Goal: Task Accomplishment & Management: Manage account settings

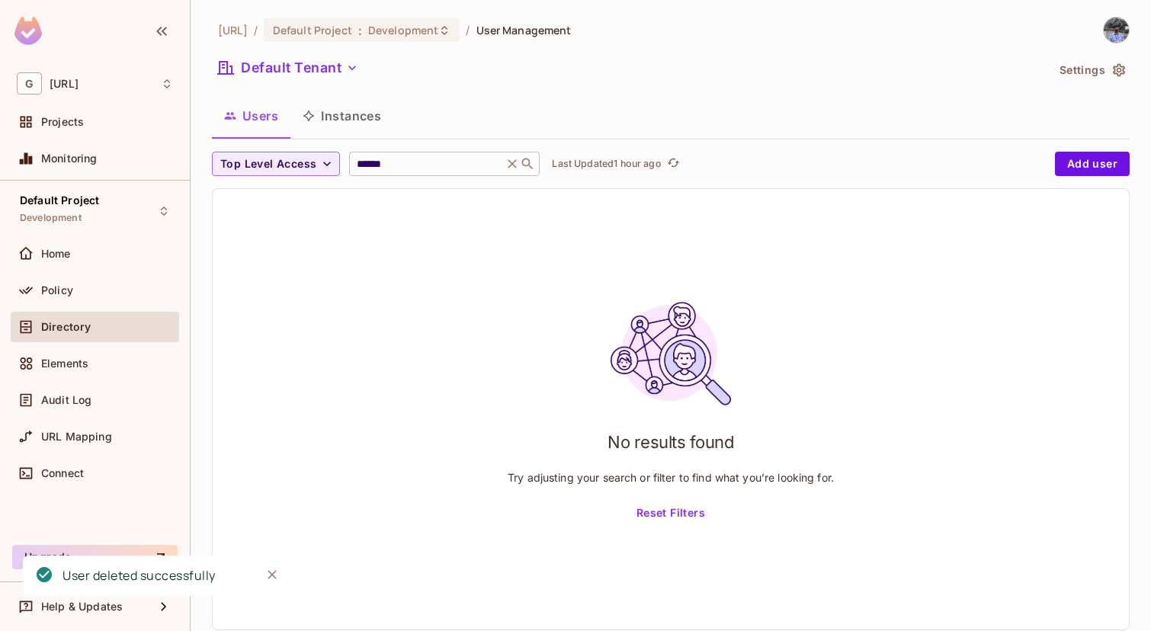
click at [513, 170] on icon at bounding box center [512, 163] width 15 height 15
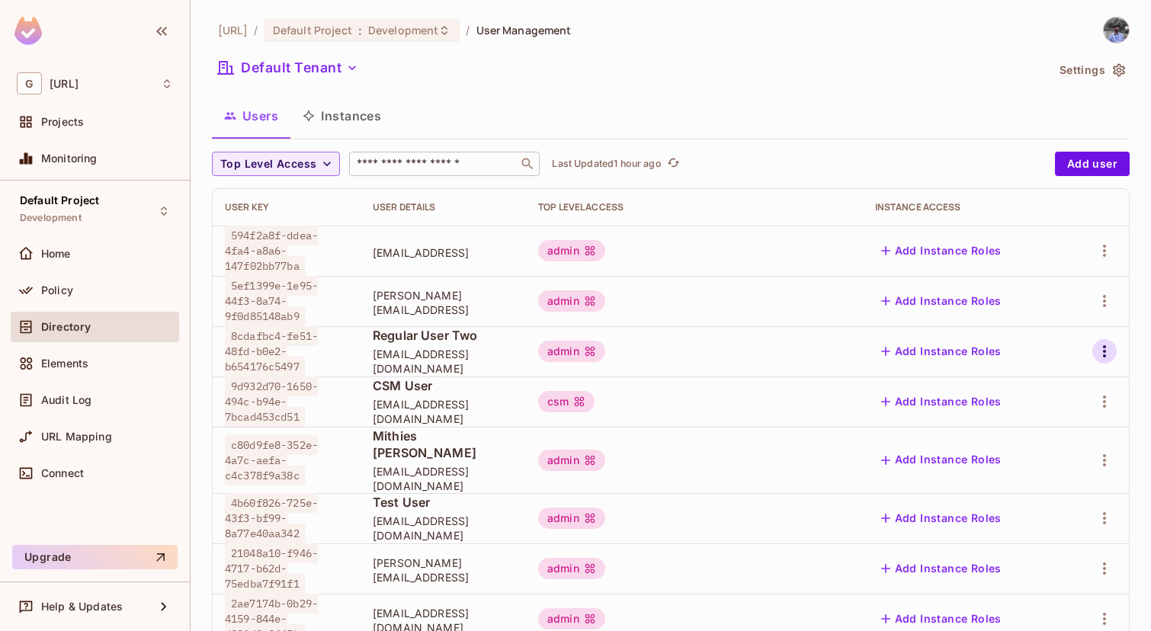
click at [1106, 356] on icon "button" at bounding box center [1105, 351] width 18 height 18
click at [1051, 454] on div "Delete User" at bounding box center [1044, 453] width 60 height 15
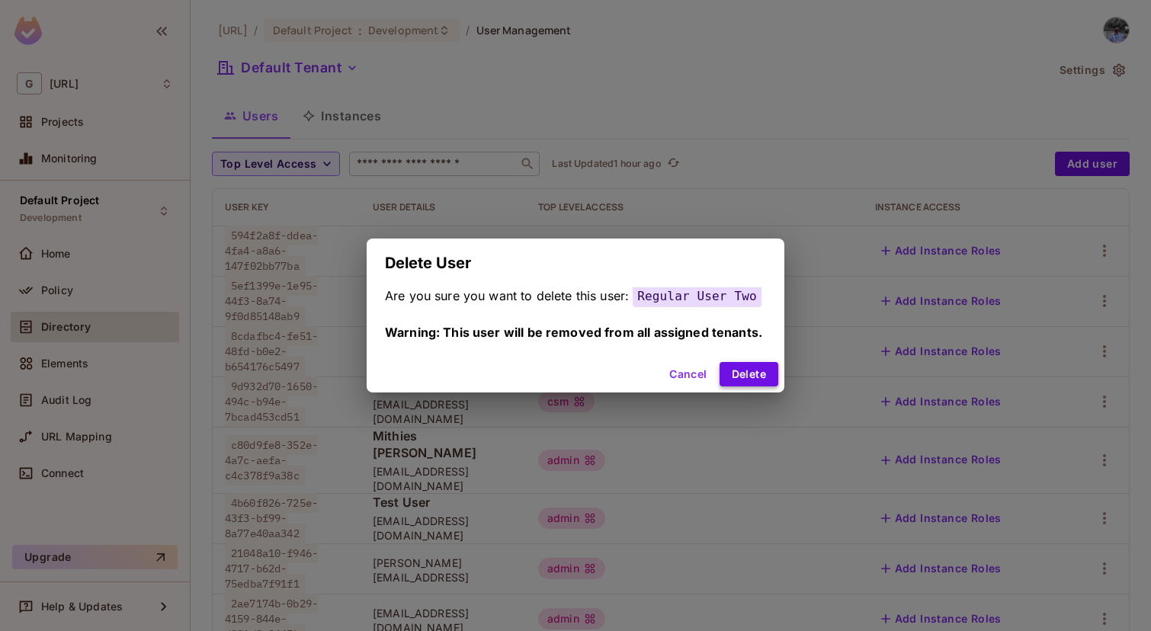
click at [743, 376] on button "Delete" at bounding box center [749, 374] width 59 height 24
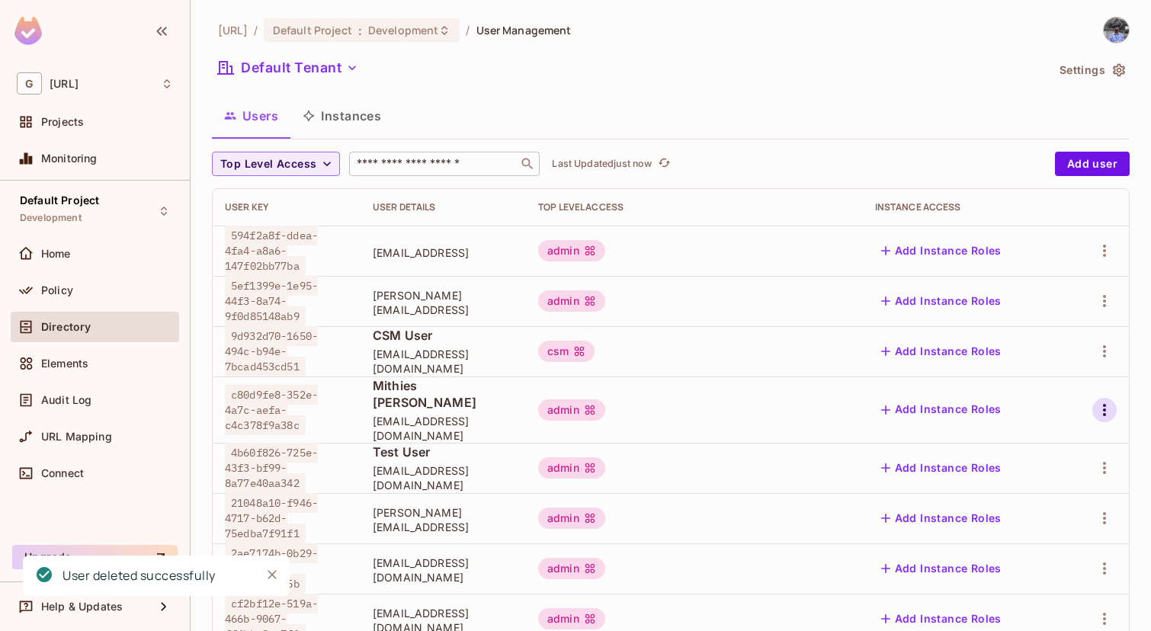
click at [1106, 404] on icon "button" at bounding box center [1104, 410] width 3 height 12
click at [1023, 490] on li "Delete User" at bounding box center [1038, 504] width 135 height 34
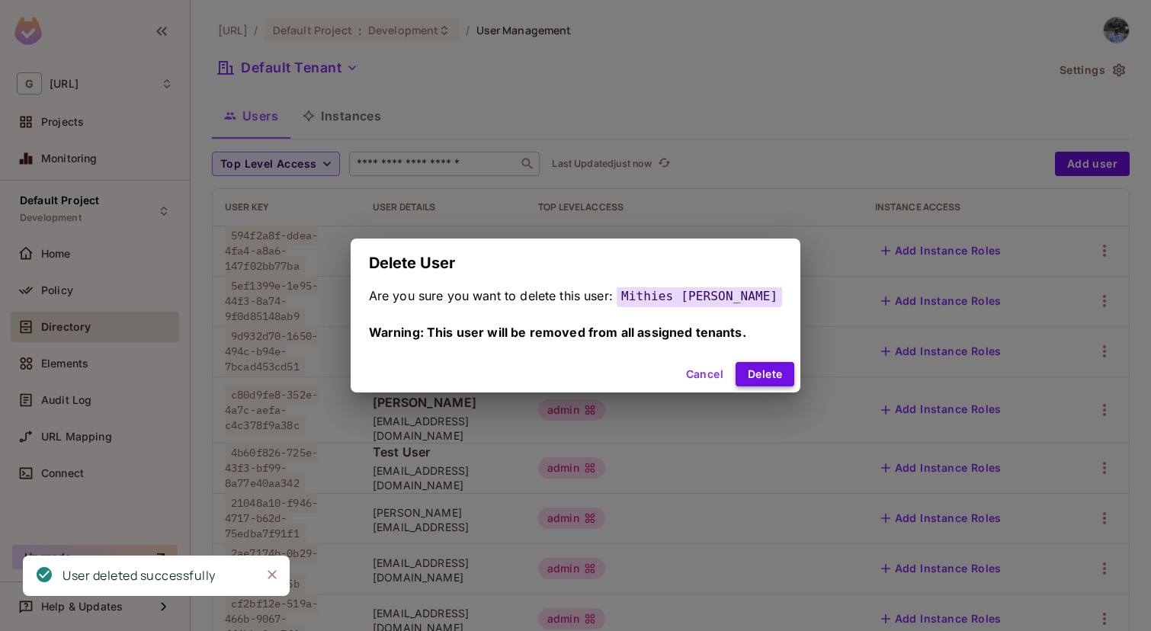
click at [742, 373] on button "Delete" at bounding box center [765, 374] width 59 height 24
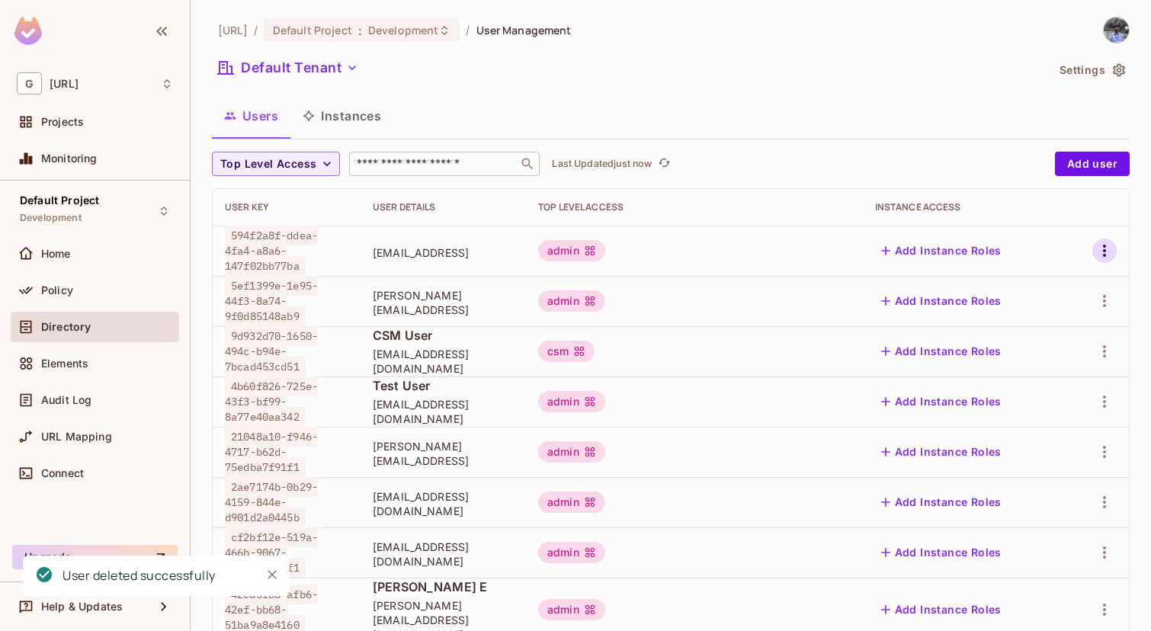
click at [1098, 253] on icon "button" at bounding box center [1105, 251] width 18 height 18
click at [1018, 364] on span "Delete User" at bounding box center [1044, 353] width 69 height 24
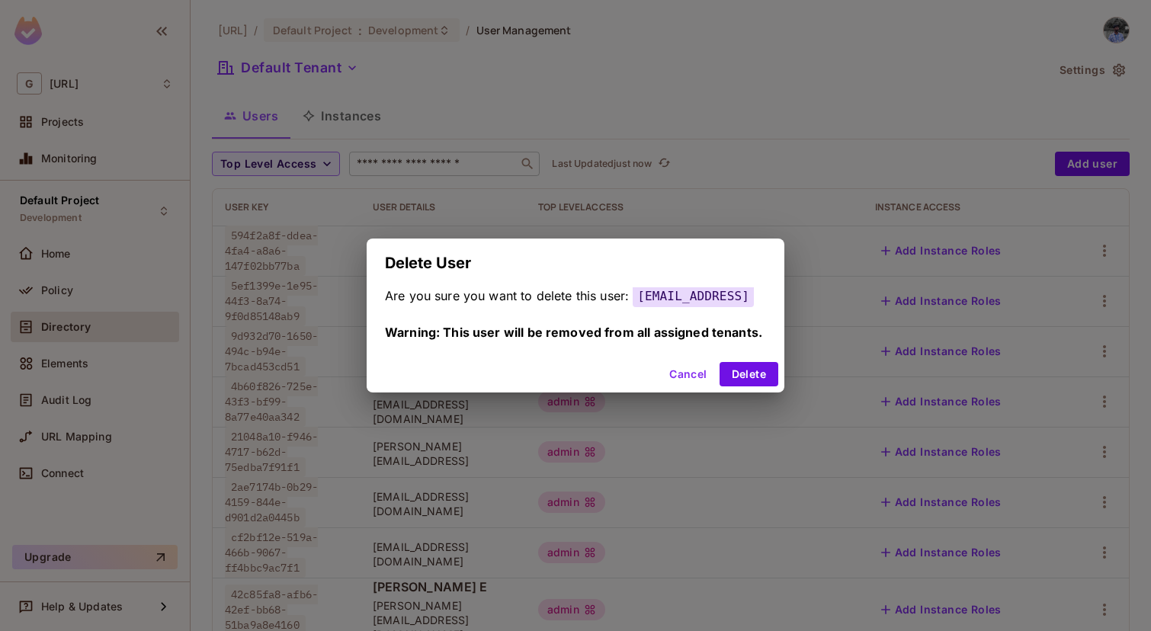
click at [700, 375] on button "Cancel" at bounding box center [688, 374] width 50 height 24
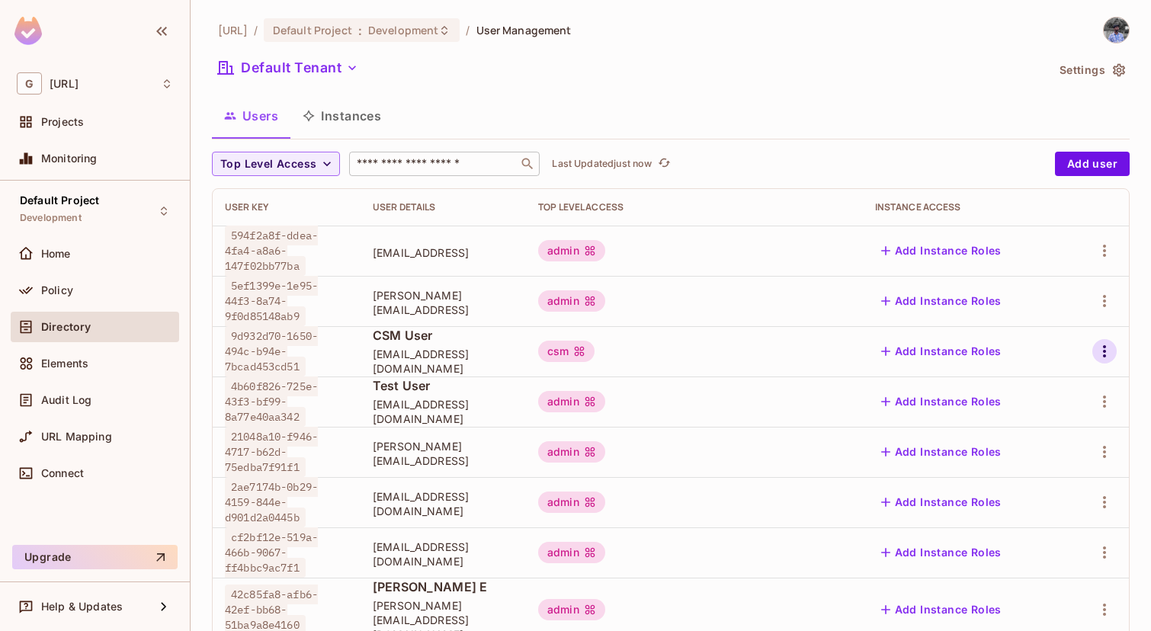
click at [1110, 348] on icon "button" at bounding box center [1105, 351] width 18 height 18
click at [1030, 457] on div "Delete User" at bounding box center [1044, 453] width 60 height 15
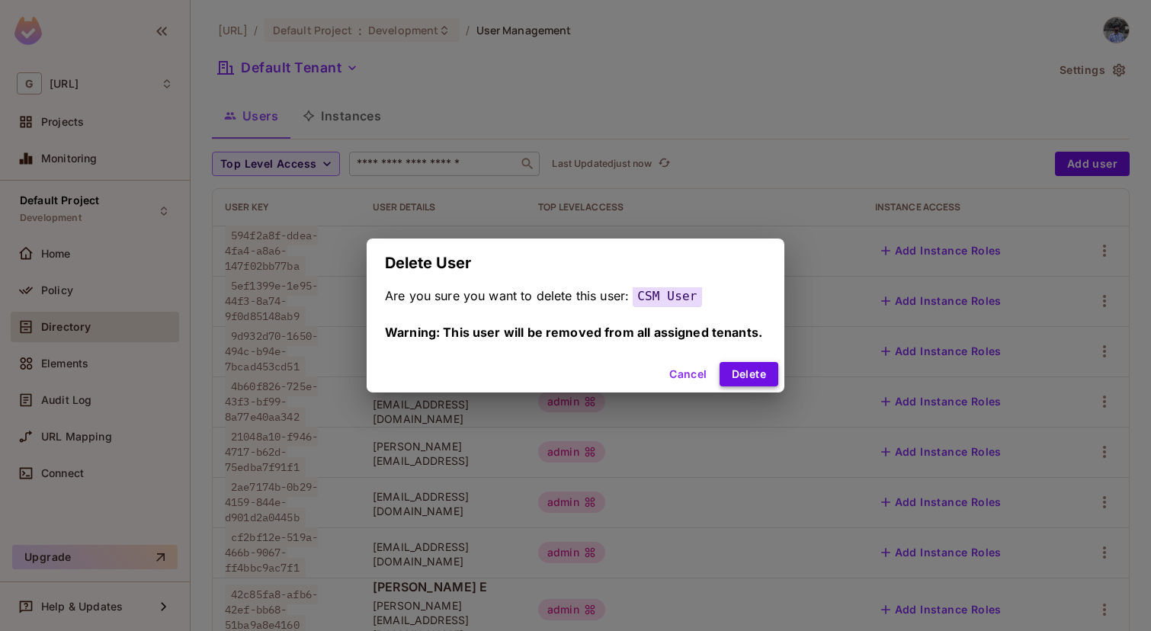
click at [756, 371] on button "Delete" at bounding box center [749, 374] width 59 height 24
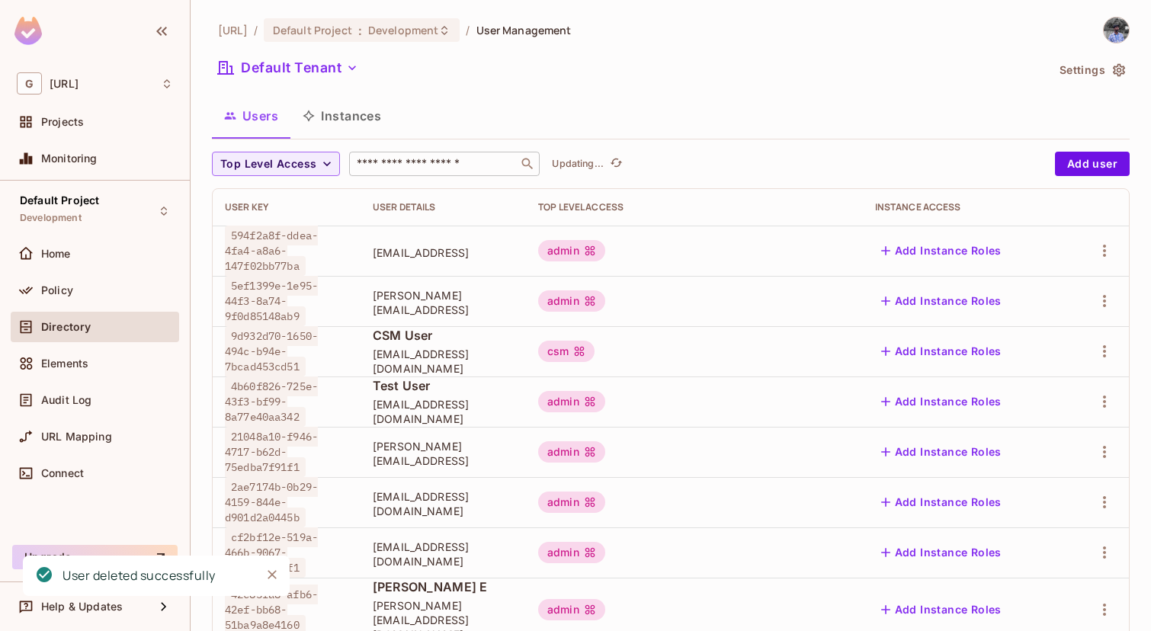
click at [1094, 340] on div at bounding box center [1097, 351] width 39 height 24
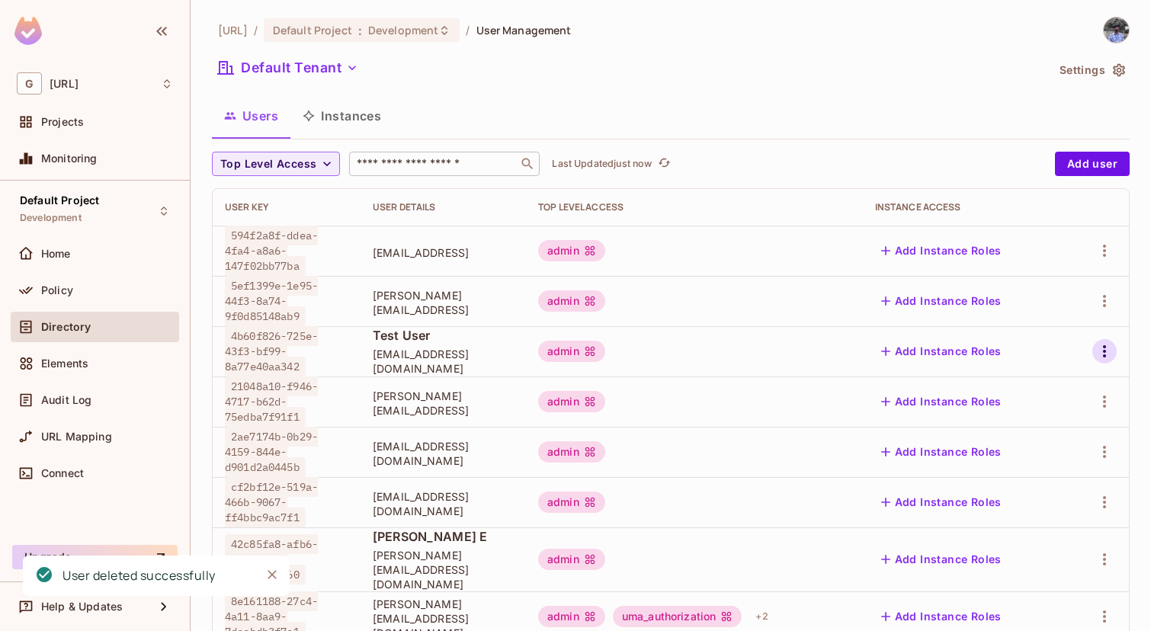
click at [1102, 348] on icon "button" at bounding box center [1105, 351] width 18 height 18
click at [1012, 445] on span "Delete User" at bounding box center [1044, 453] width 69 height 24
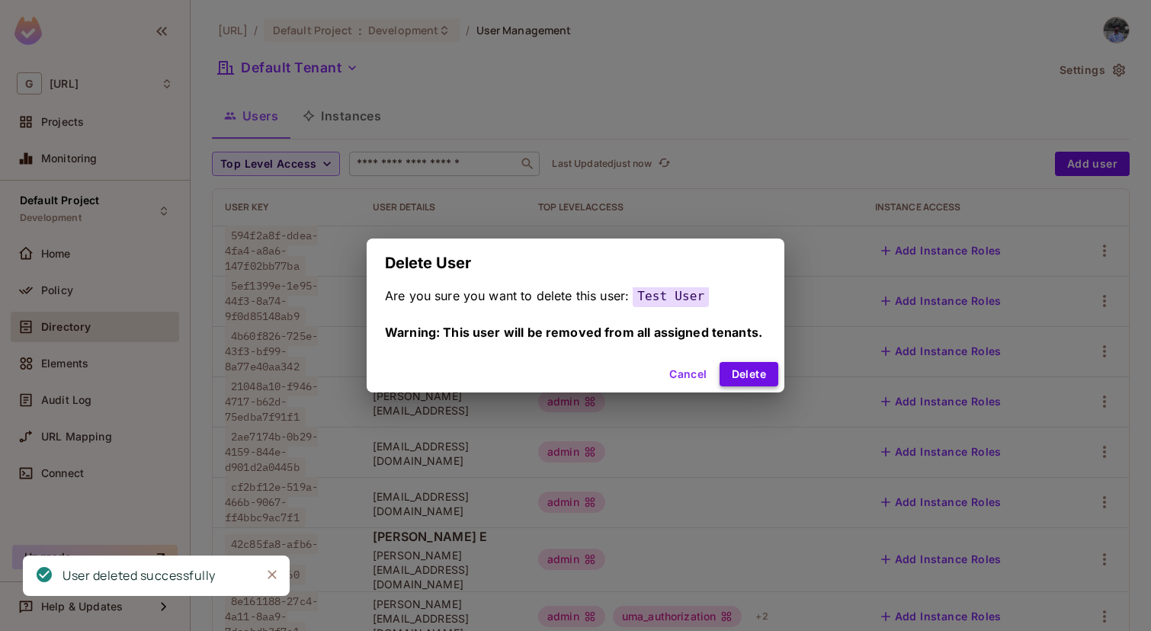
click at [747, 375] on button "Delete" at bounding box center [749, 374] width 59 height 24
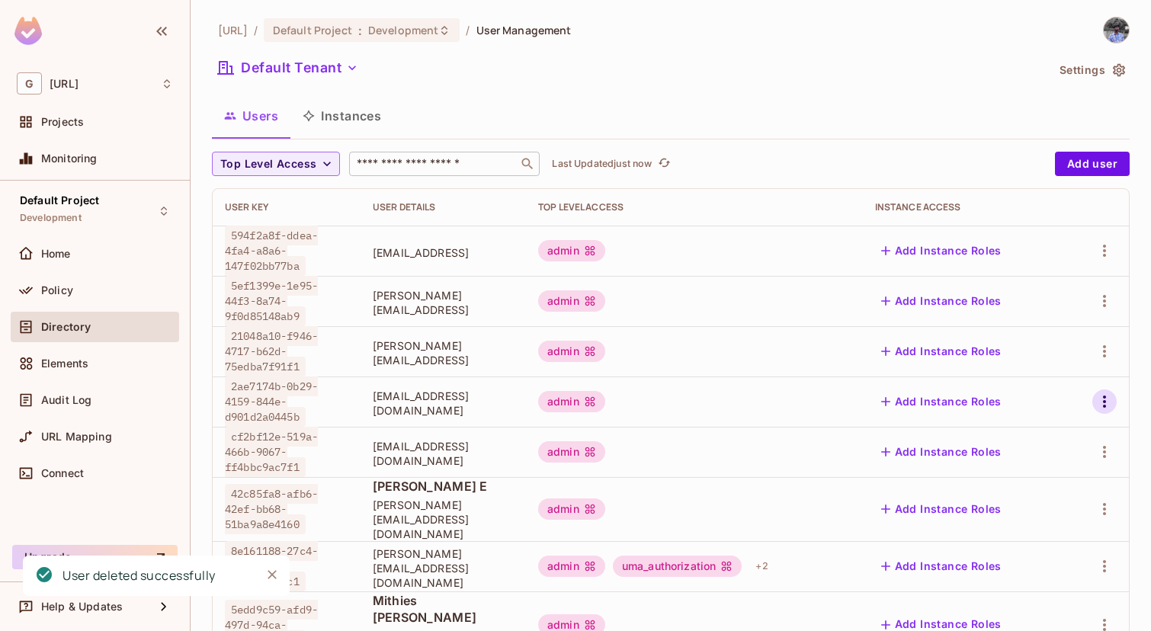
click at [1106, 404] on icon "button" at bounding box center [1105, 402] width 18 height 18
click at [1048, 509] on div "Delete User" at bounding box center [1044, 503] width 60 height 15
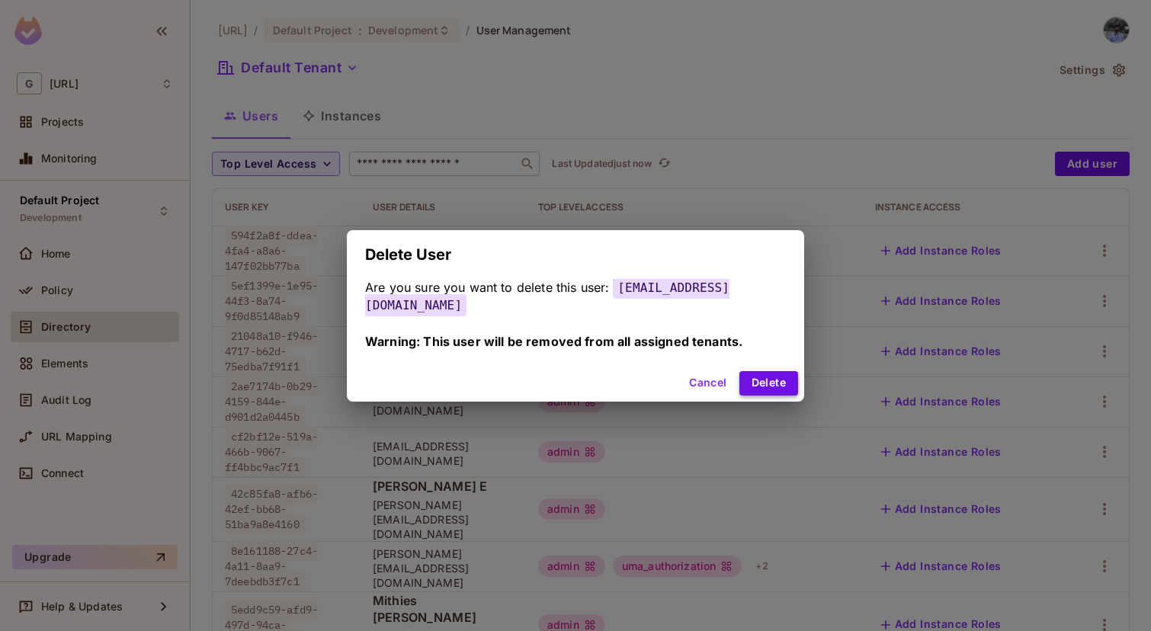
click at [740, 373] on button "Delete" at bounding box center [769, 383] width 59 height 24
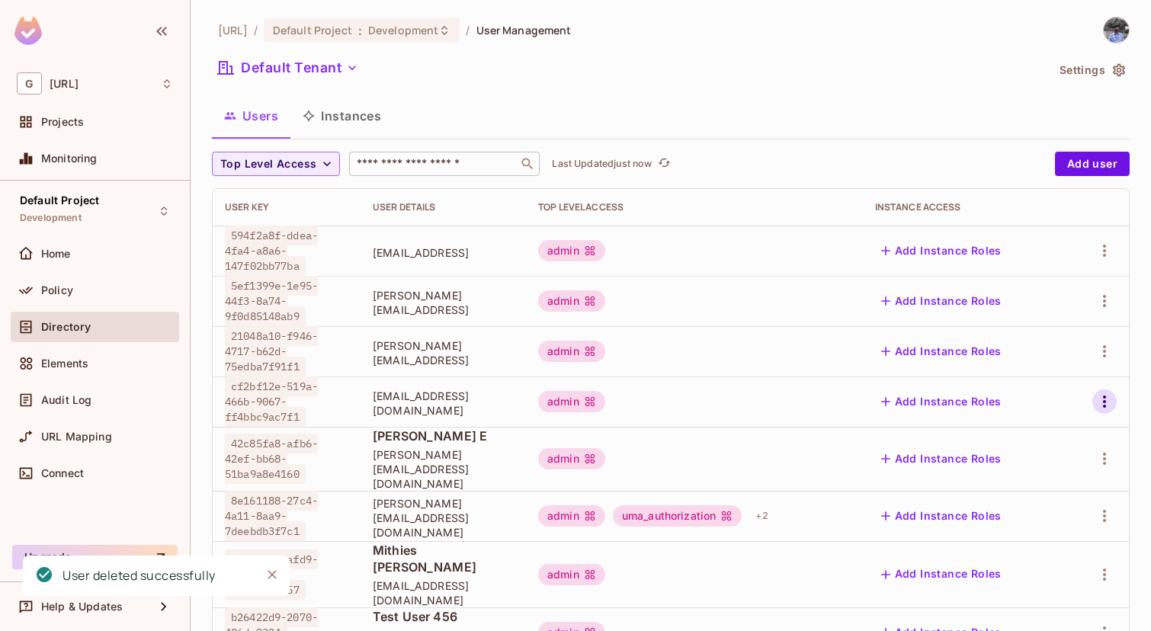
click at [1097, 402] on icon "button" at bounding box center [1105, 402] width 18 height 18
click at [1013, 492] on span "Delete User" at bounding box center [1044, 504] width 69 height 24
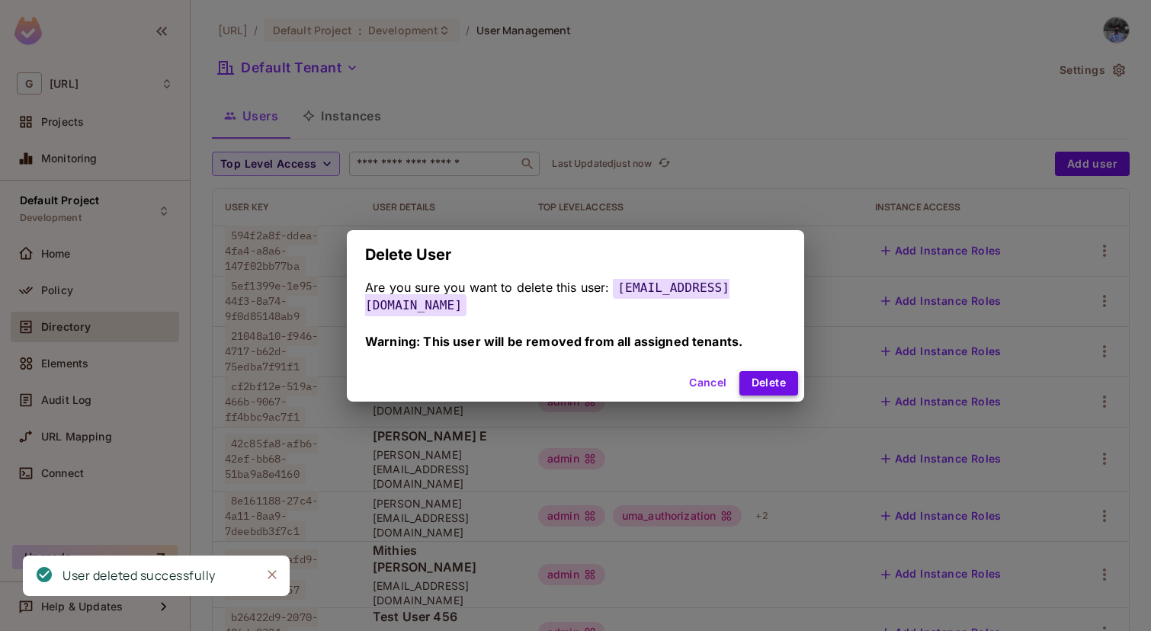
click at [772, 375] on button "Delete" at bounding box center [769, 383] width 59 height 24
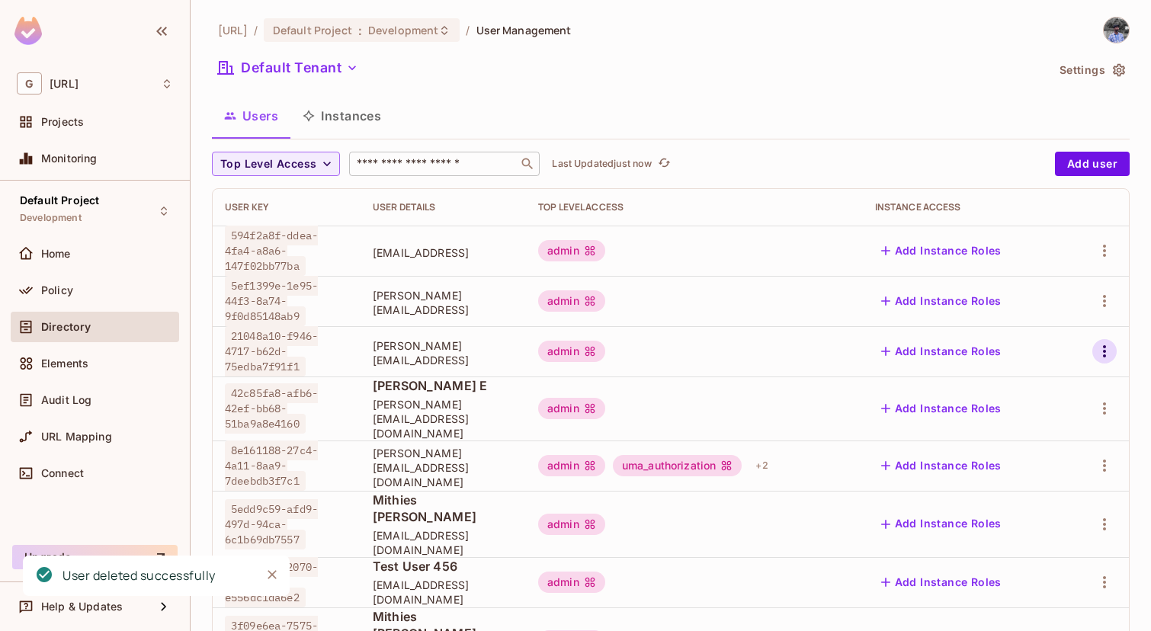
click at [1101, 348] on icon "button" at bounding box center [1105, 351] width 18 height 18
click at [1016, 451] on div "Delete User" at bounding box center [1044, 453] width 60 height 15
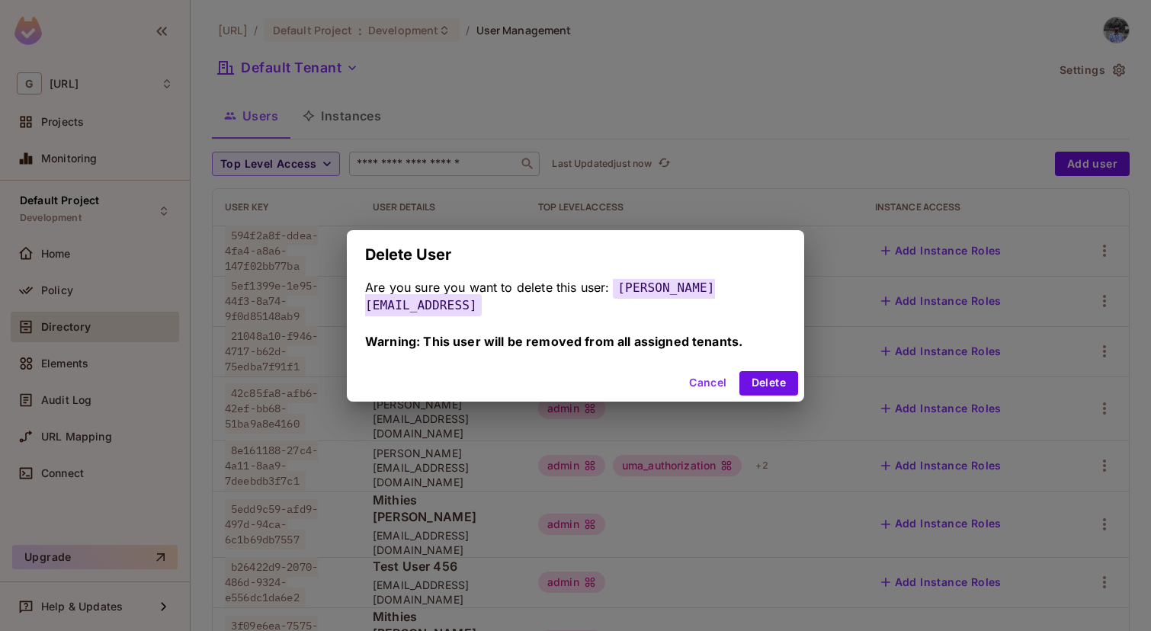
click at [686, 374] on button "Cancel" at bounding box center [708, 383] width 50 height 24
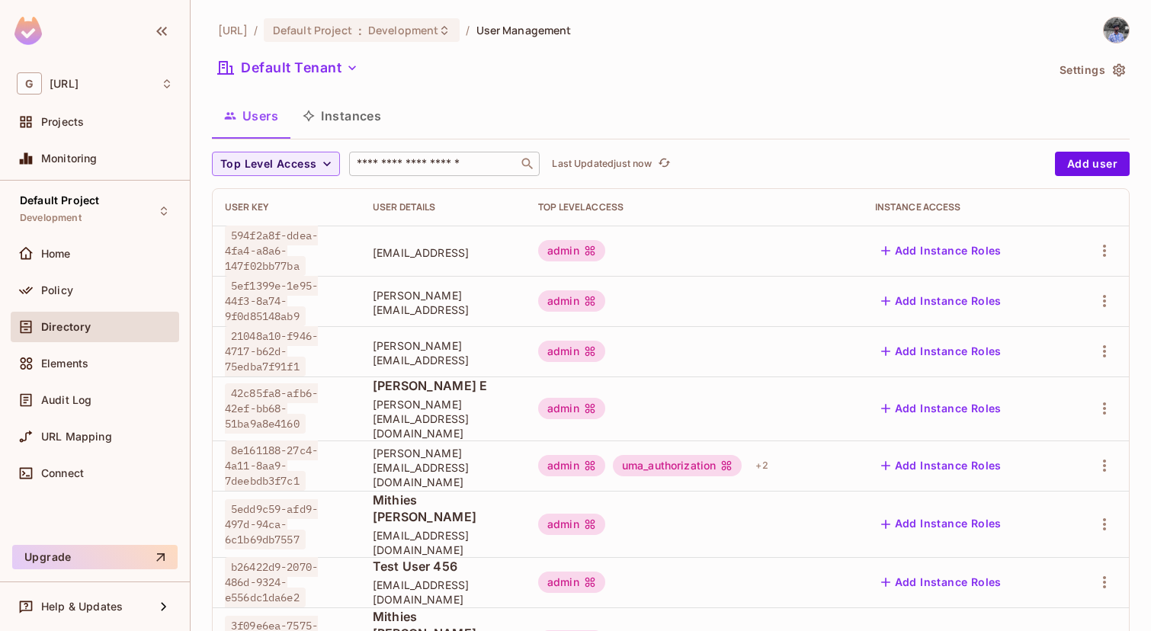
scroll to position [434, 0]
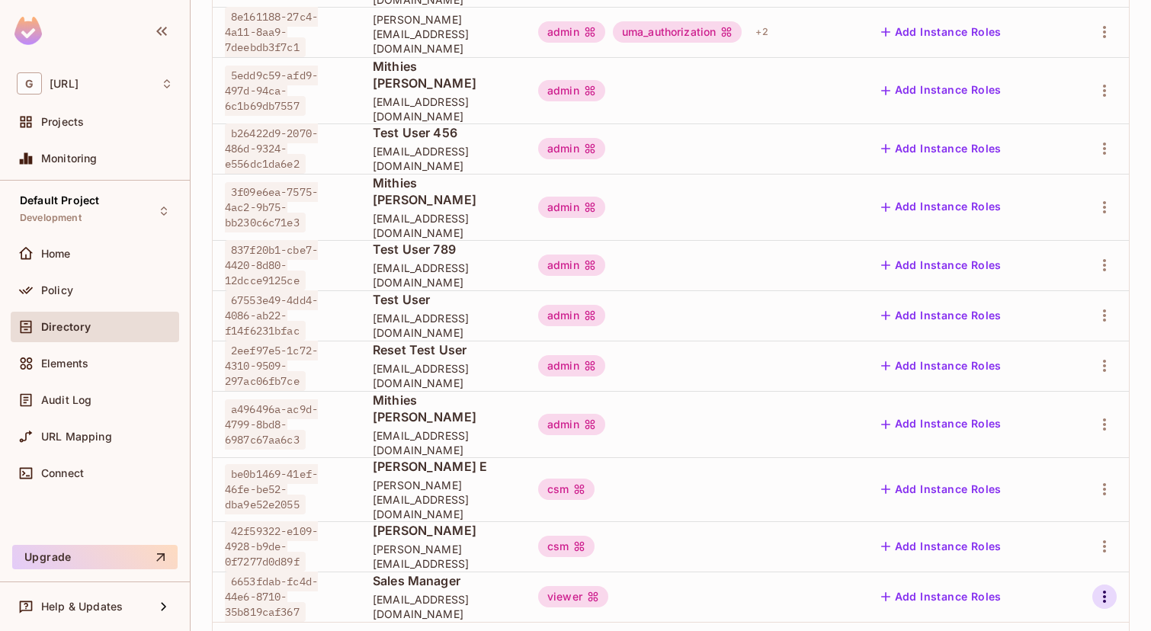
click at [1110, 588] on icon "button" at bounding box center [1105, 597] width 18 height 18
click at [1012, 592] on span "Delete User" at bounding box center [1044, 596] width 69 height 24
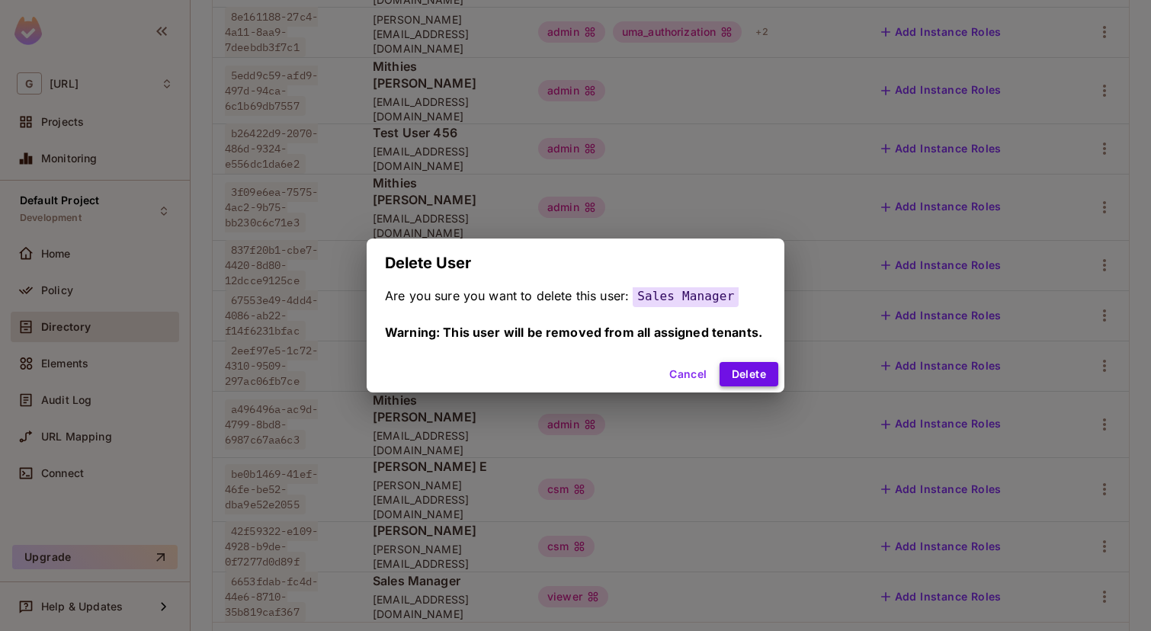
click at [756, 377] on button "Delete" at bounding box center [749, 374] width 59 height 24
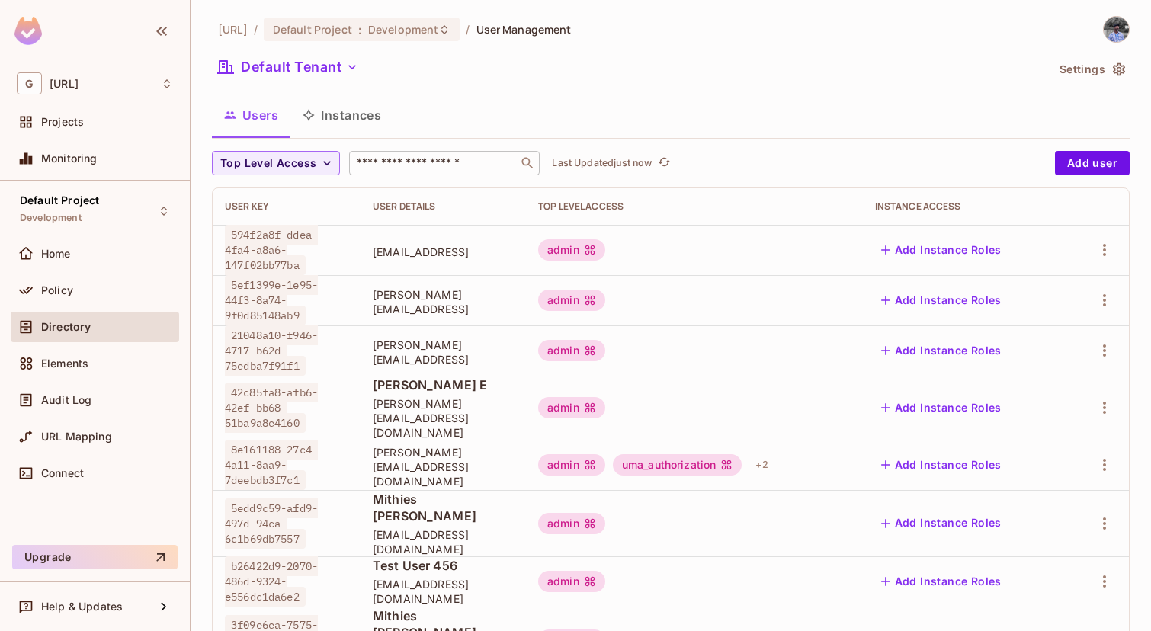
scroll to position [0, 0]
click at [1103, 253] on icon "button" at bounding box center [1105, 251] width 18 height 18
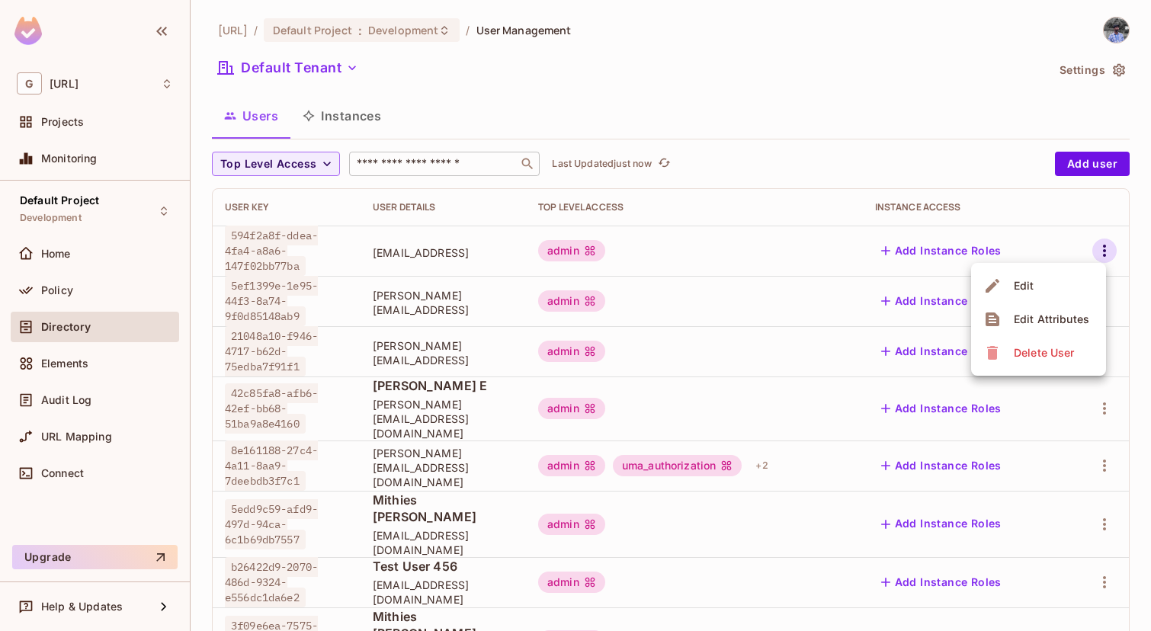
click at [1026, 358] on div "Delete User" at bounding box center [1044, 352] width 60 height 15
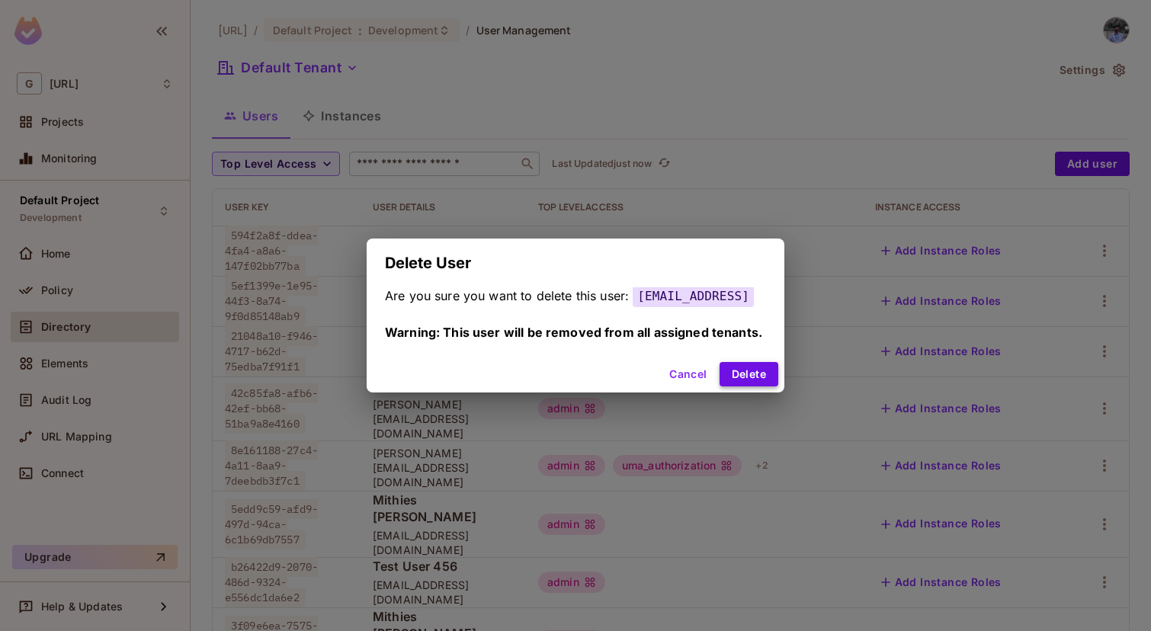
click at [754, 366] on button "Delete" at bounding box center [749, 374] width 59 height 24
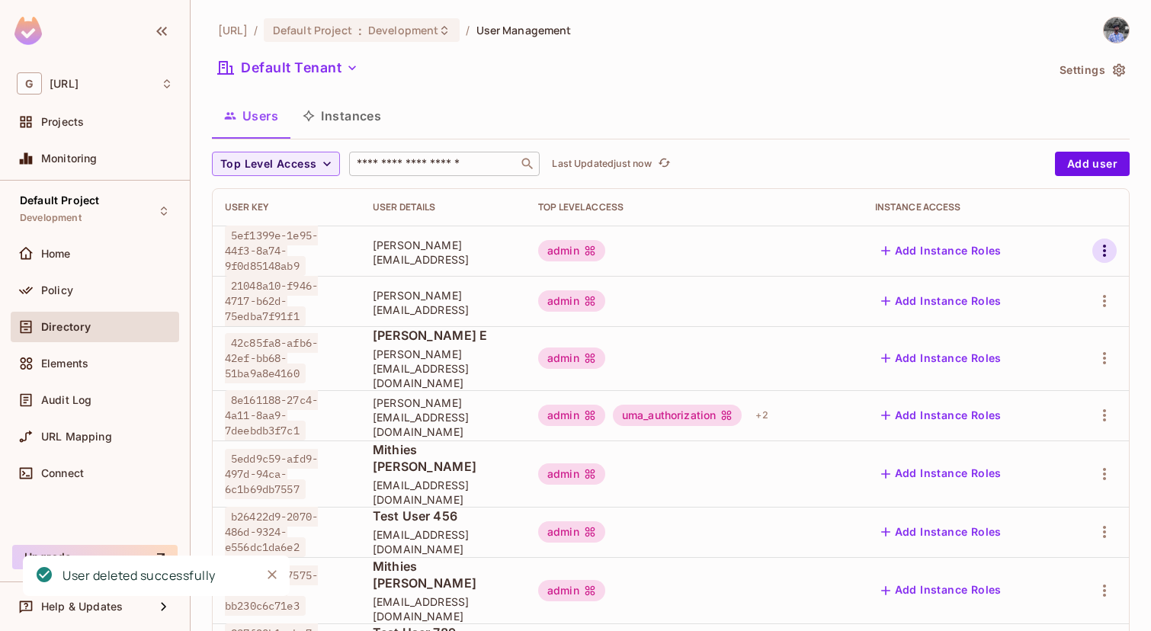
click at [1112, 249] on icon "button" at bounding box center [1105, 251] width 18 height 18
click at [1016, 361] on span "Delete User" at bounding box center [1044, 353] width 69 height 24
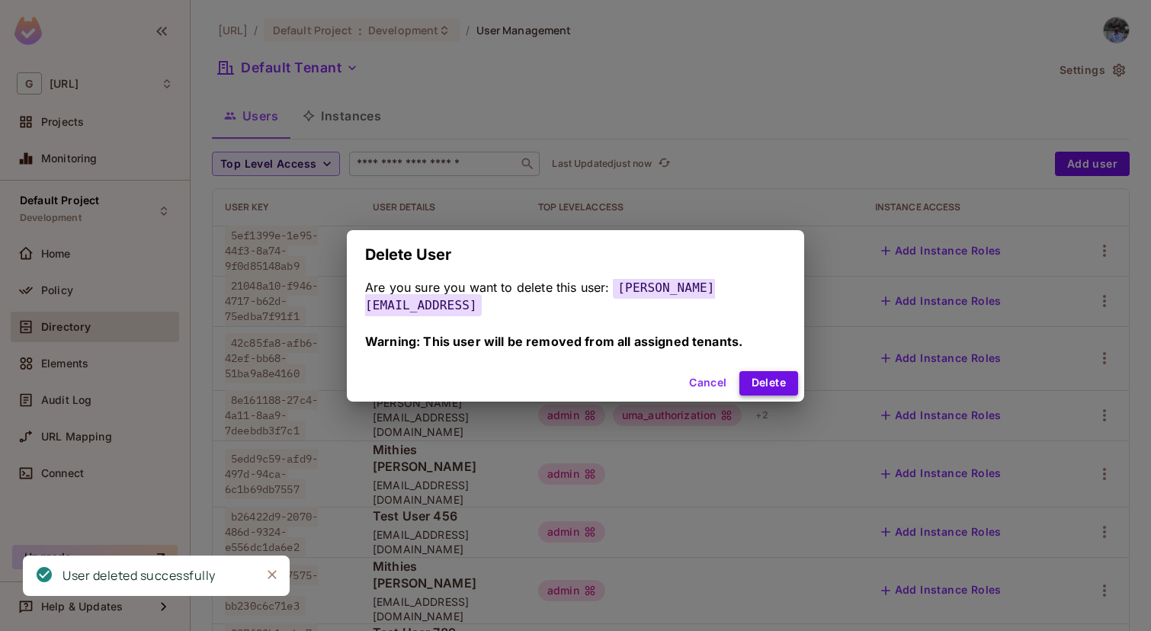
click at [759, 377] on button "Delete" at bounding box center [769, 383] width 59 height 24
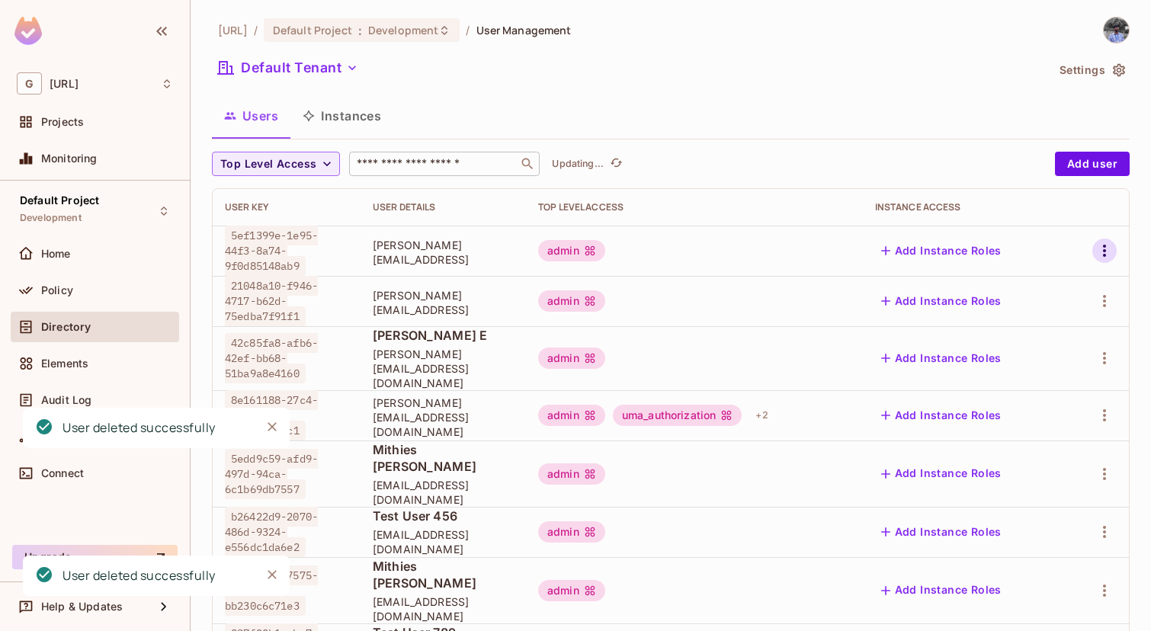
click at [1097, 246] on icon "button" at bounding box center [1105, 251] width 18 height 18
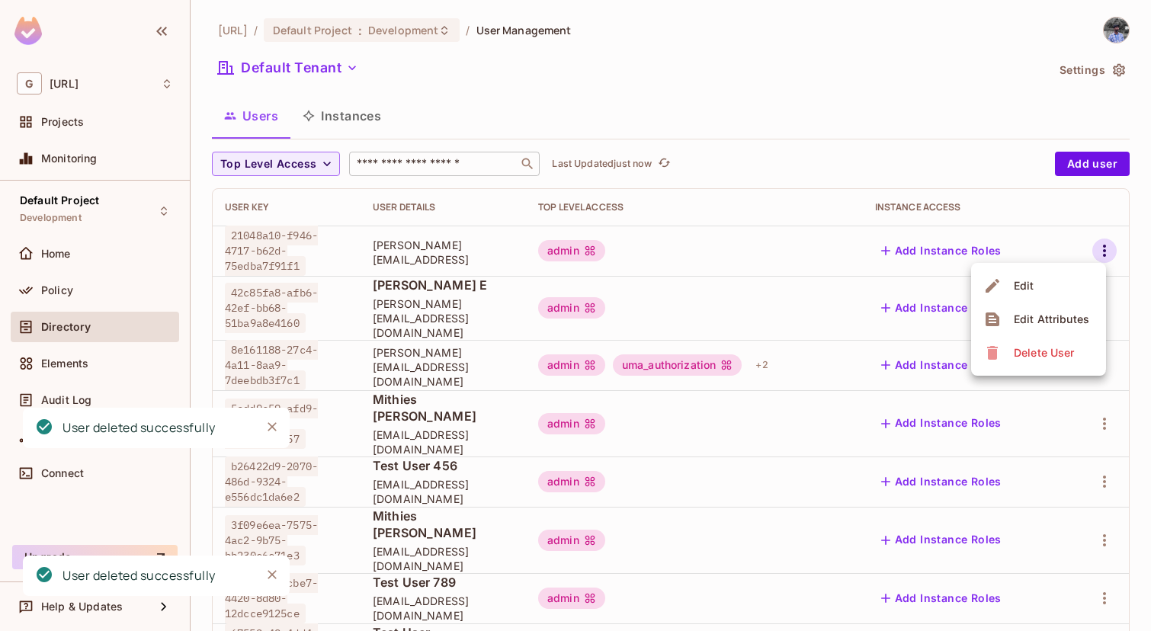
click at [999, 352] on icon at bounding box center [993, 353] width 18 height 18
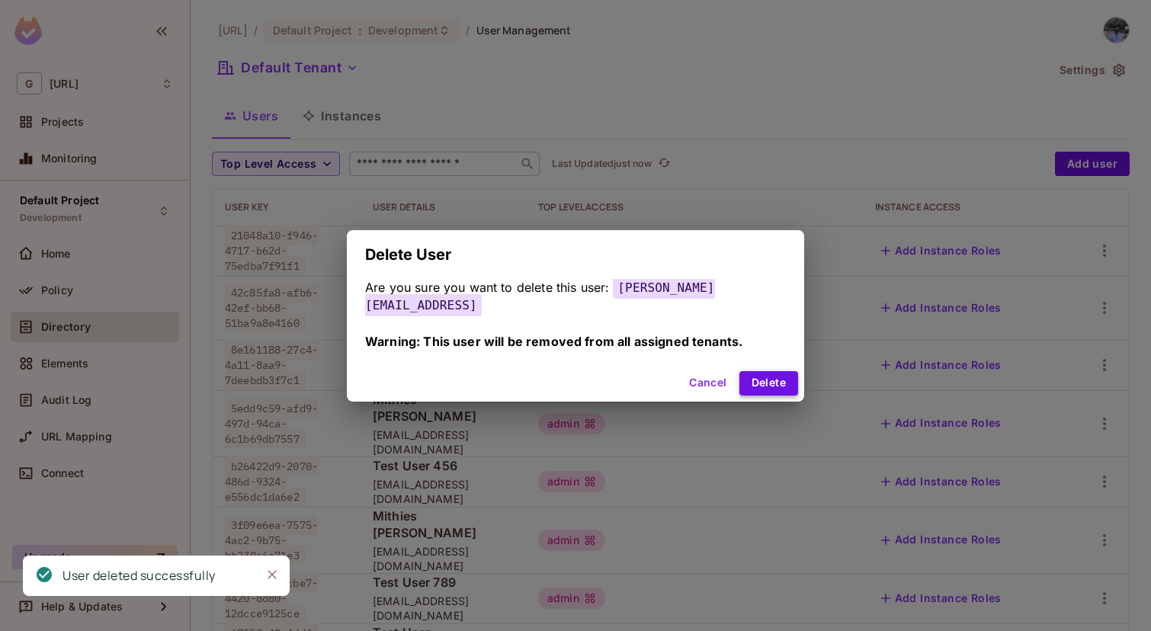
click at [755, 377] on button "Delete" at bounding box center [769, 383] width 59 height 24
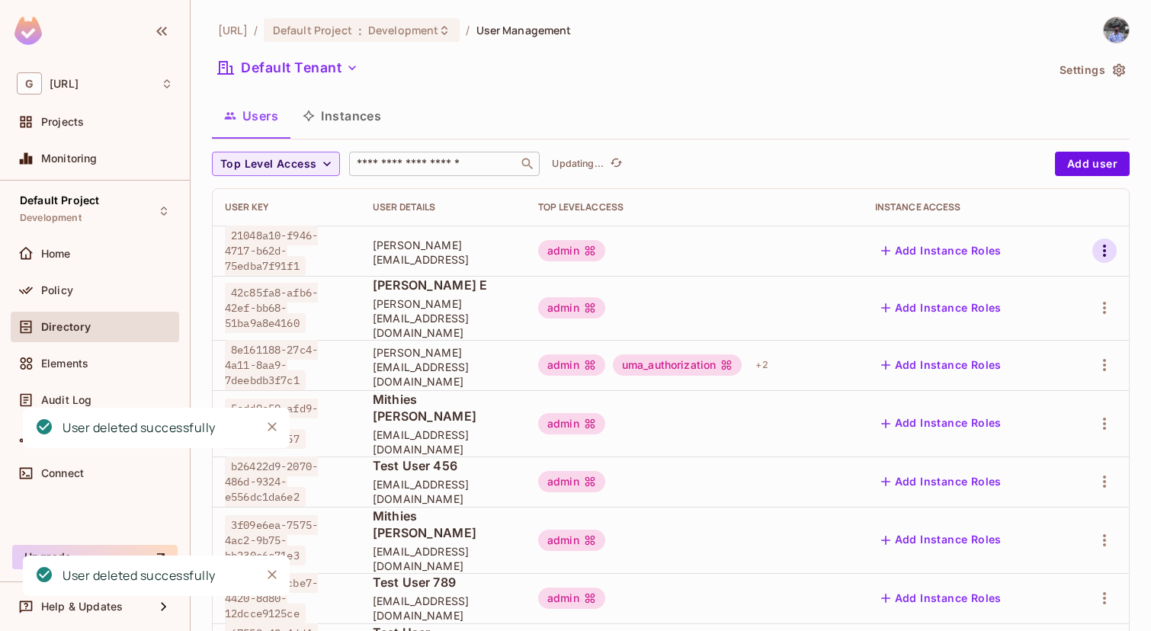
click at [1102, 245] on icon "button" at bounding box center [1105, 251] width 18 height 18
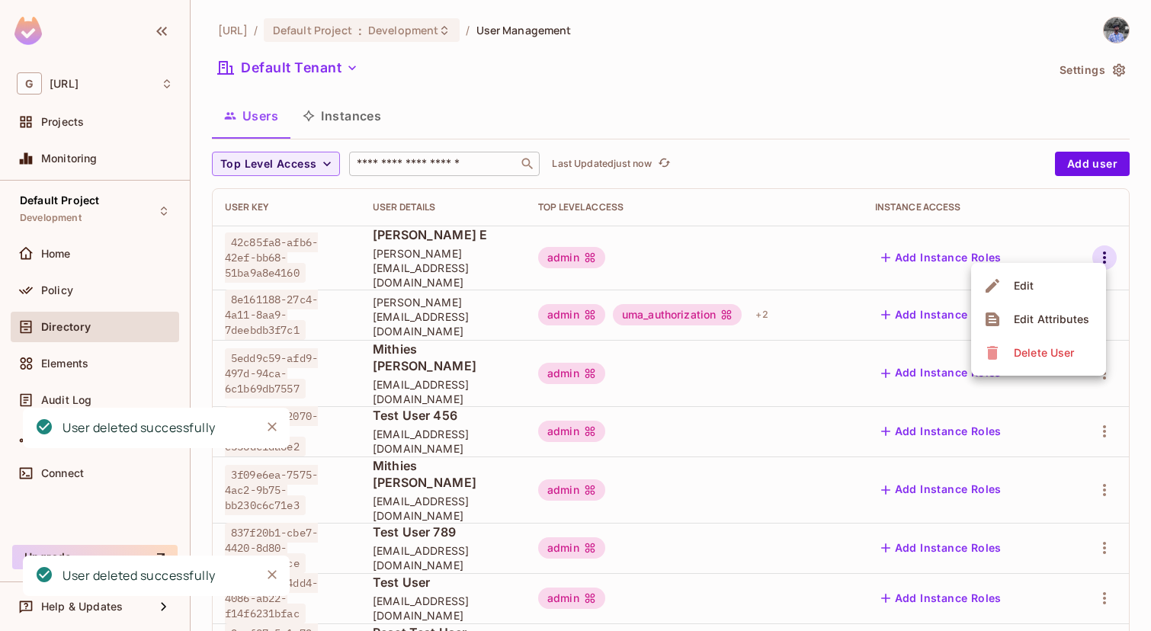
click at [1010, 344] on span "Delete User" at bounding box center [1044, 353] width 69 height 24
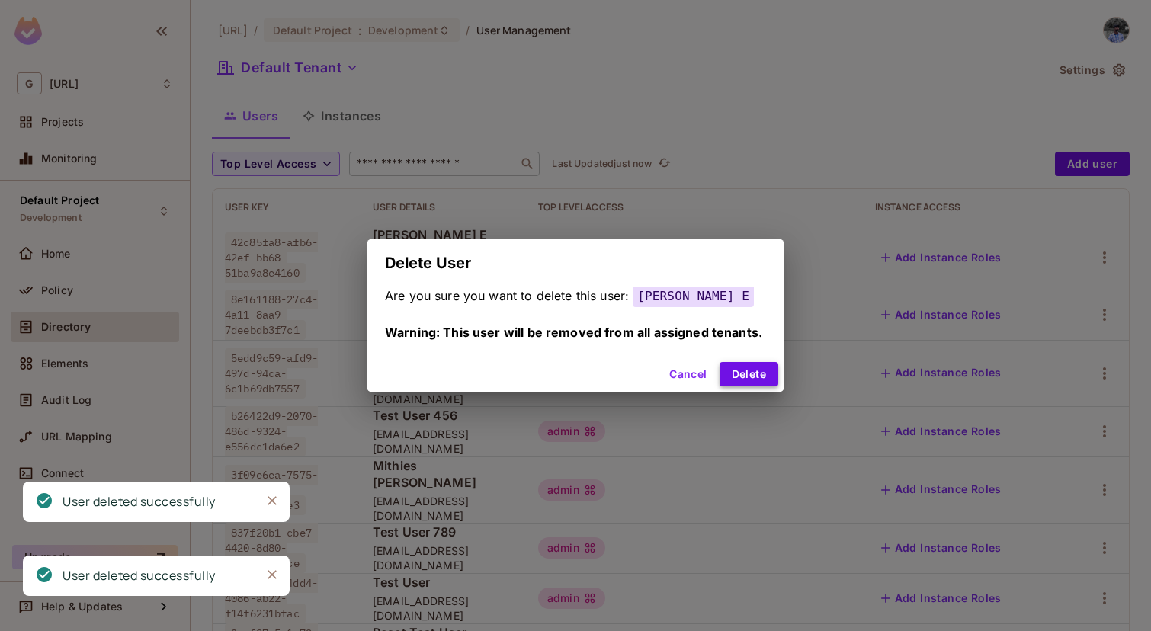
click at [756, 368] on button "Delete" at bounding box center [749, 374] width 59 height 24
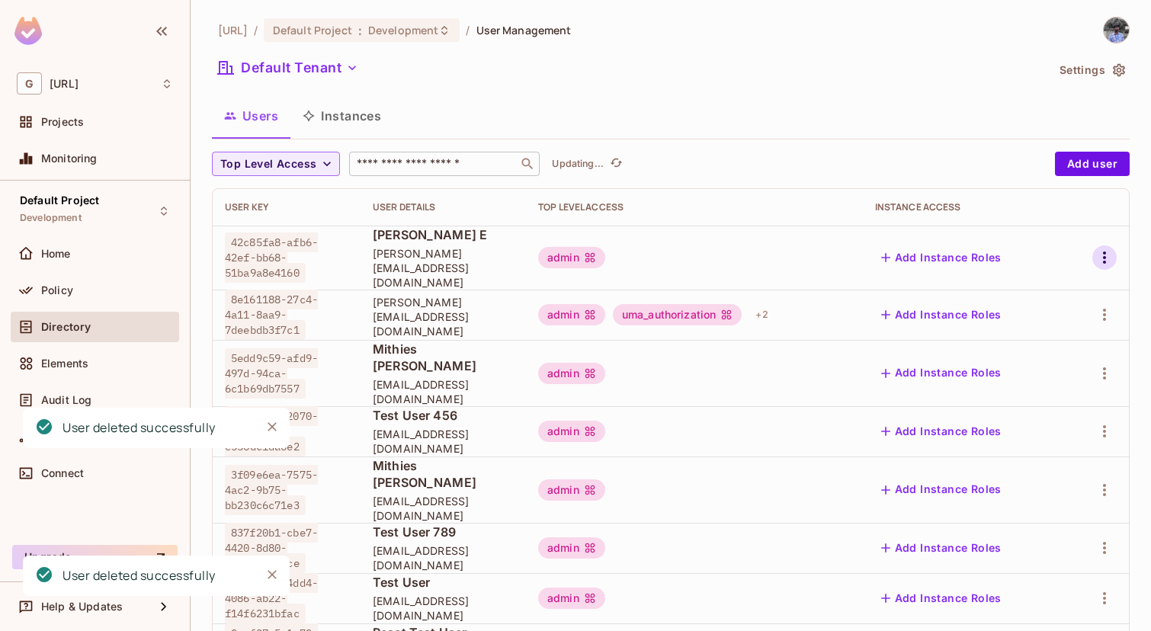
click at [1101, 249] on icon "button" at bounding box center [1105, 258] width 18 height 18
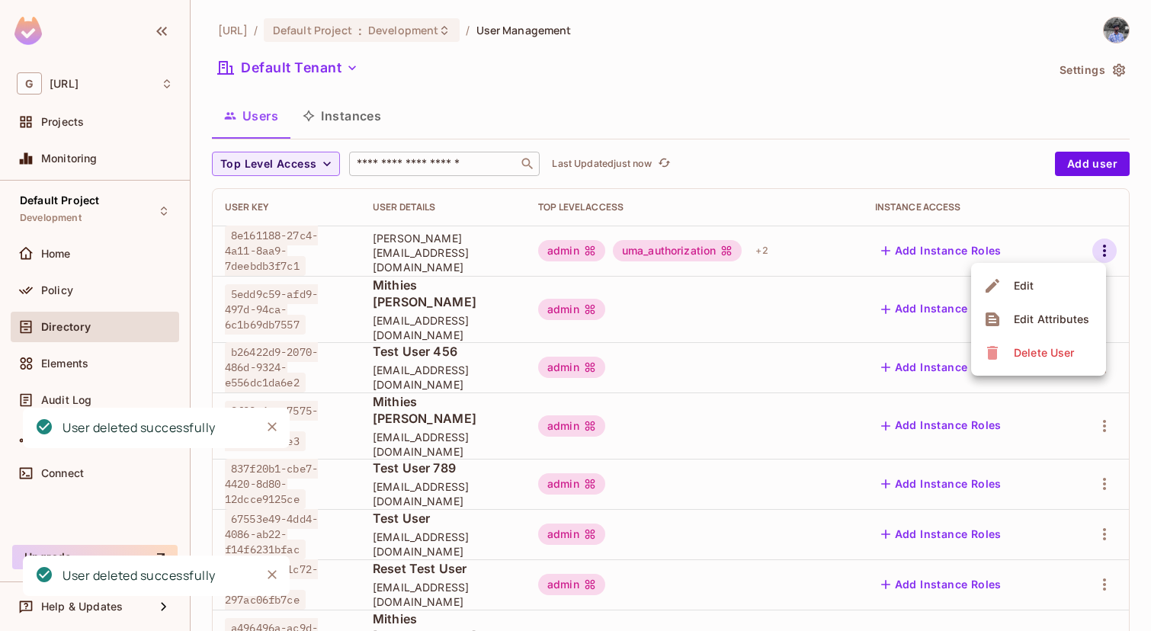
click at [1002, 344] on div "Delete User" at bounding box center [1031, 353] width 95 height 24
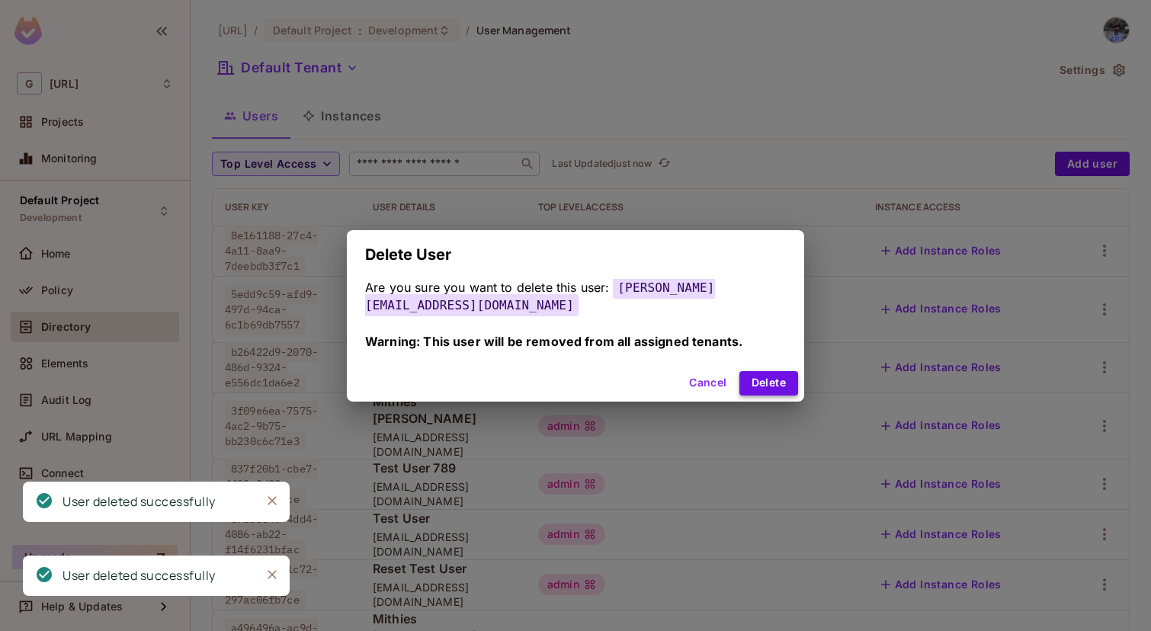
click at [760, 374] on button "Delete" at bounding box center [769, 383] width 59 height 24
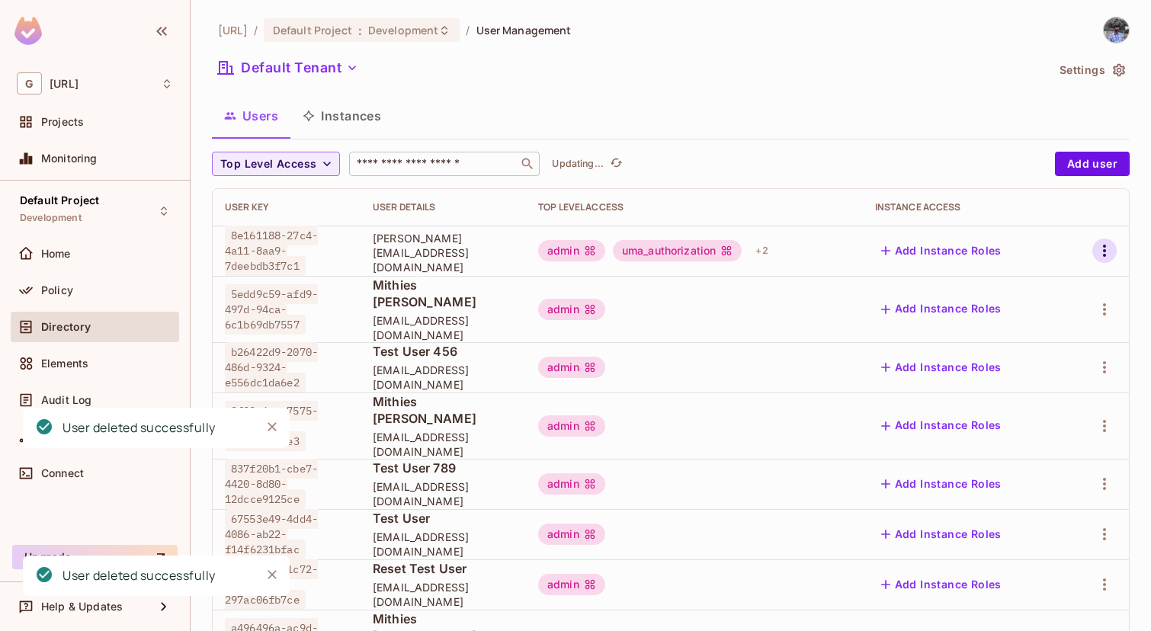
click at [1101, 252] on icon "button" at bounding box center [1105, 251] width 18 height 18
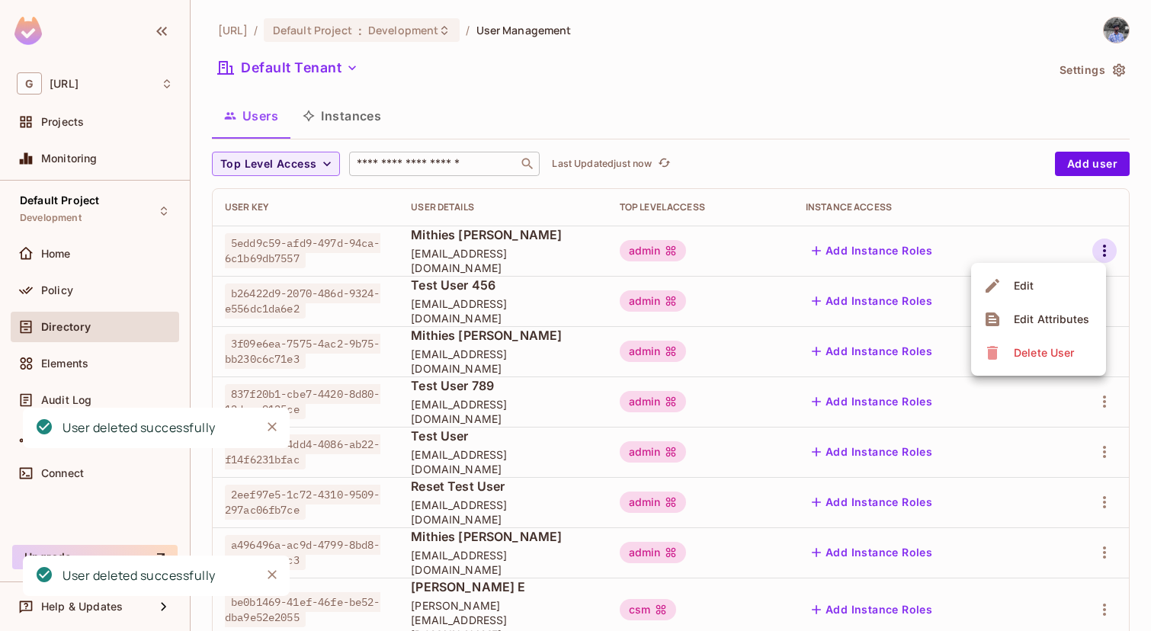
click at [994, 352] on icon at bounding box center [992, 353] width 11 height 14
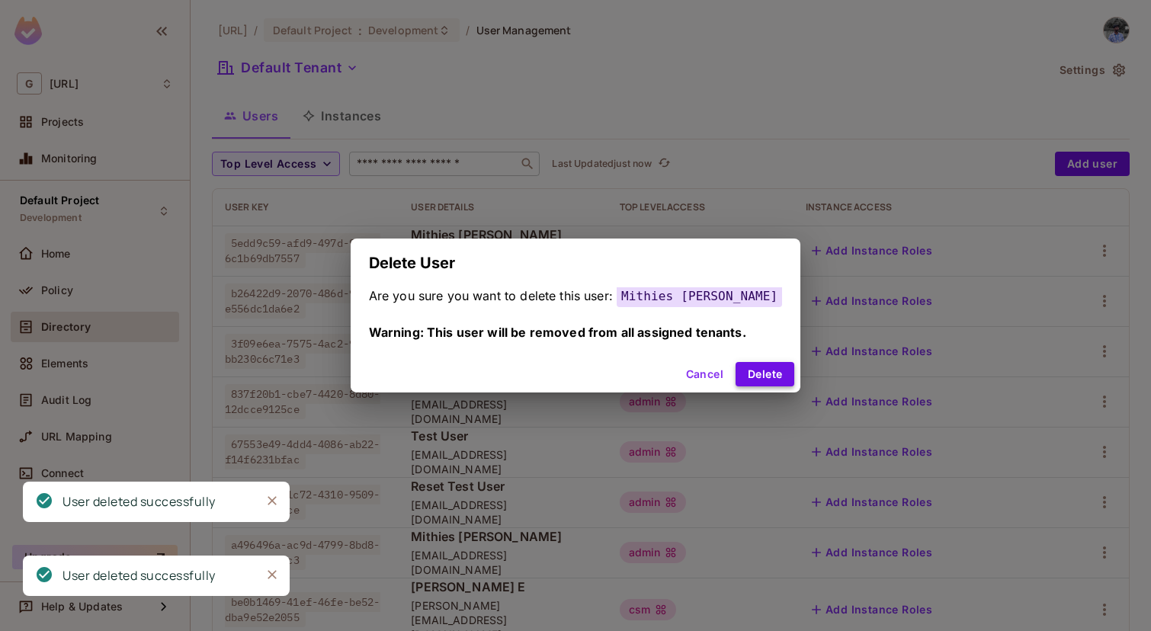
click at [760, 373] on button "Delete" at bounding box center [765, 374] width 59 height 24
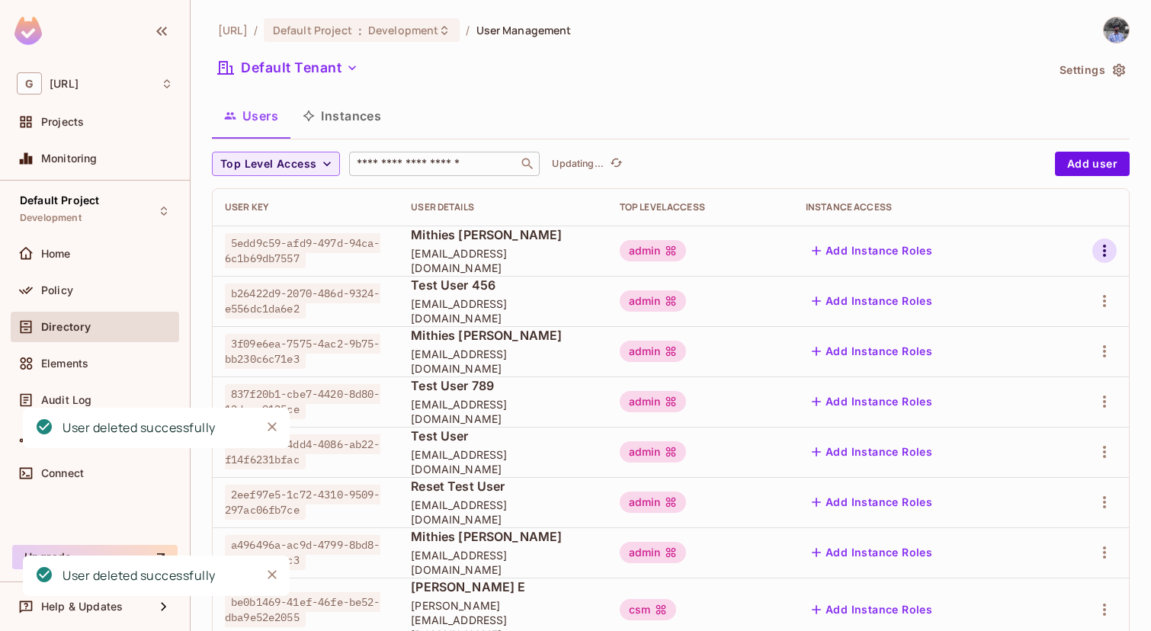
click at [1106, 245] on icon "button" at bounding box center [1105, 251] width 18 height 18
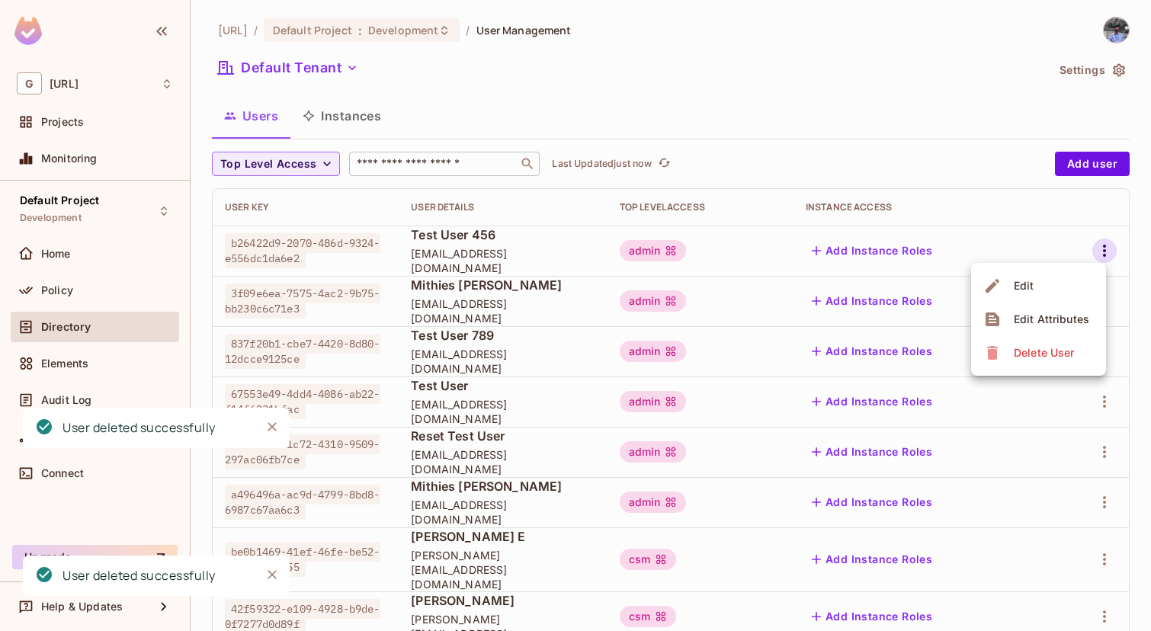
click at [1030, 341] on span "Delete User" at bounding box center [1044, 353] width 69 height 24
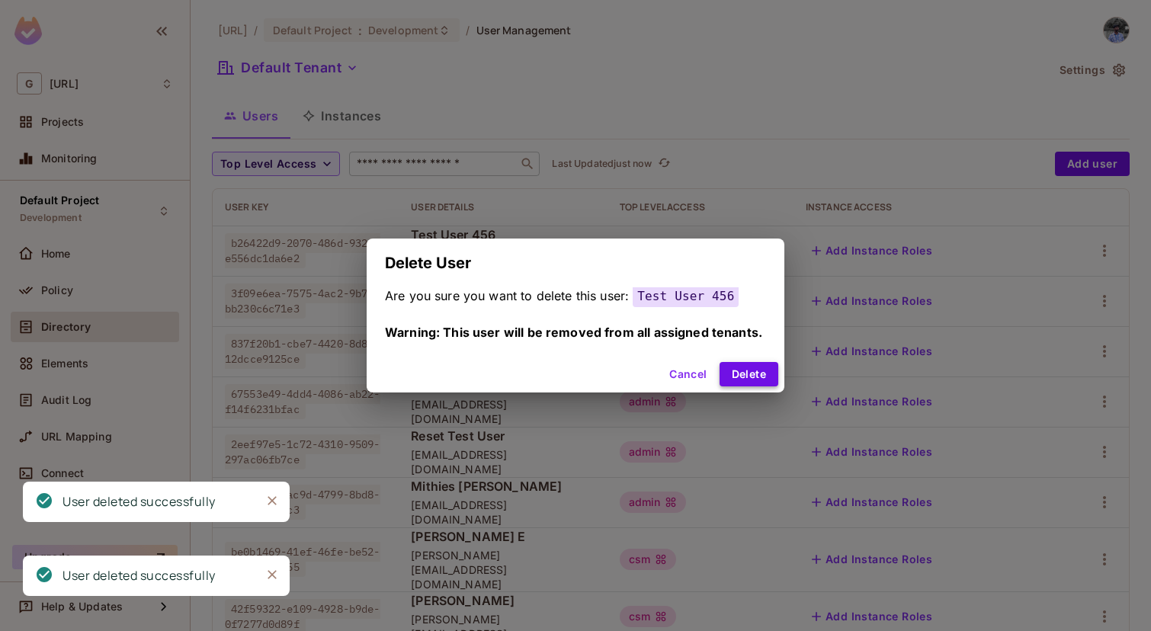
click at [757, 375] on button "Delete" at bounding box center [749, 374] width 59 height 24
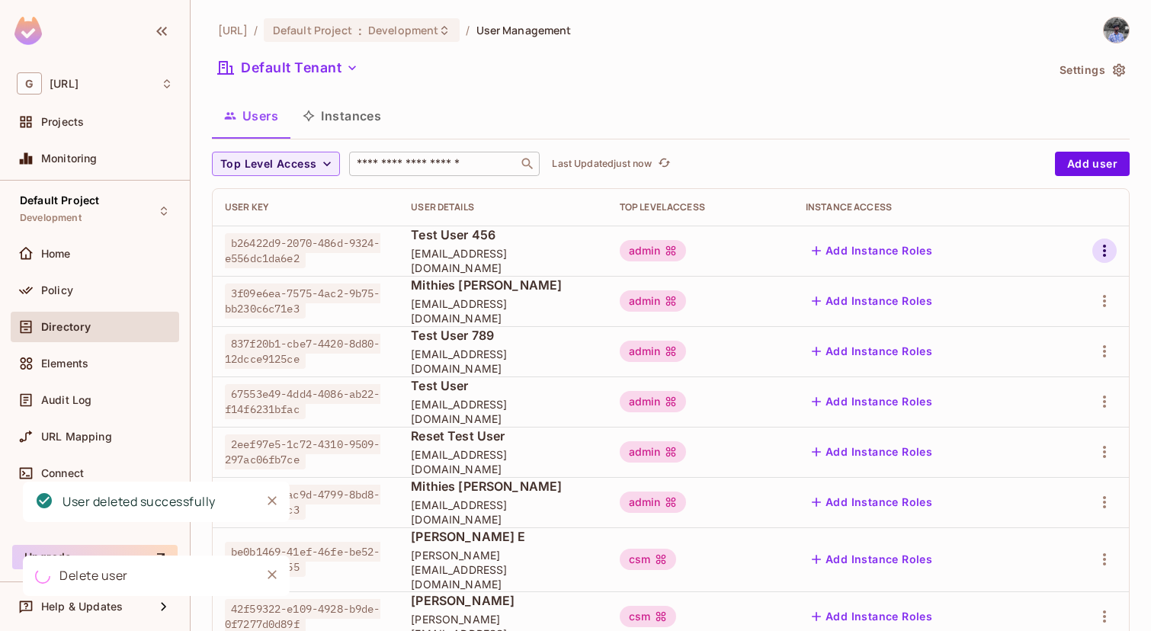
click at [1110, 253] on icon "button" at bounding box center [1105, 251] width 18 height 18
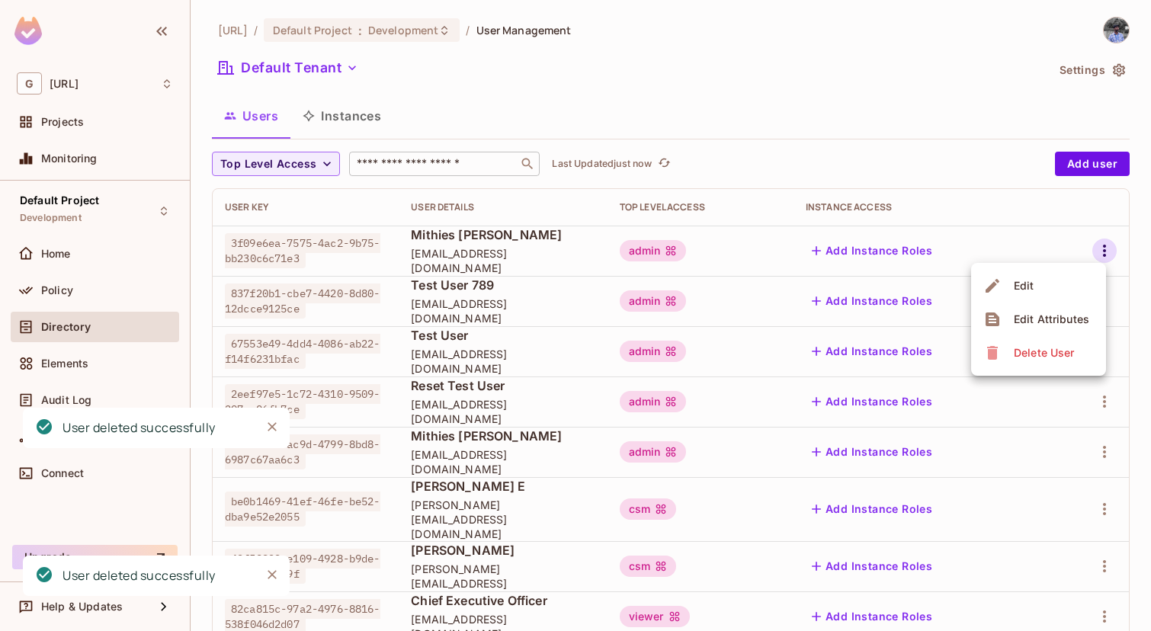
click at [1026, 357] on div "Delete User" at bounding box center [1044, 352] width 60 height 15
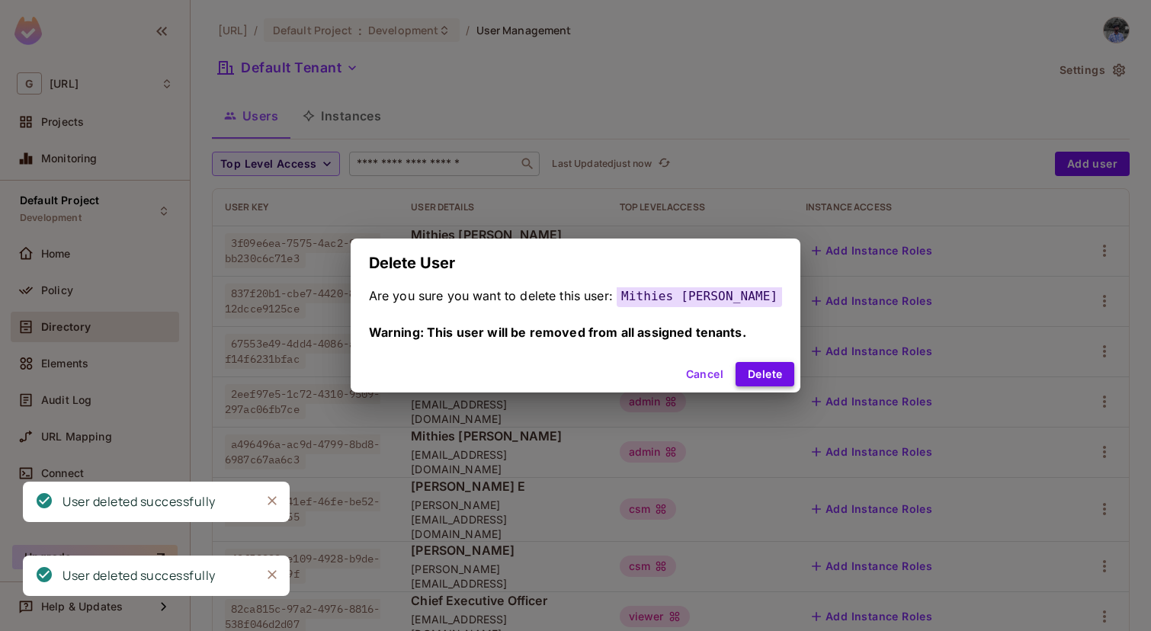
click at [756, 384] on button "Delete" at bounding box center [765, 374] width 59 height 24
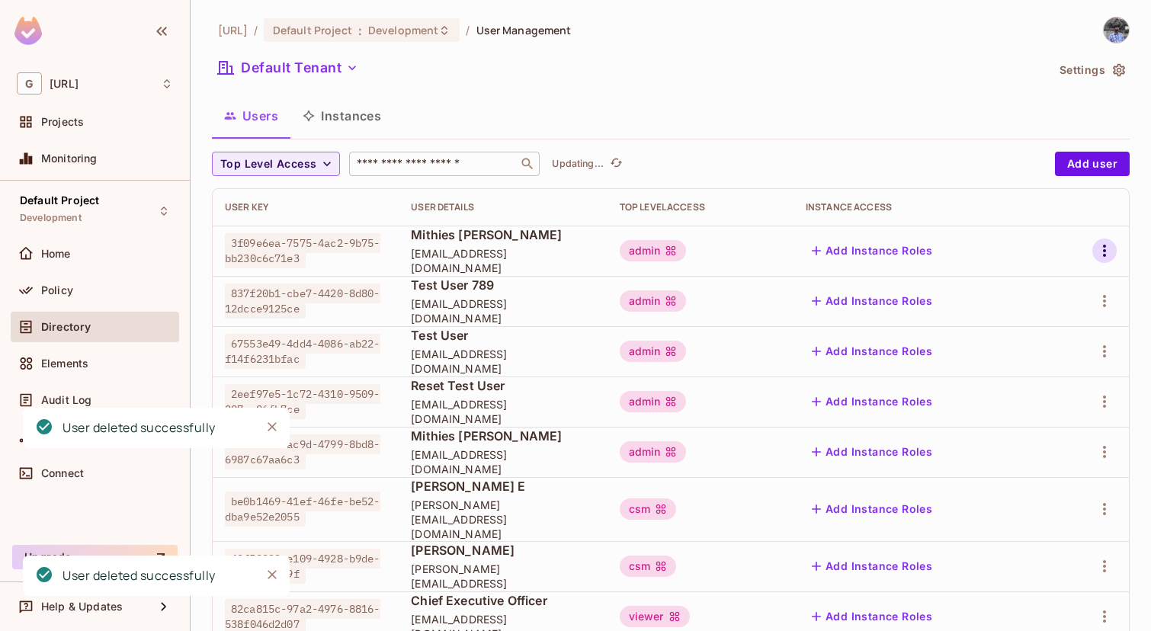
click at [1106, 249] on icon "button" at bounding box center [1105, 251] width 18 height 18
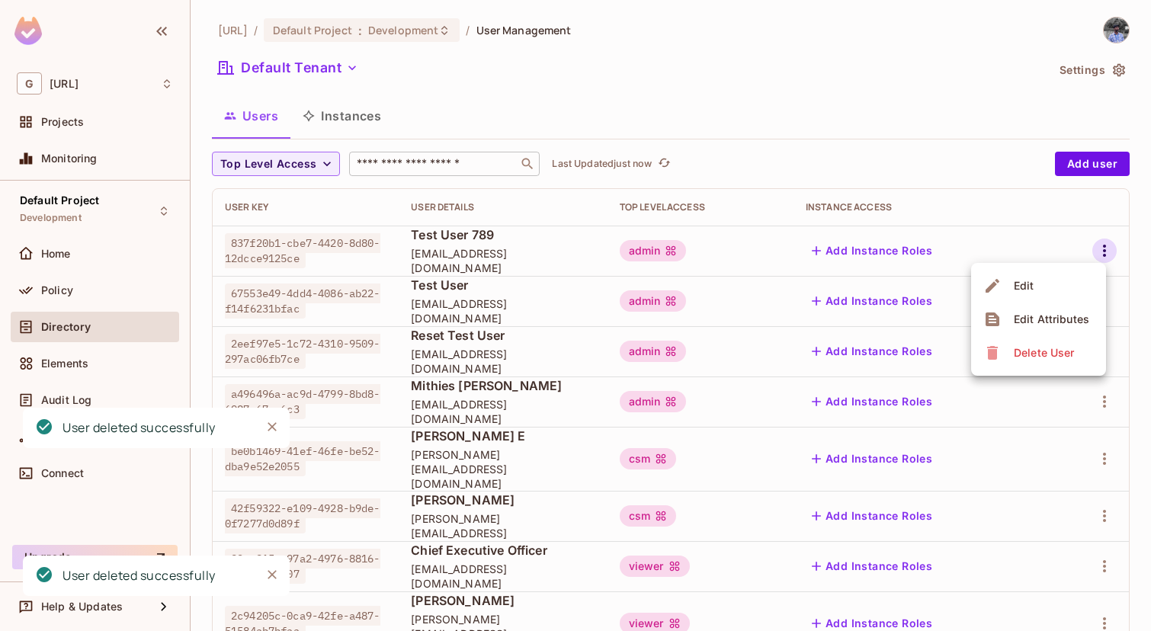
click at [1006, 345] on div "Delete User" at bounding box center [1031, 353] width 95 height 24
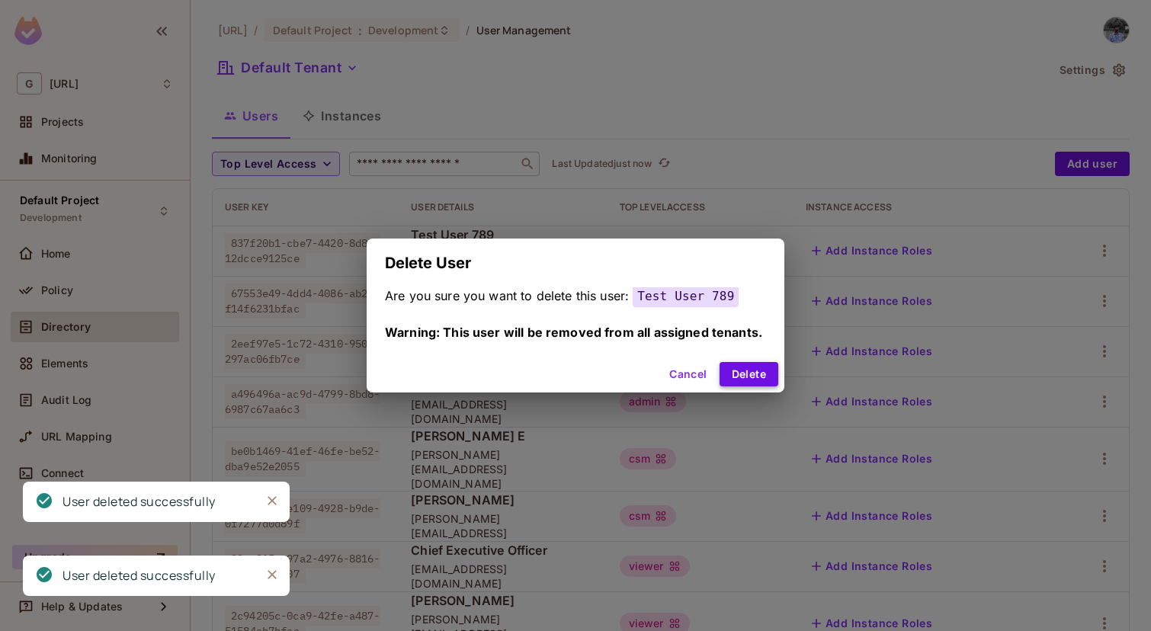
click at [749, 369] on button "Delete" at bounding box center [749, 374] width 59 height 24
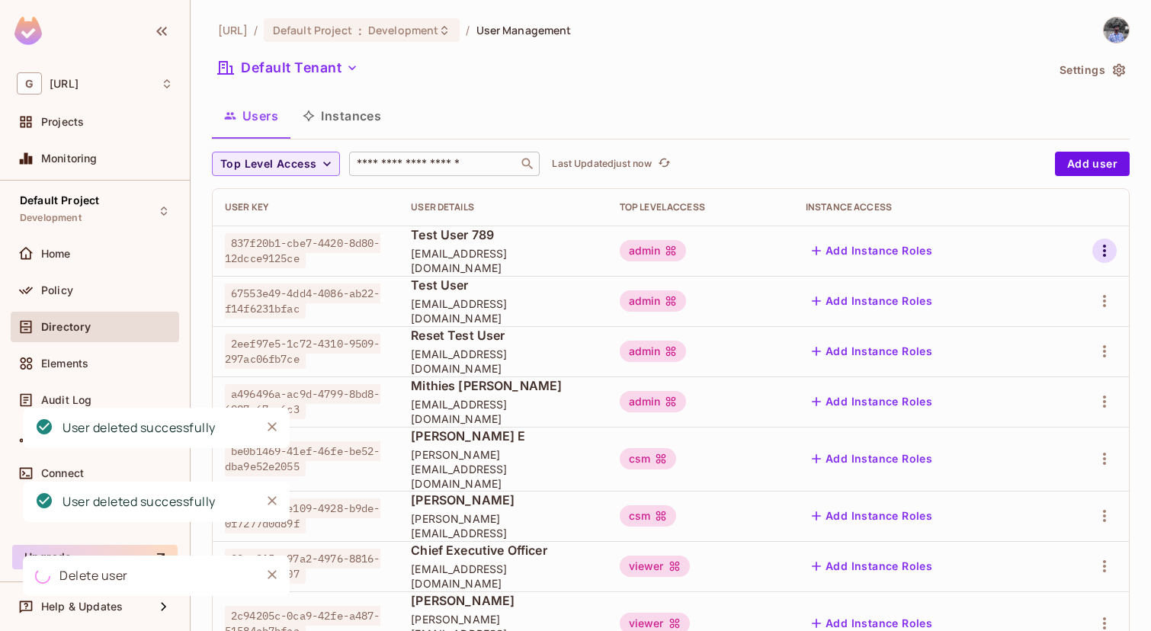
click at [1108, 246] on icon "button" at bounding box center [1105, 251] width 18 height 18
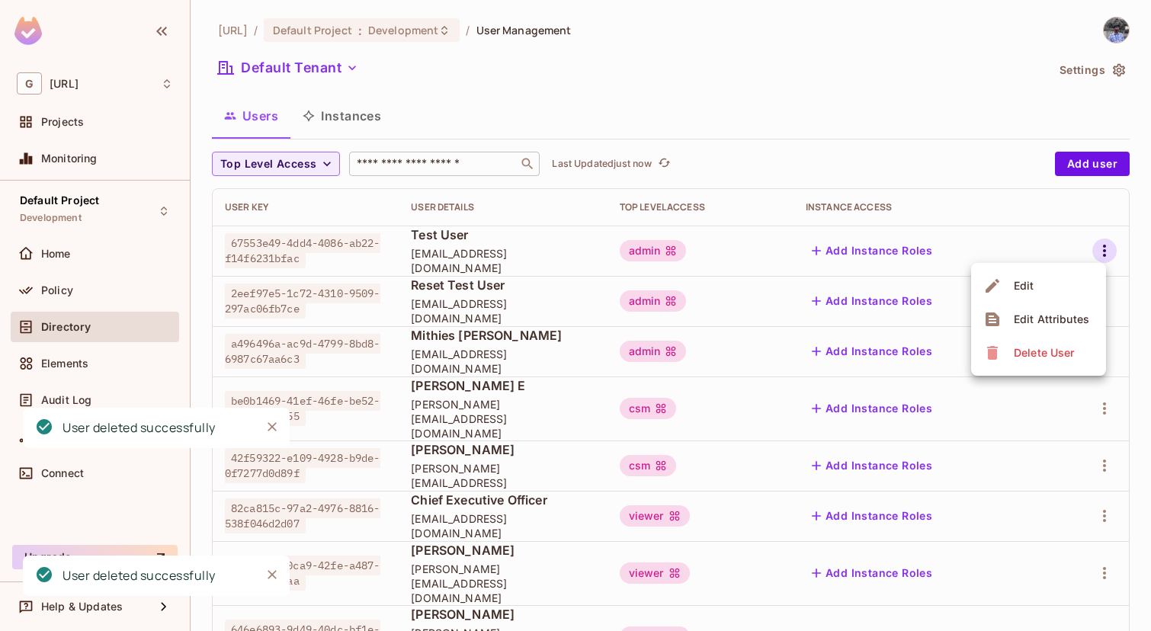
click at [1019, 345] on div "Delete User" at bounding box center [1044, 352] width 60 height 15
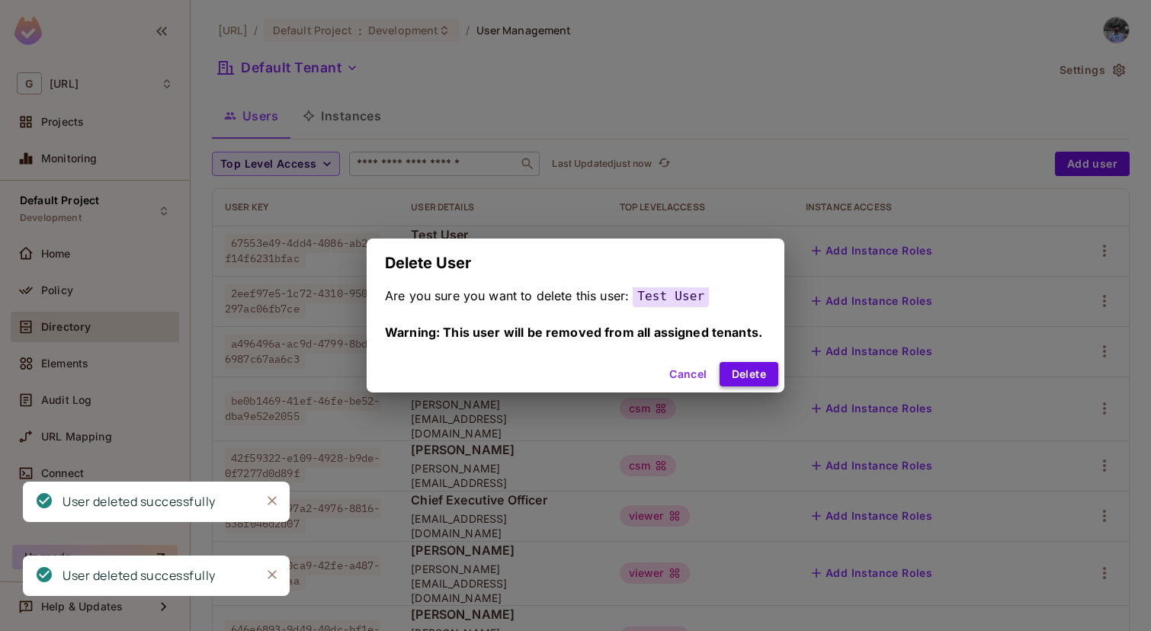
click at [739, 377] on button "Delete" at bounding box center [749, 374] width 59 height 24
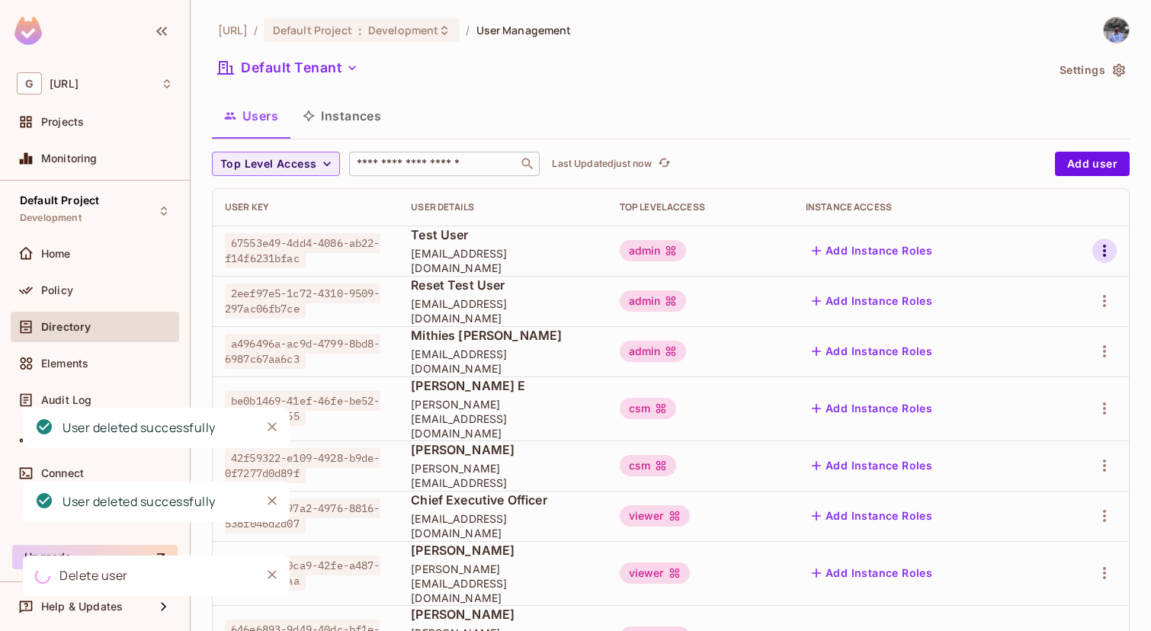
click at [1104, 250] on icon "button" at bounding box center [1104, 251] width 3 height 12
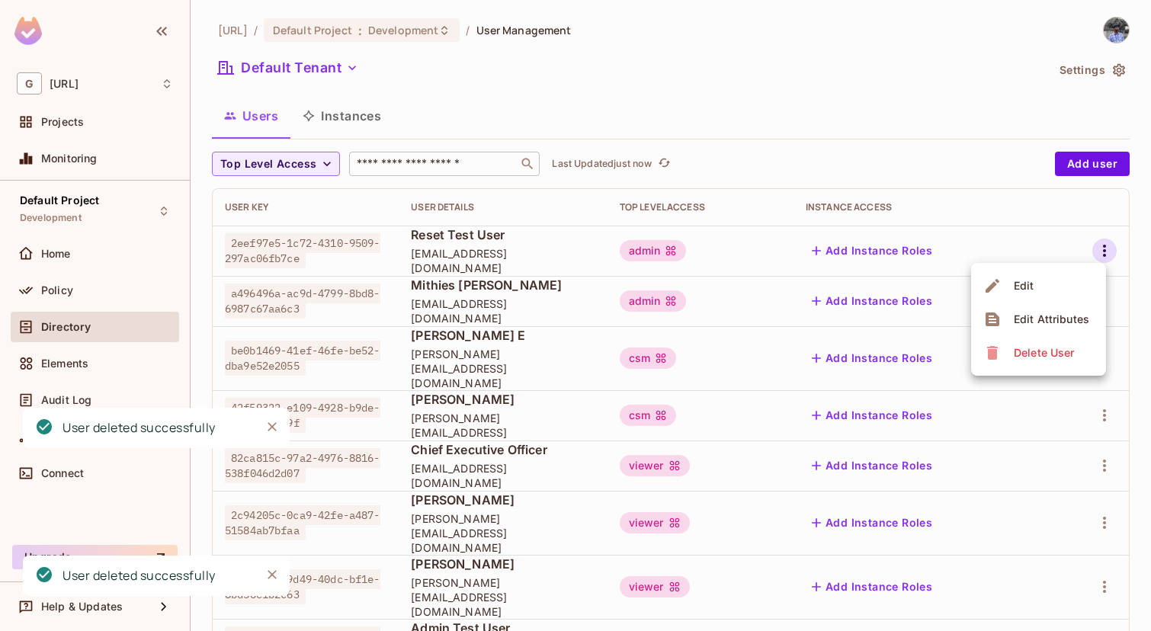
click at [1029, 351] on div "Delete User" at bounding box center [1044, 352] width 60 height 15
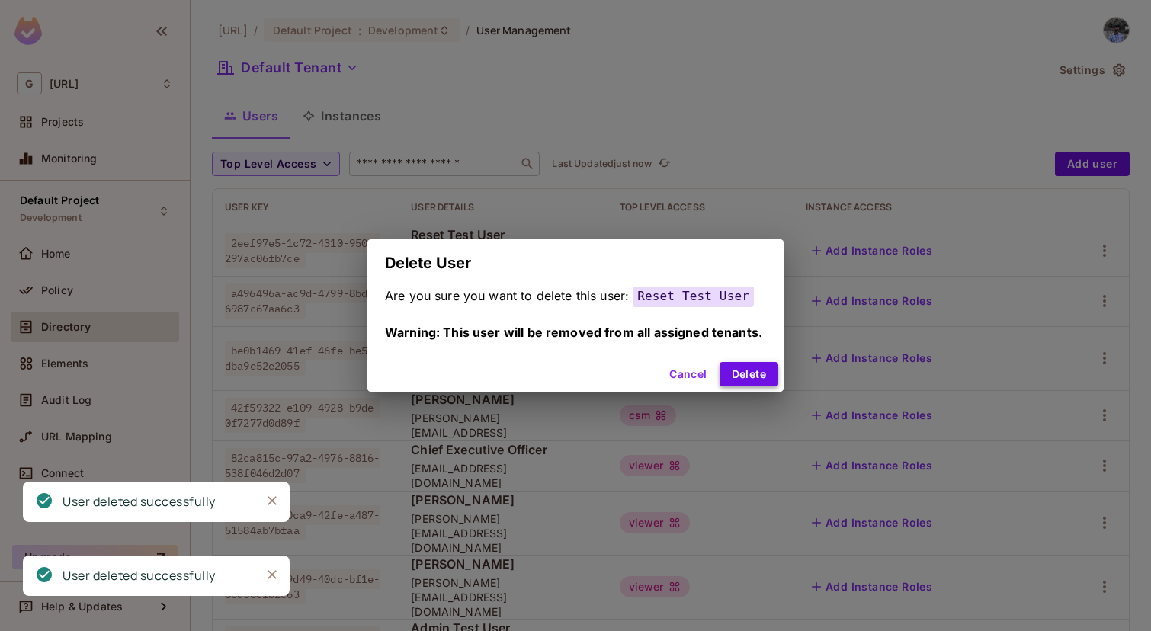
click at [759, 363] on button "Delete" at bounding box center [749, 374] width 59 height 24
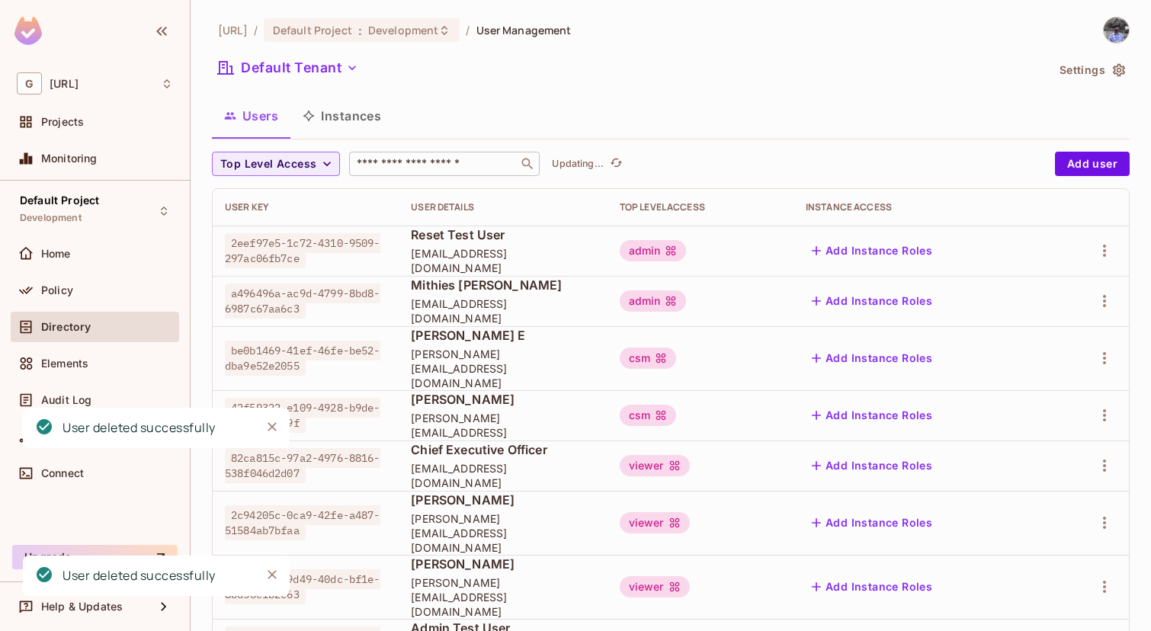
click at [1091, 246] on div at bounding box center [1089, 251] width 55 height 24
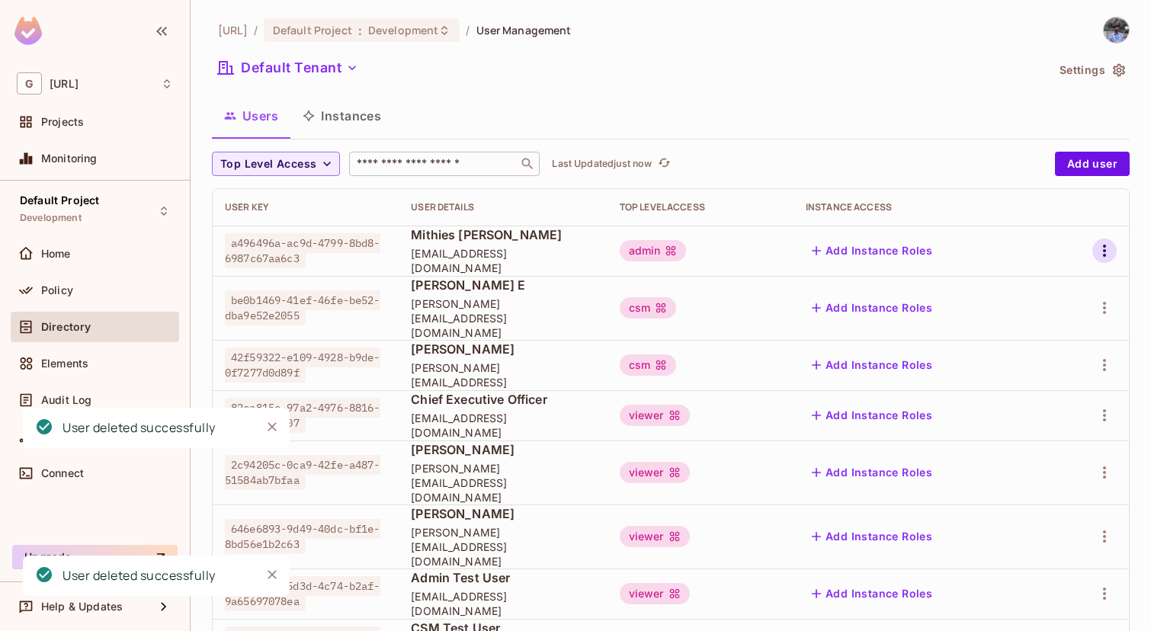
click at [1113, 252] on icon "button" at bounding box center [1105, 251] width 18 height 18
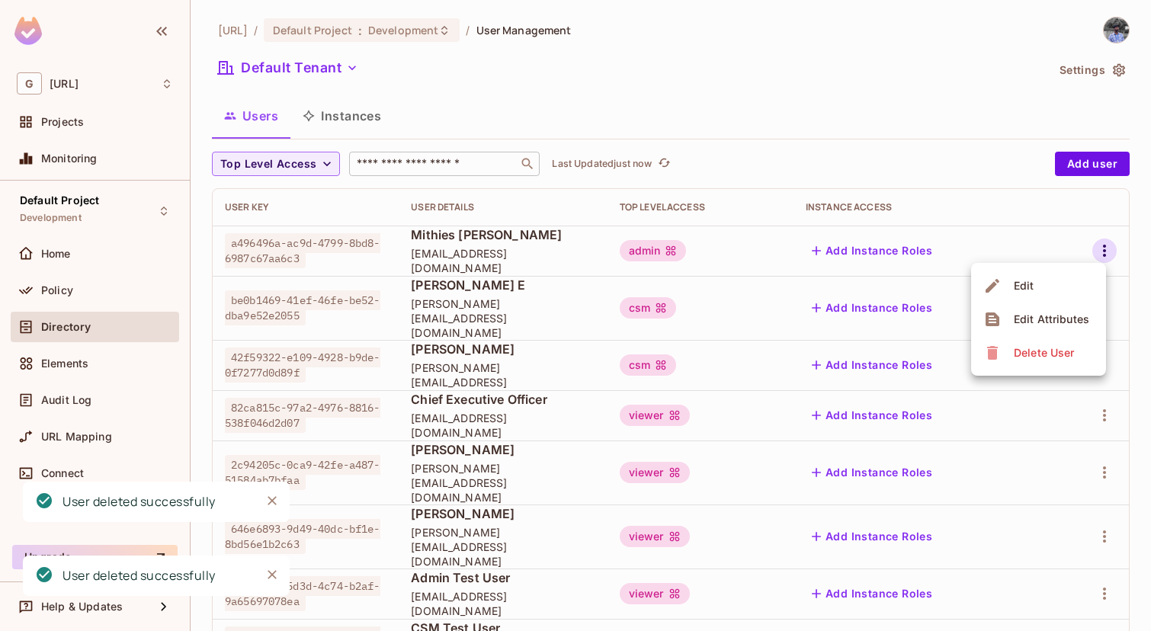
click at [1016, 345] on div "Delete User" at bounding box center [1044, 352] width 60 height 15
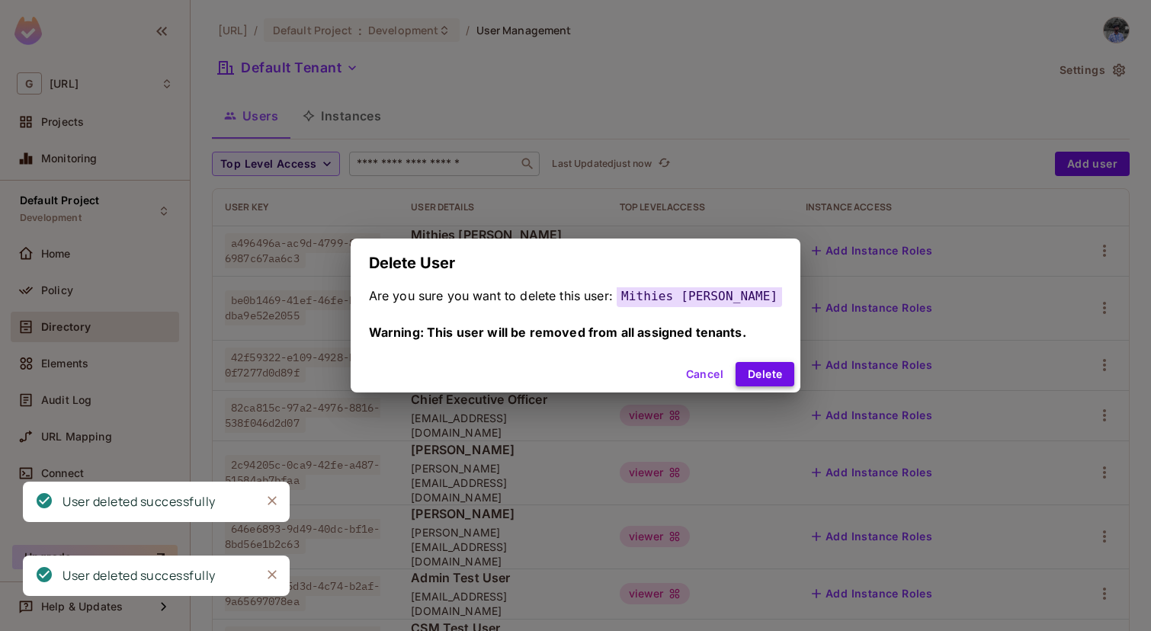
click at [762, 385] on button "Delete" at bounding box center [765, 374] width 59 height 24
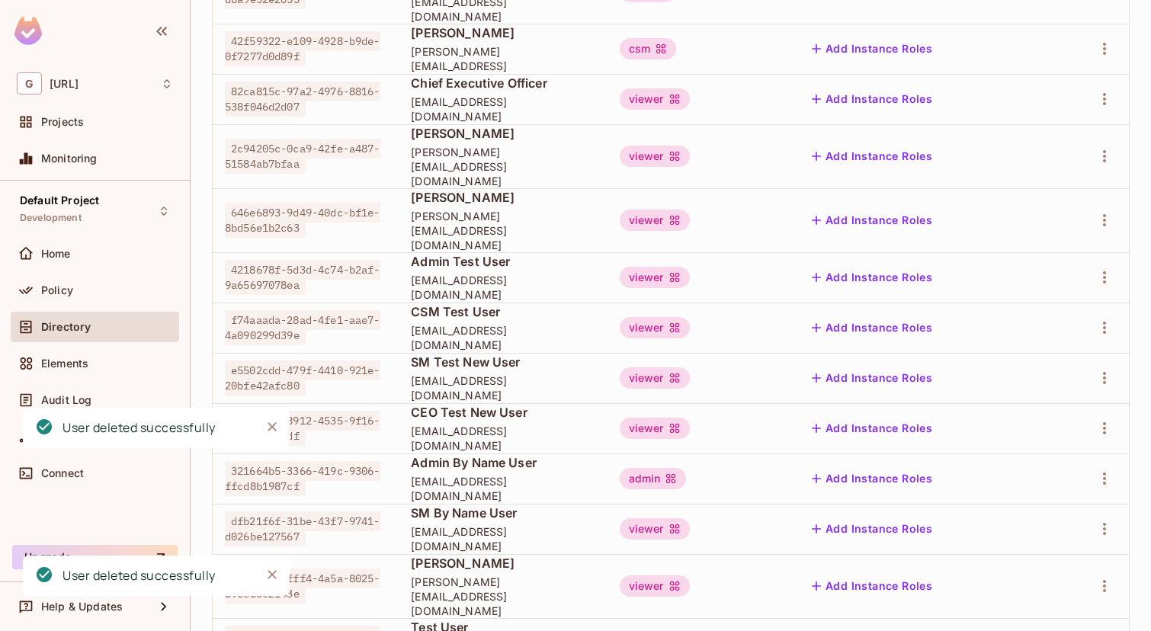
scroll to position [434, 0]
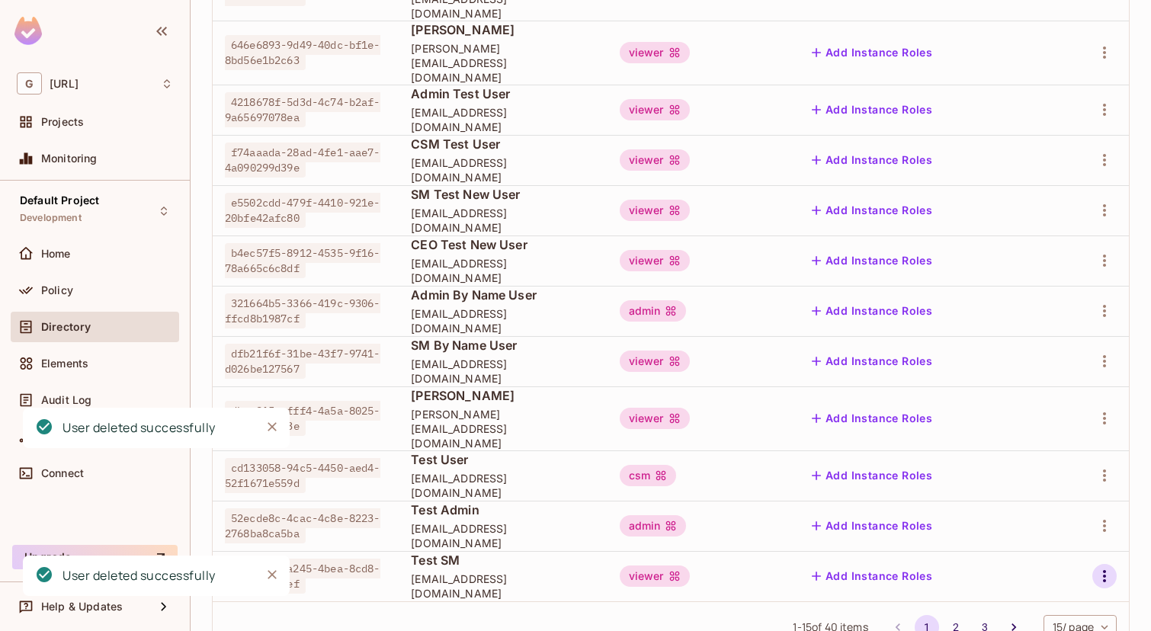
click at [1103, 567] on icon "button" at bounding box center [1105, 576] width 18 height 18
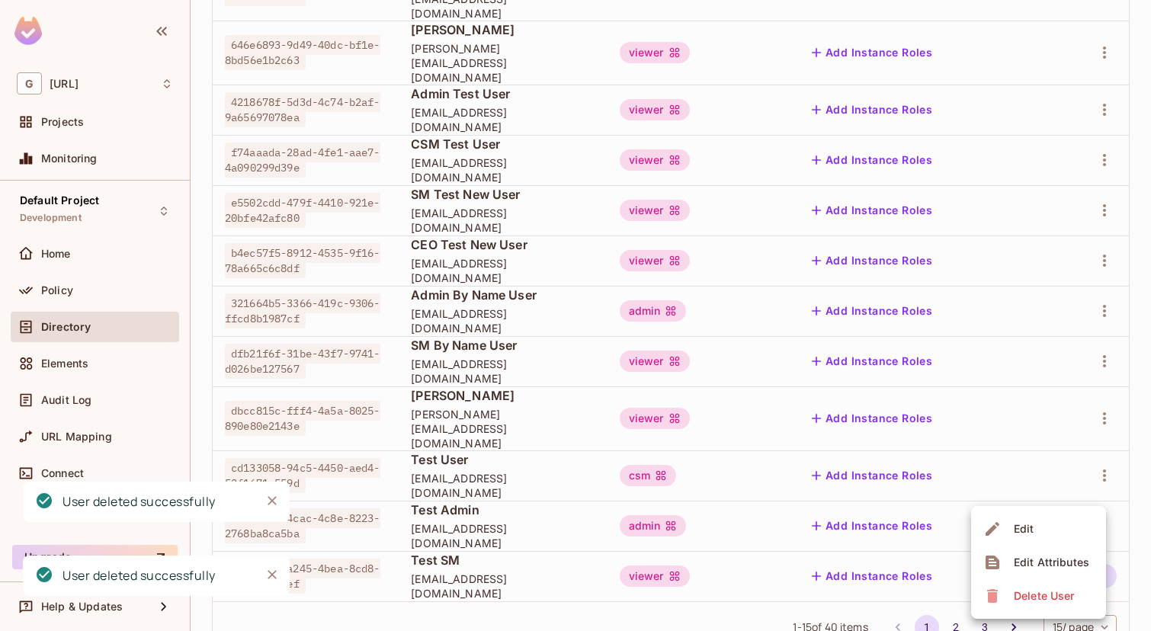
click at [1022, 602] on div "Delete User" at bounding box center [1044, 596] width 60 height 15
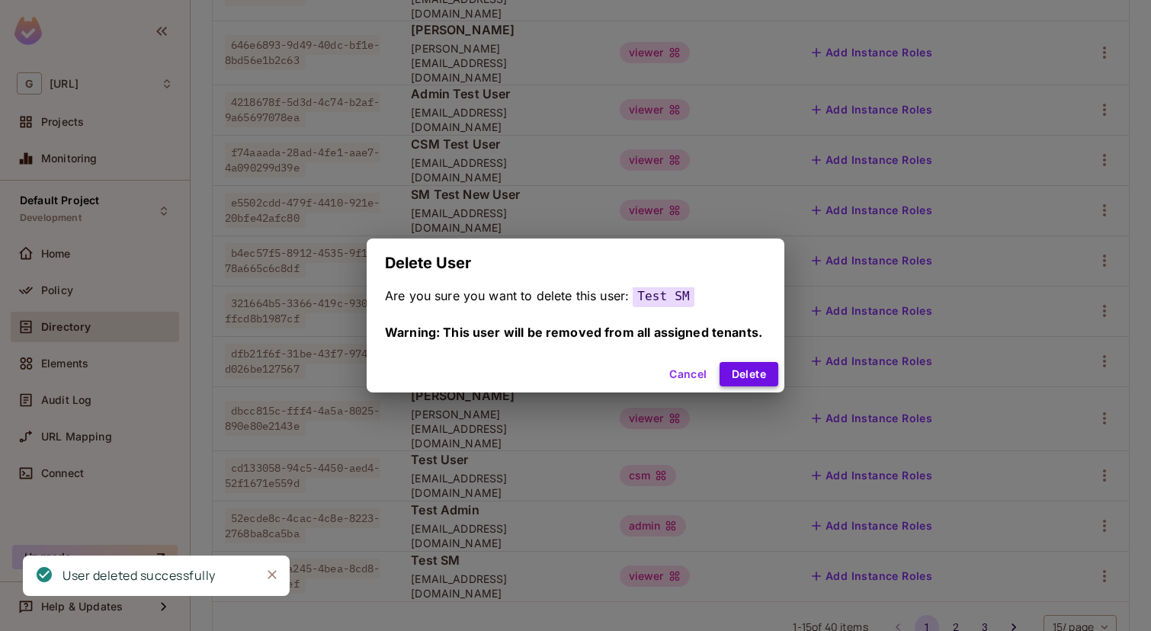
click at [770, 381] on button "Delete" at bounding box center [749, 374] width 59 height 24
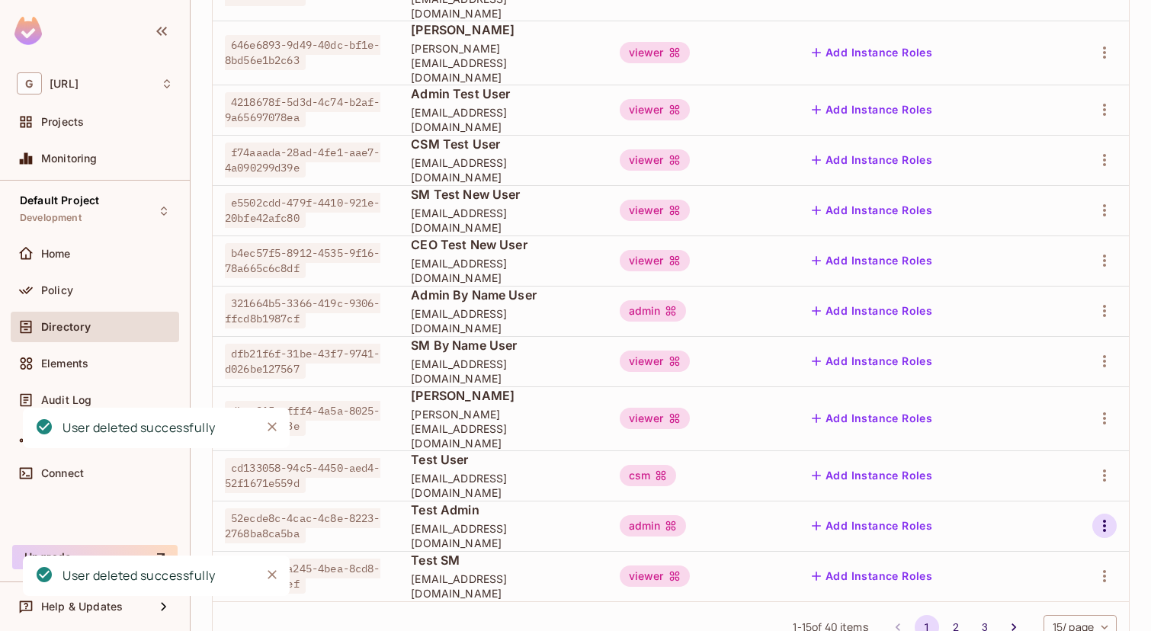
click at [1100, 517] on icon "button" at bounding box center [1105, 526] width 18 height 18
click at [1014, 585] on span "Delete User" at bounding box center [1044, 573] width 69 height 24
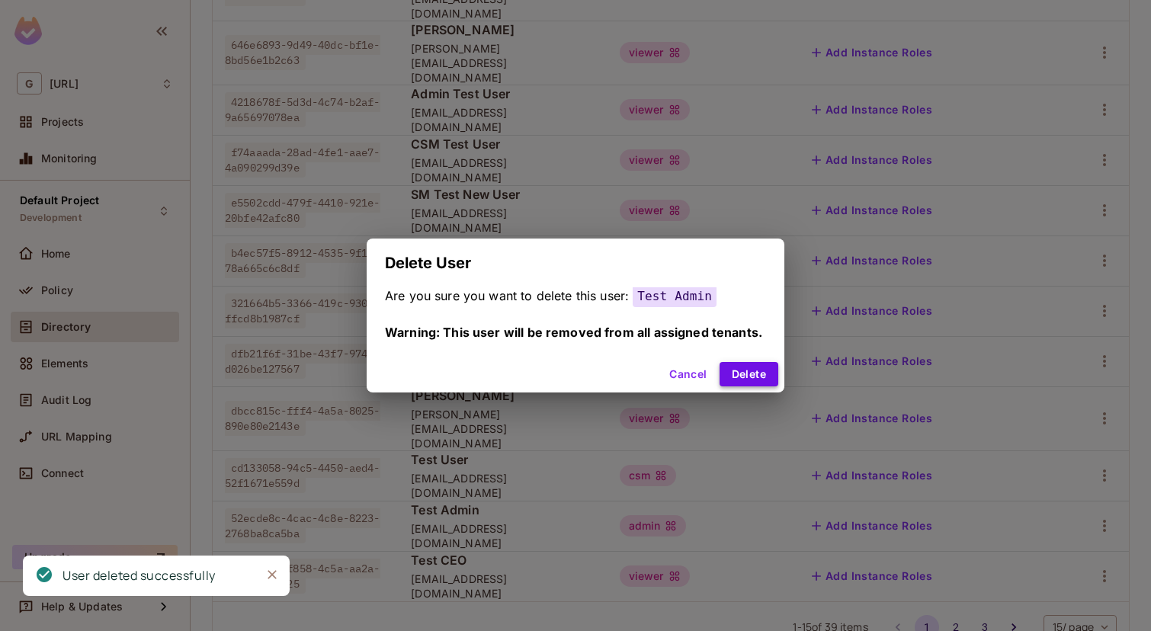
click at [746, 376] on button "Delete" at bounding box center [749, 374] width 59 height 24
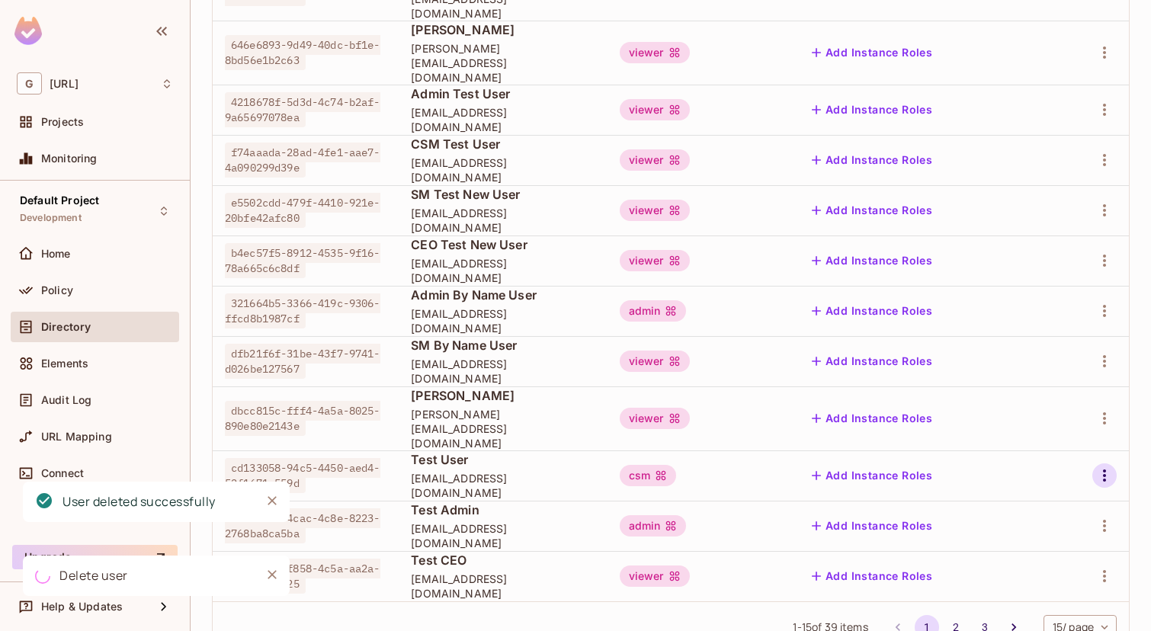
click at [1103, 467] on icon "button" at bounding box center [1105, 476] width 18 height 18
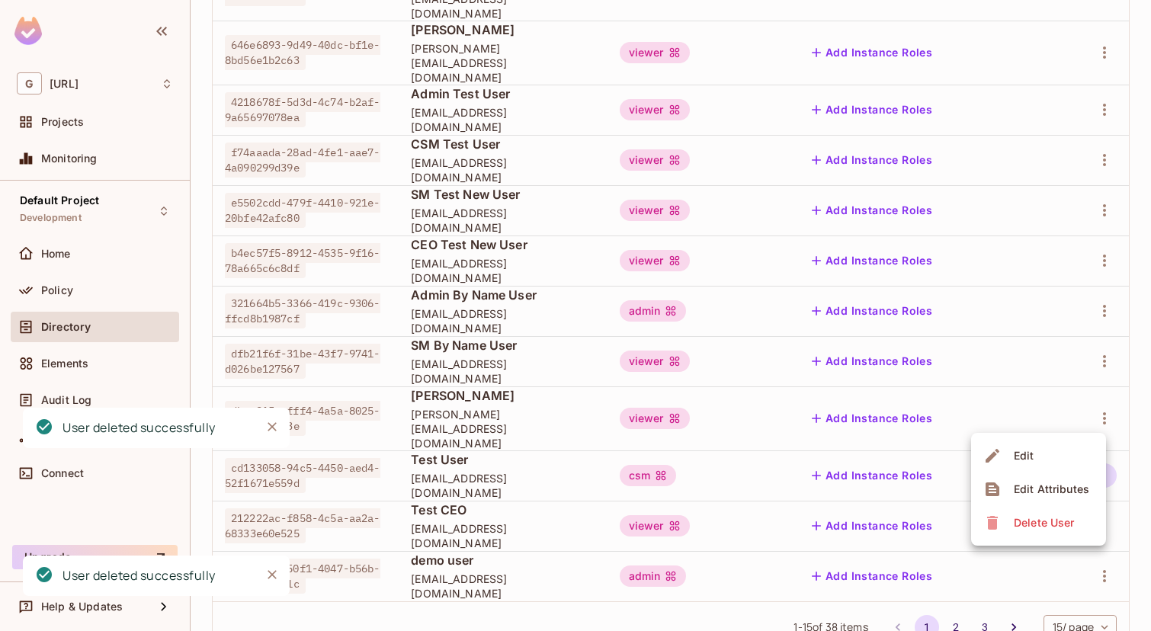
click at [1018, 524] on div "Delete User" at bounding box center [1044, 522] width 60 height 15
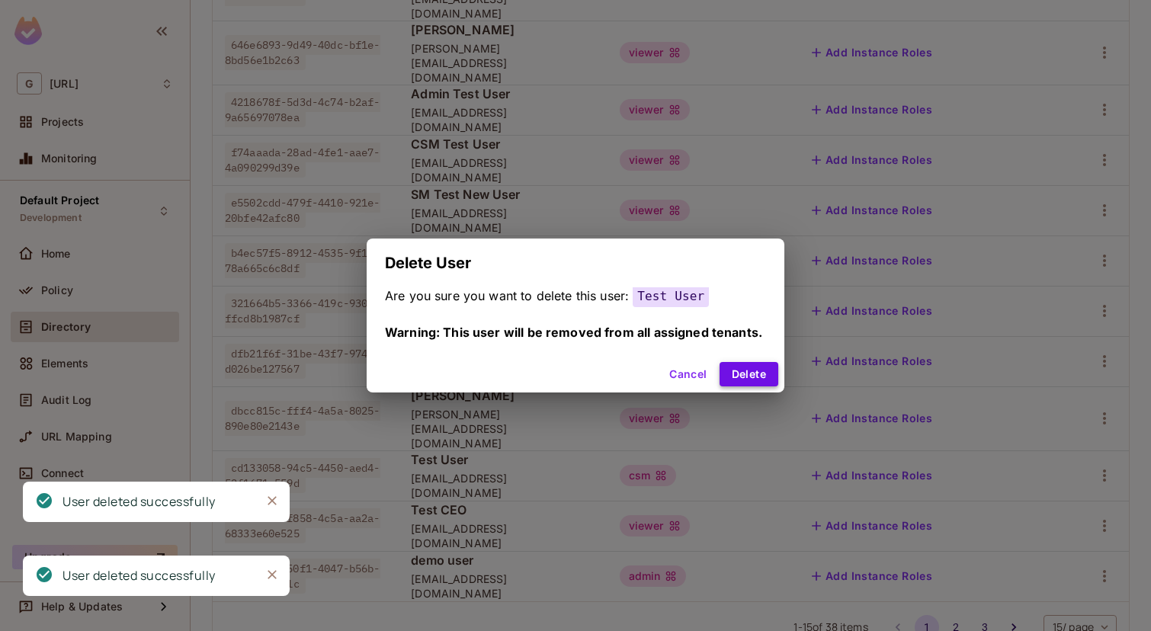
click at [754, 373] on button "Delete" at bounding box center [749, 374] width 59 height 24
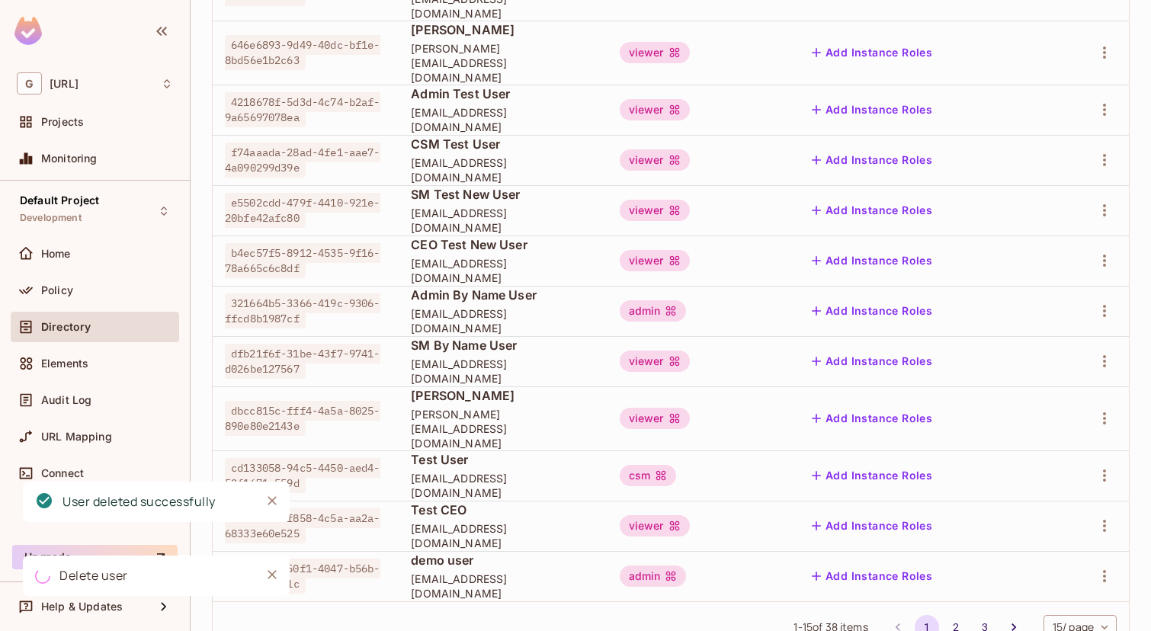
click at [1114, 406] on div at bounding box center [1089, 418] width 55 height 24
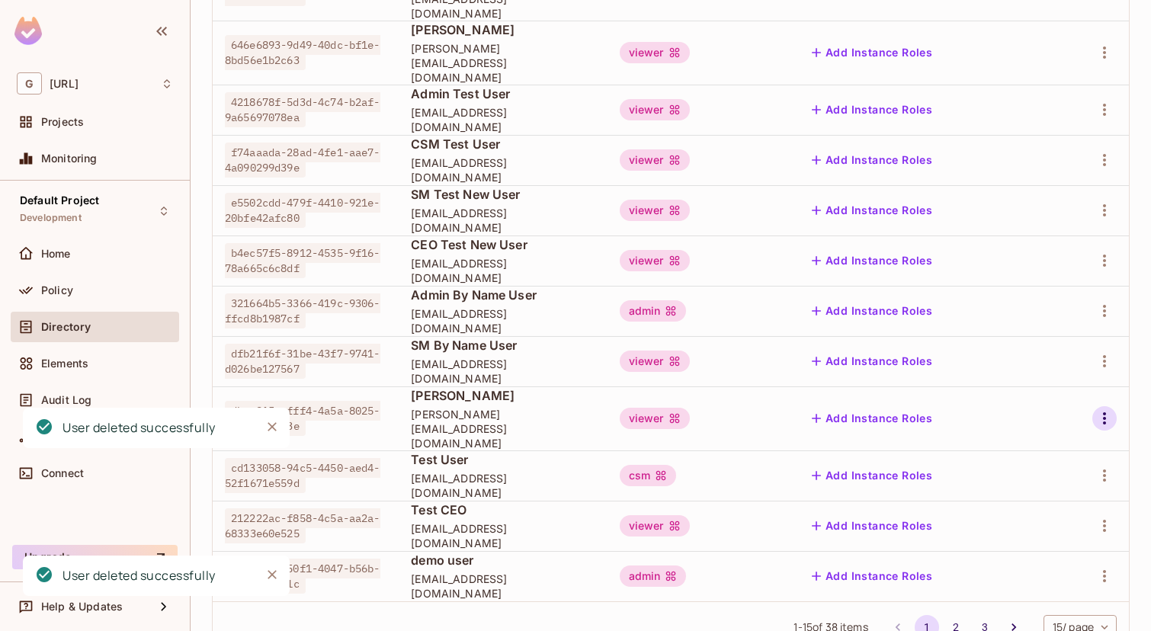
click at [1106, 413] on icon "button" at bounding box center [1104, 419] width 3 height 12
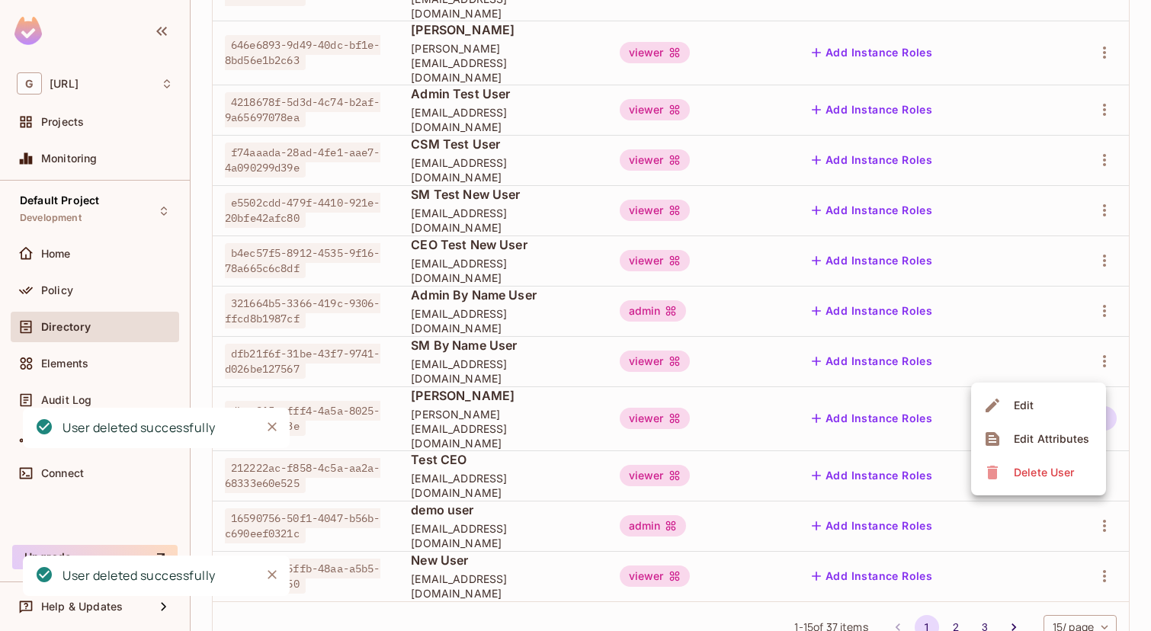
click at [1021, 470] on div "Delete User" at bounding box center [1044, 472] width 60 height 15
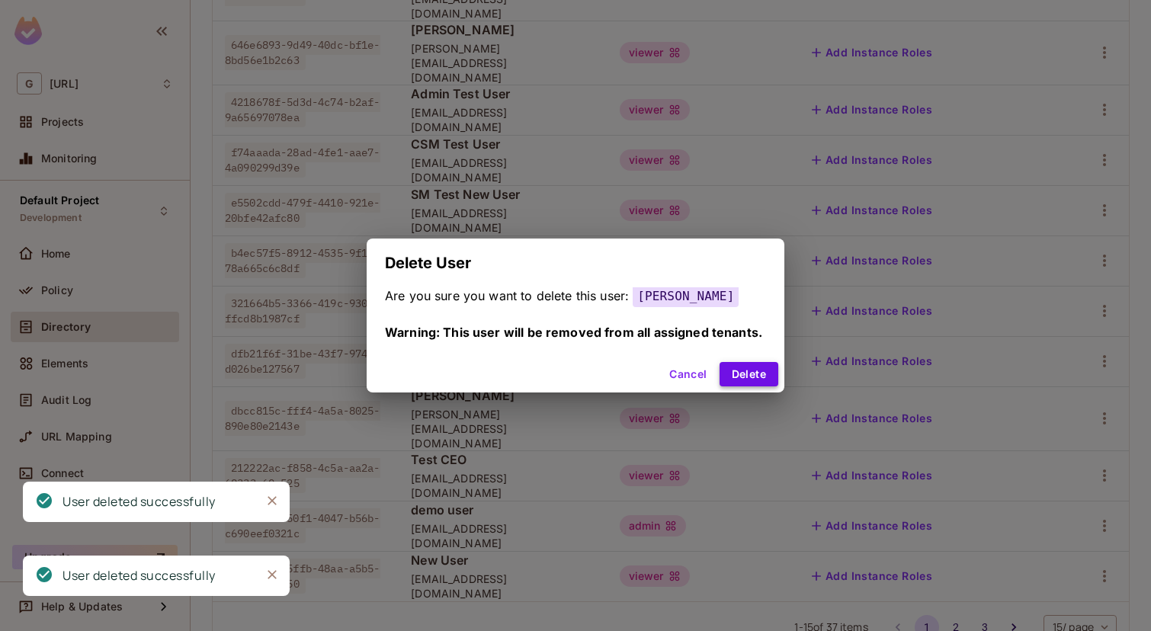
click at [752, 377] on button "Delete" at bounding box center [749, 374] width 59 height 24
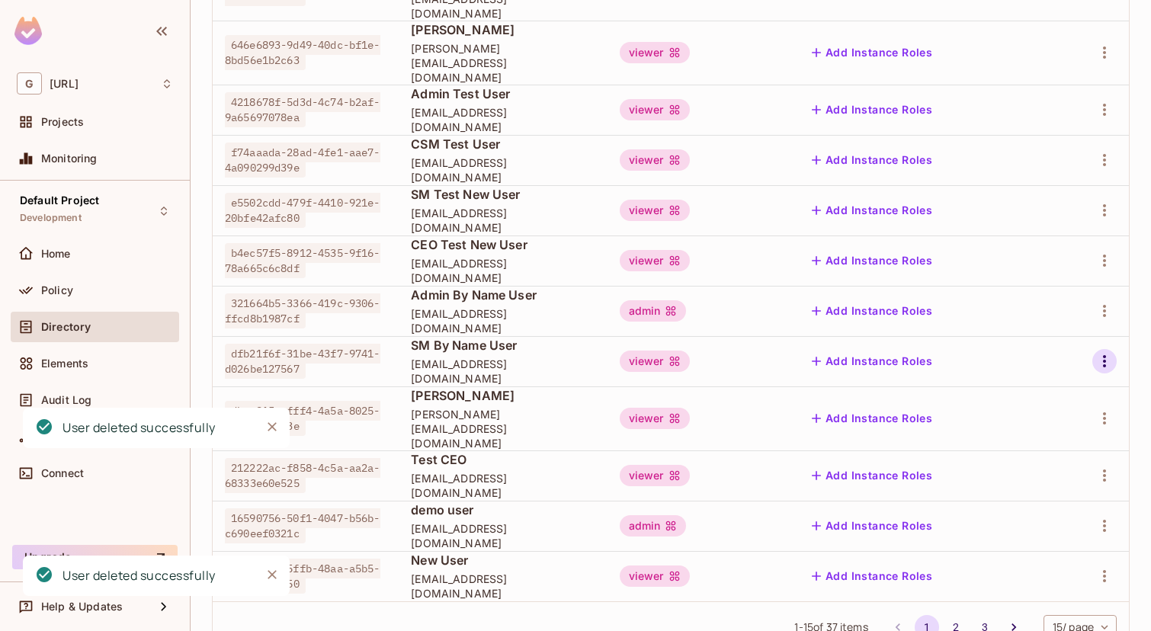
click at [1096, 352] on icon "button" at bounding box center [1105, 361] width 18 height 18
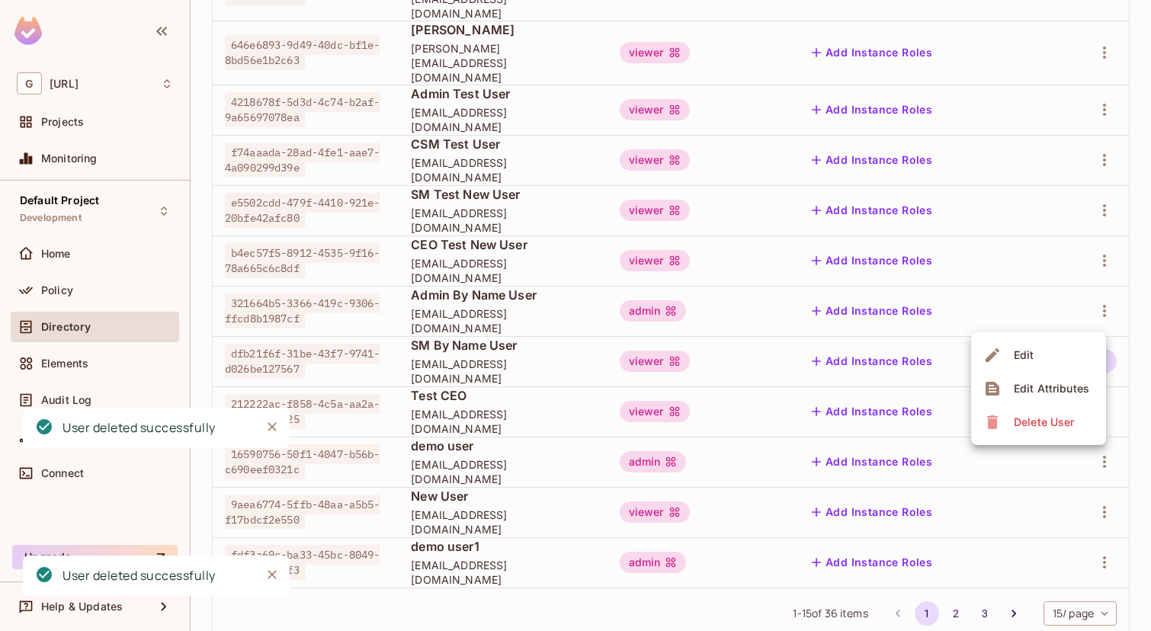
click at [1026, 413] on span "Delete User" at bounding box center [1044, 422] width 69 height 24
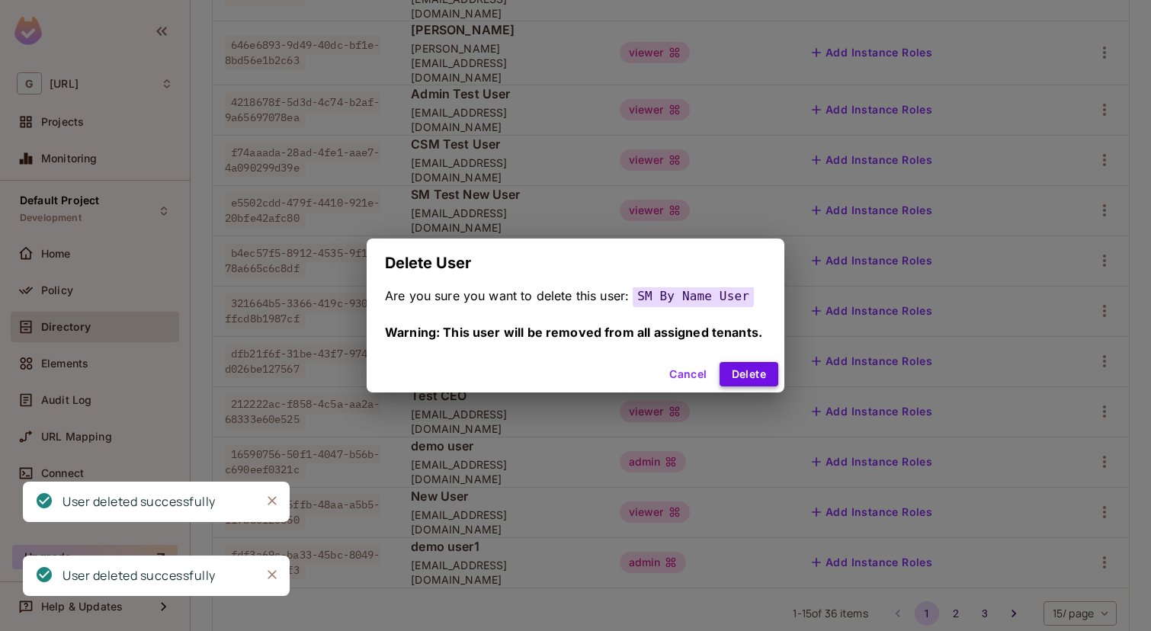
click at [750, 374] on button "Delete" at bounding box center [749, 374] width 59 height 24
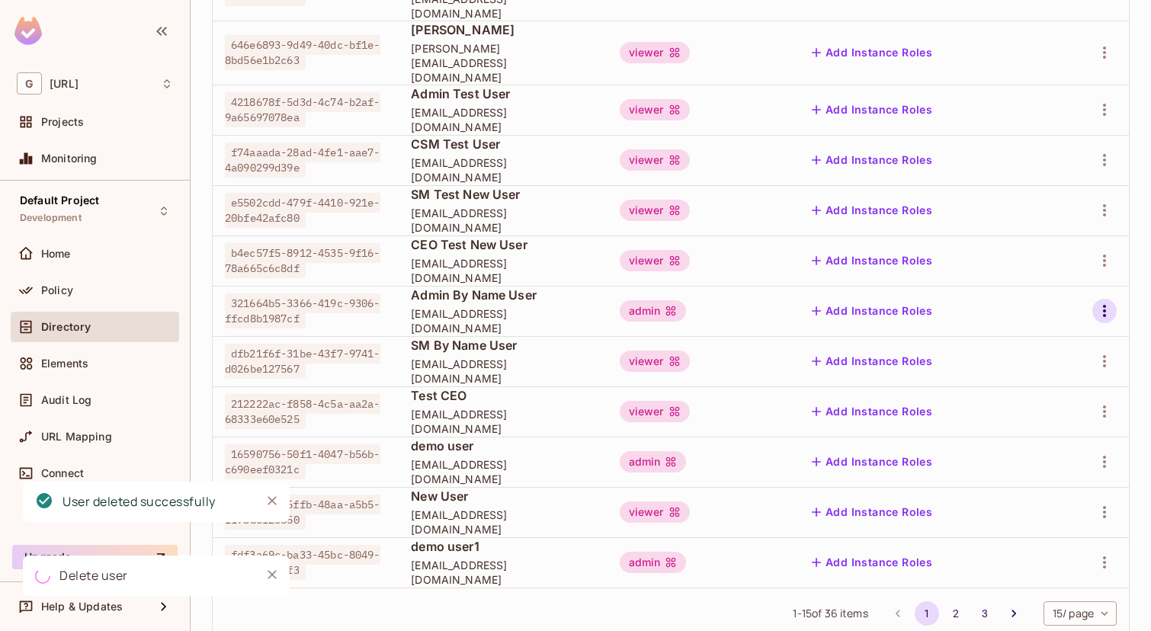
click at [1107, 302] on icon "button" at bounding box center [1105, 311] width 18 height 18
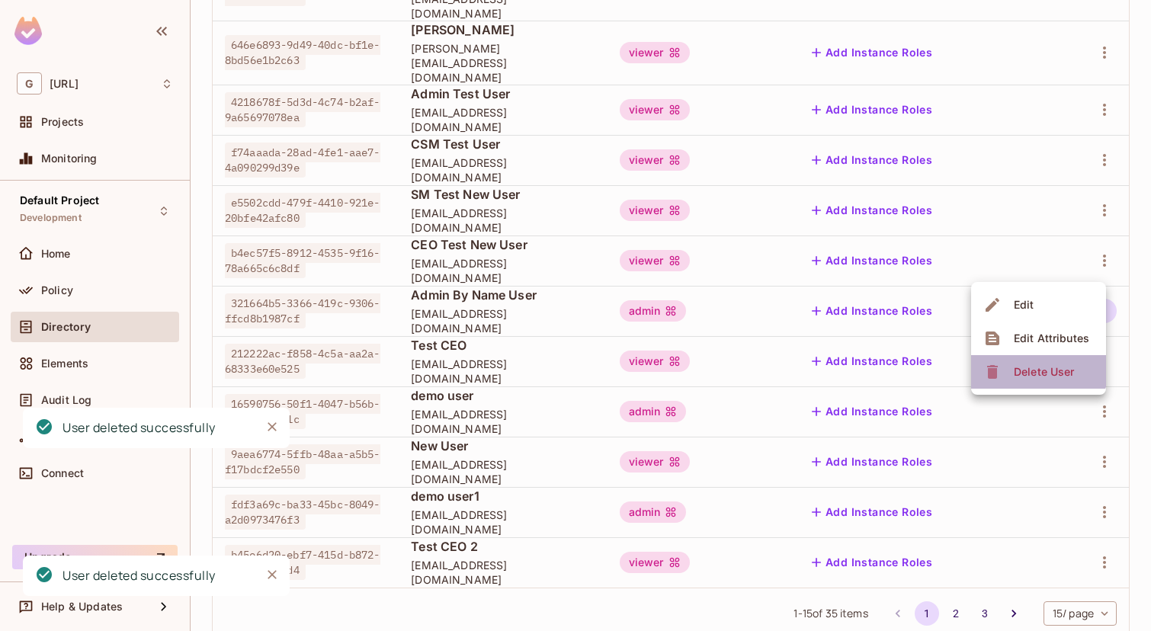
click at [1027, 360] on span "Delete User" at bounding box center [1044, 372] width 69 height 24
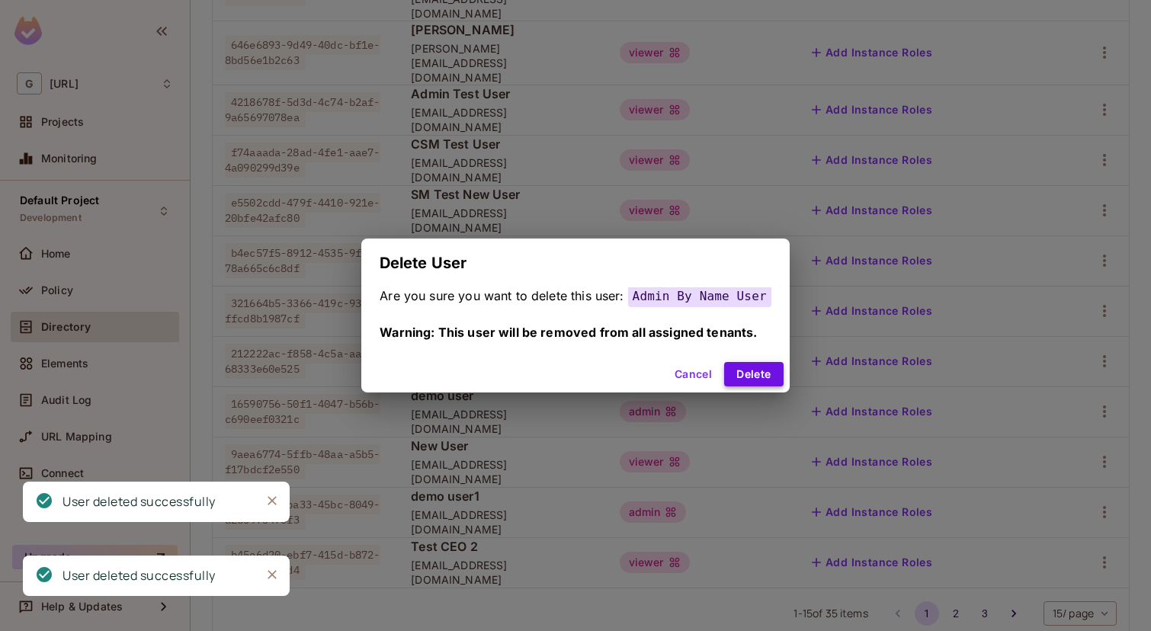
click at [767, 374] on button "Delete" at bounding box center [753, 374] width 59 height 24
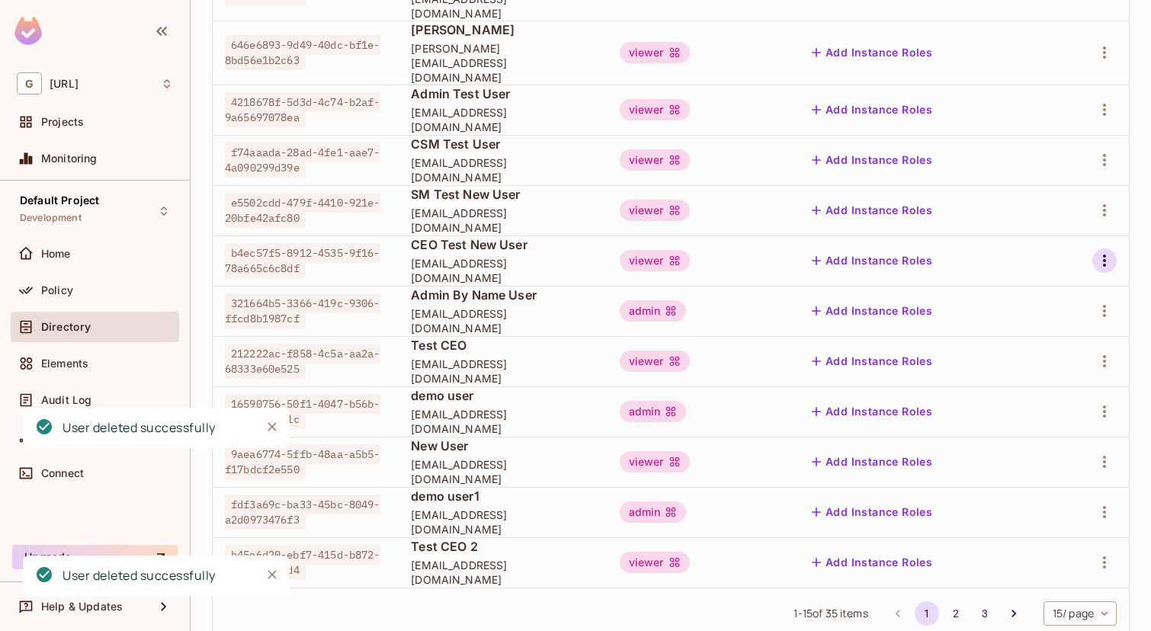
click at [1109, 252] on icon "button" at bounding box center [1105, 261] width 18 height 18
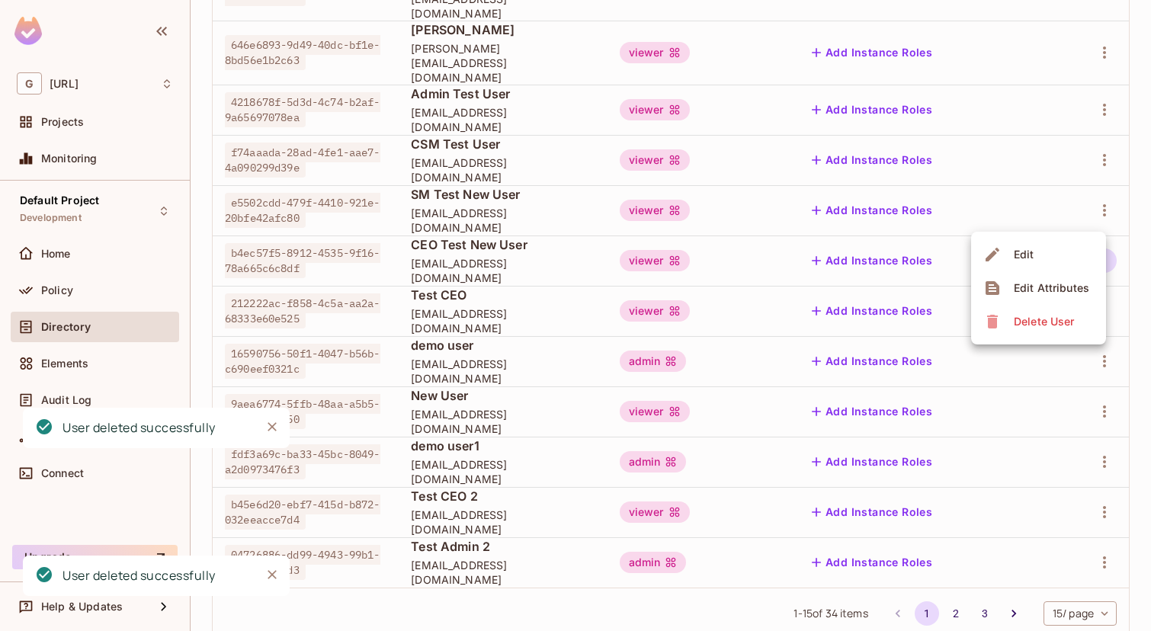
click at [1024, 318] on div "Delete User" at bounding box center [1044, 321] width 60 height 15
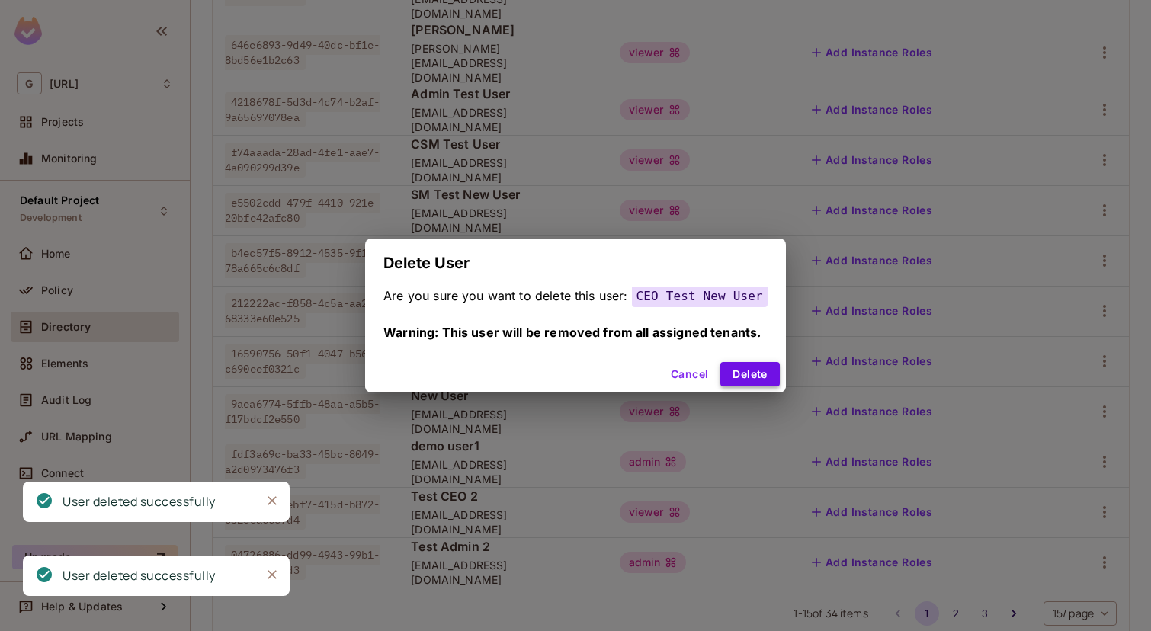
click at [771, 370] on button "Delete" at bounding box center [750, 374] width 59 height 24
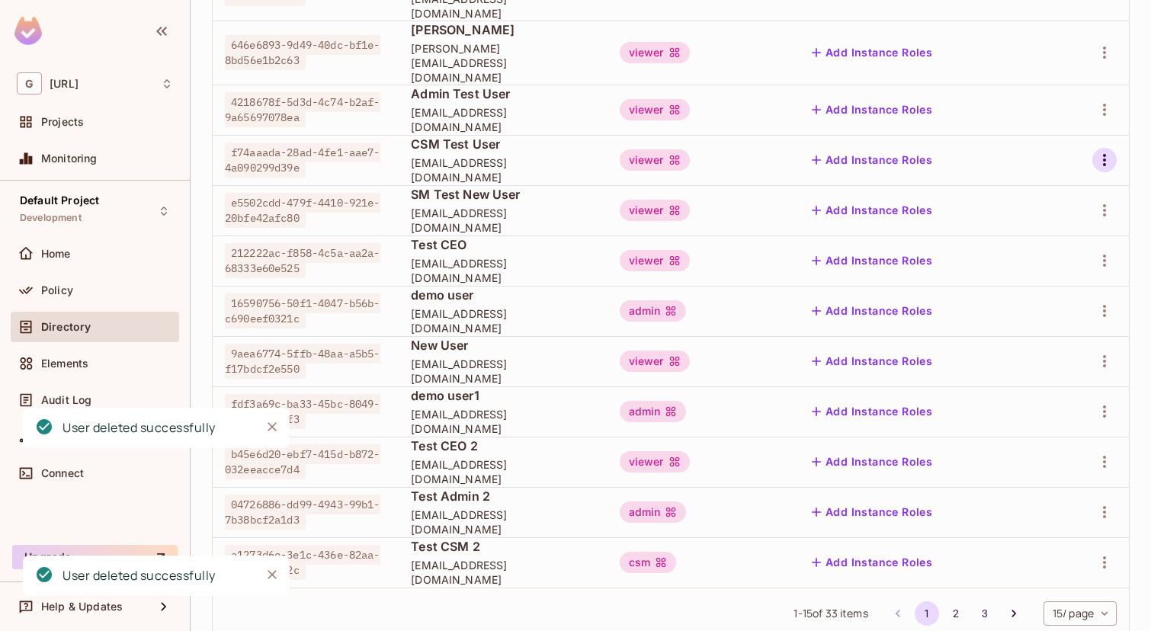
click at [1103, 151] on icon "button" at bounding box center [1105, 160] width 18 height 18
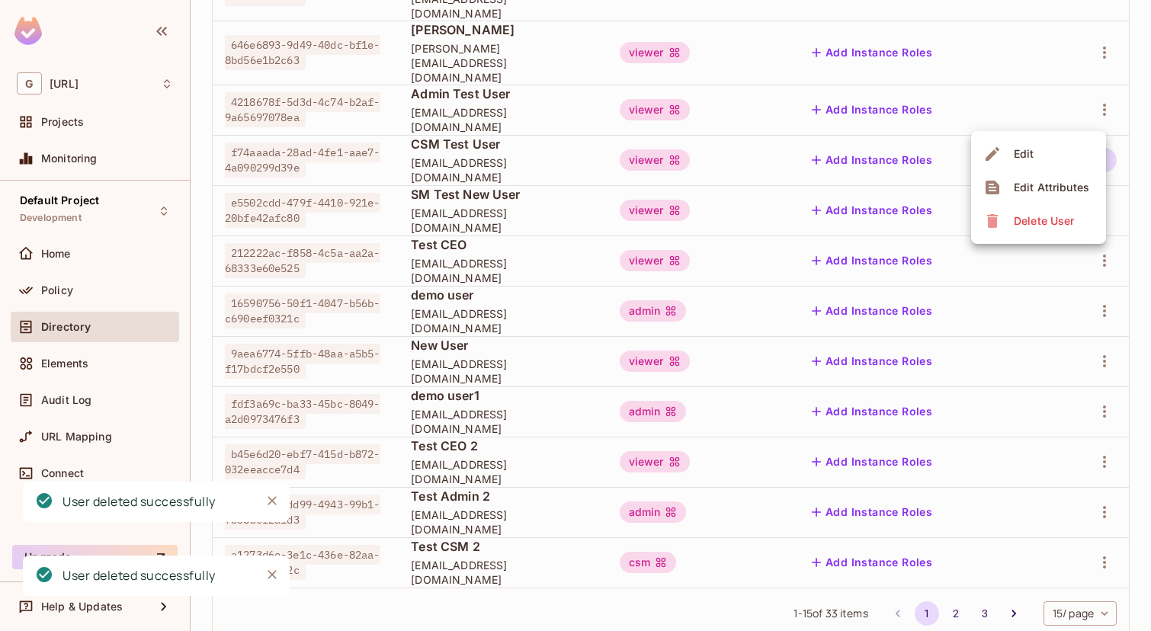
click at [1021, 213] on div "Delete User" at bounding box center [1044, 220] width 60 height 15
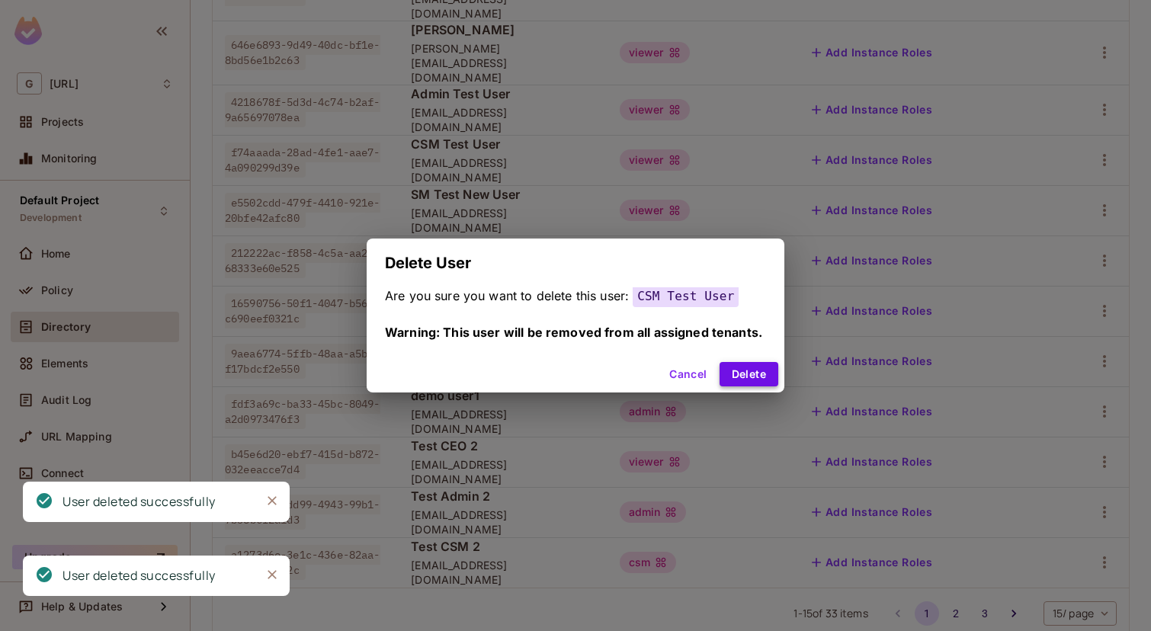
click at [742, 380] on button "Delete" at bounding box center [749, 374] width 59 height 24
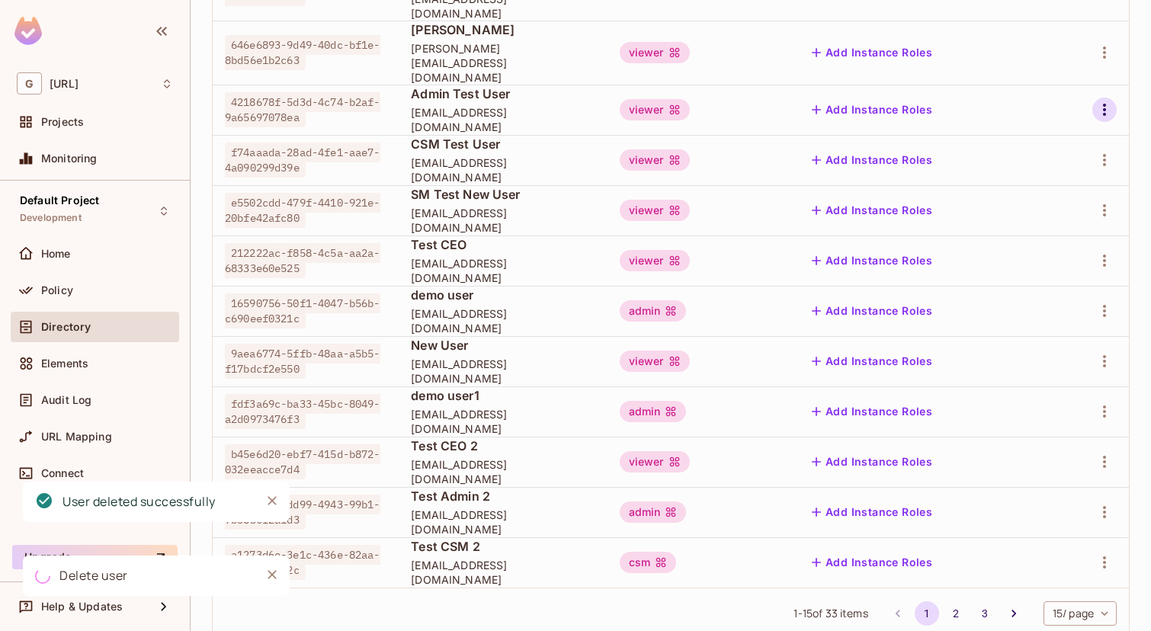
click at [1103, 101] on icon "button" at bounding box center [1105, 110] width 18 height 18
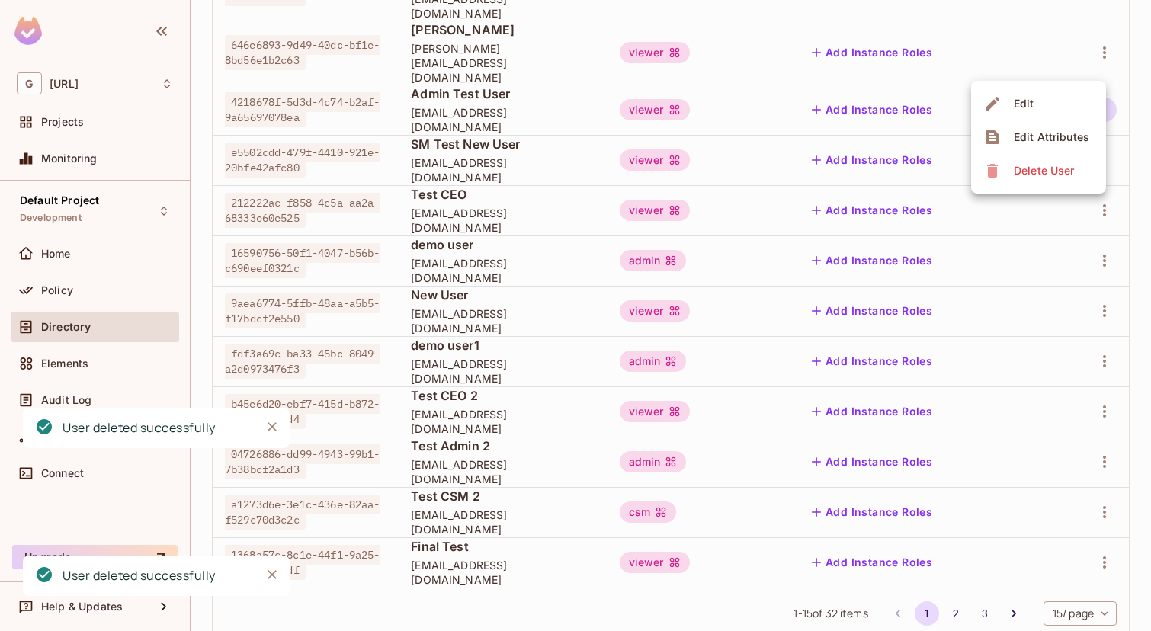
click at [1032, 167] on div "Delete User" at bounding box center [1044, 170] width 60 height 15
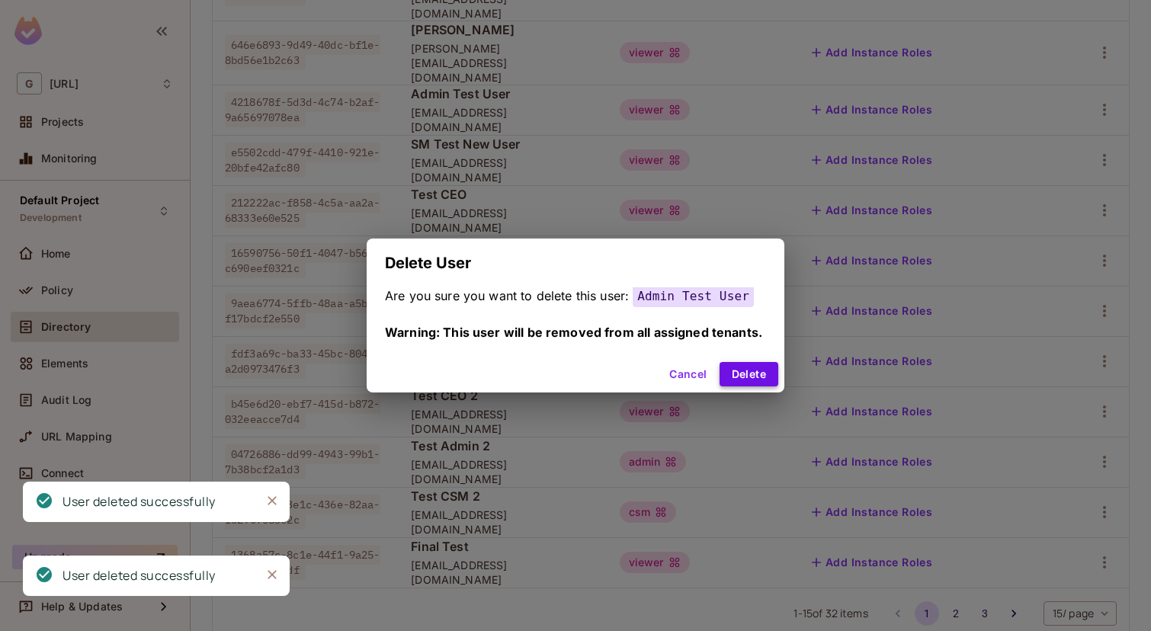
click at [738, 371] on button "Delete" at bounding box center [749, 374] width 59 height 24
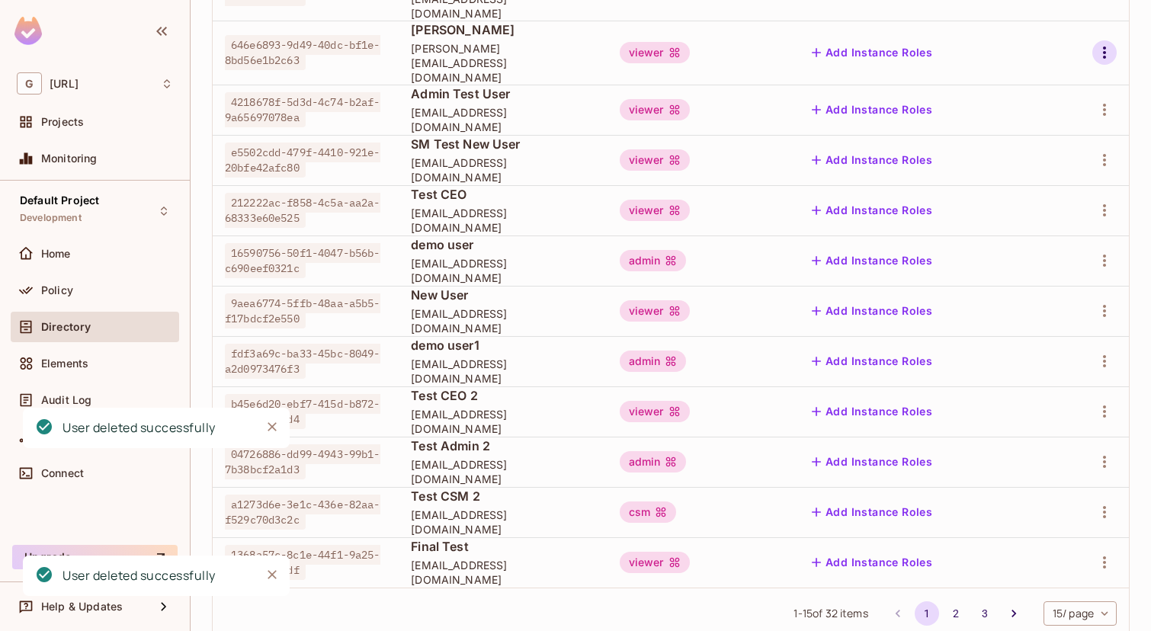
click at [1103, 43] on icon "button" at bounding box center [1105, 52] width 18 height 18
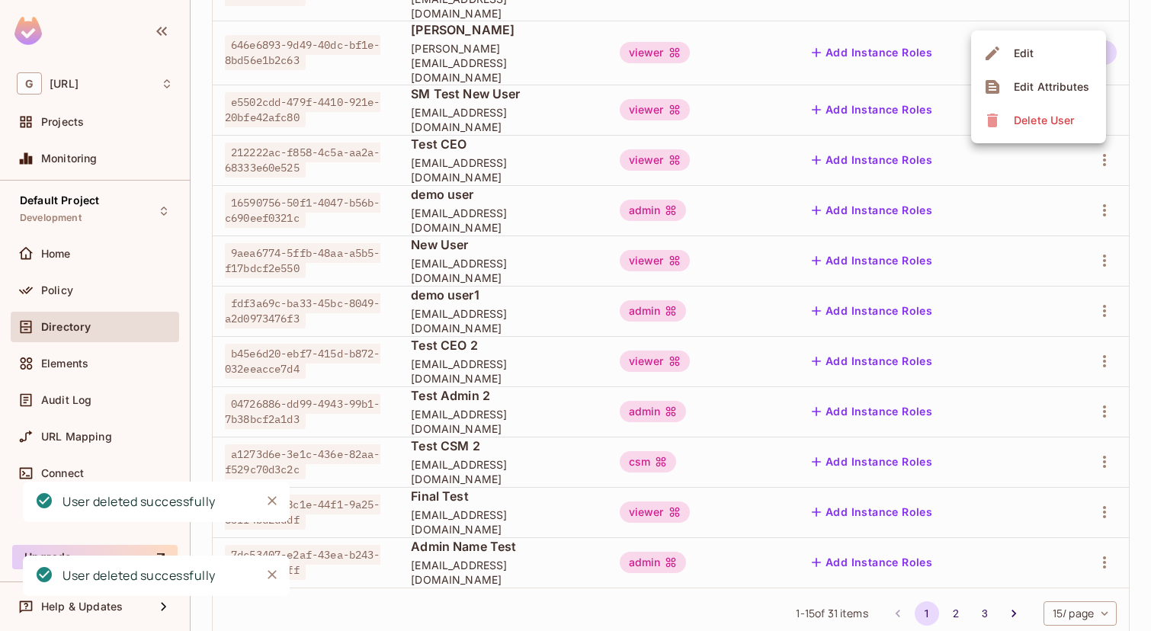
click at [1036, 122] on div "Delete User" at bounding box center [1044, 120] width 60 height 15
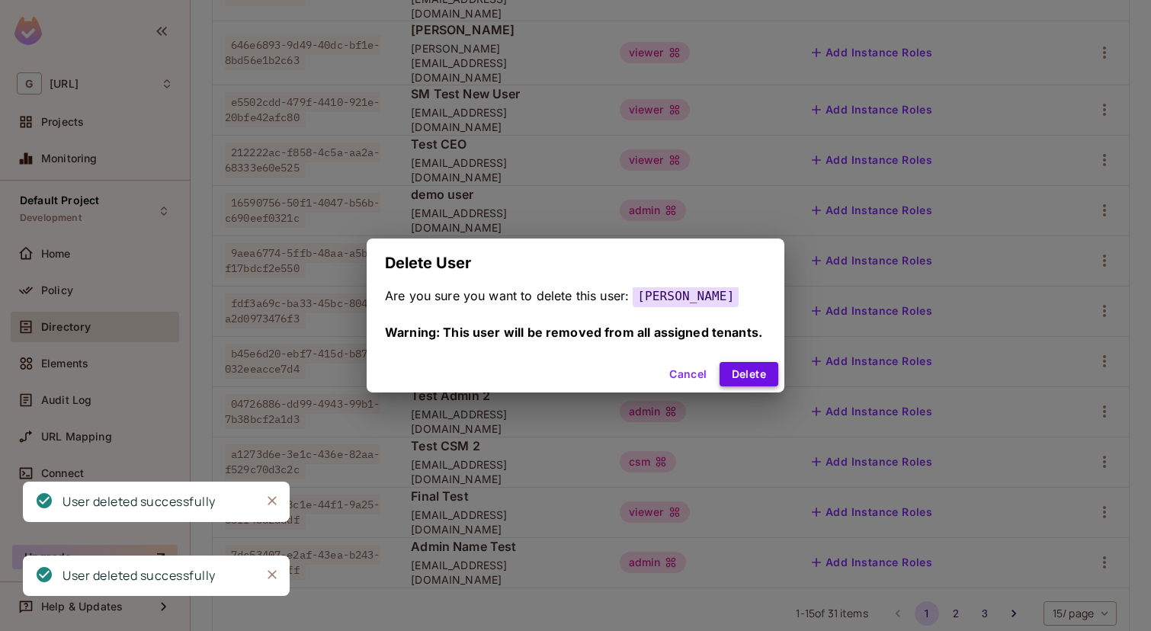
click at [764, 364] on button "Delete" at bounding box center [749, 374] width 59 height 24
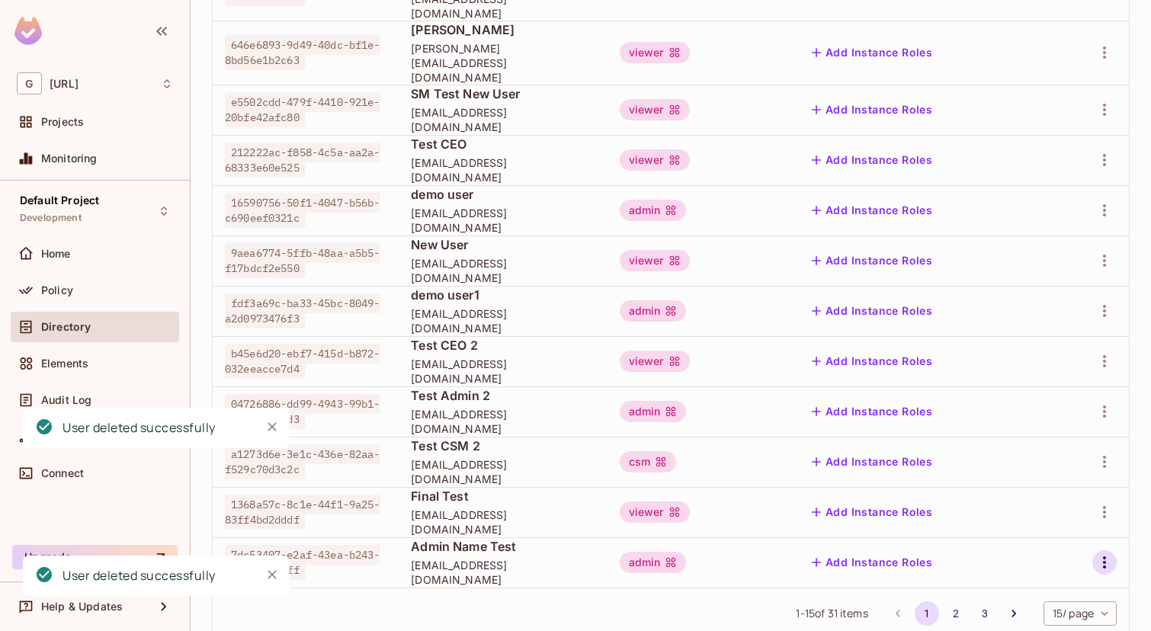
click at [1100, 554] on icon "button" at bounding box center [1105, 563] width 18 height 18
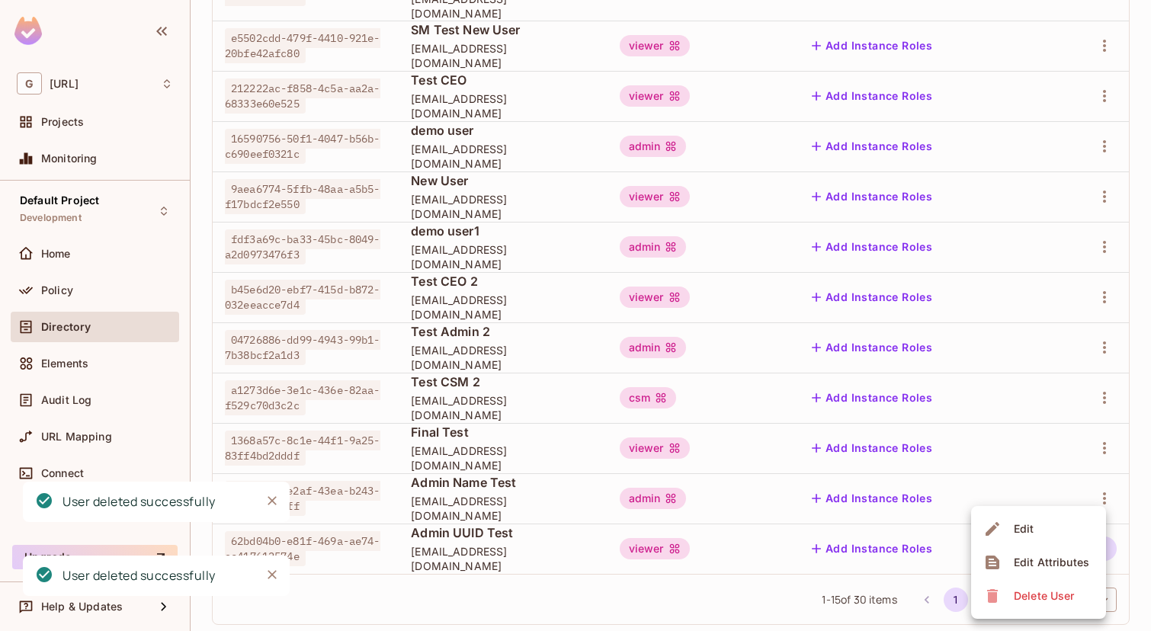
click at [1016, 609] on li "Delete User" at bounding box center [1038, 596] width 135 height 34
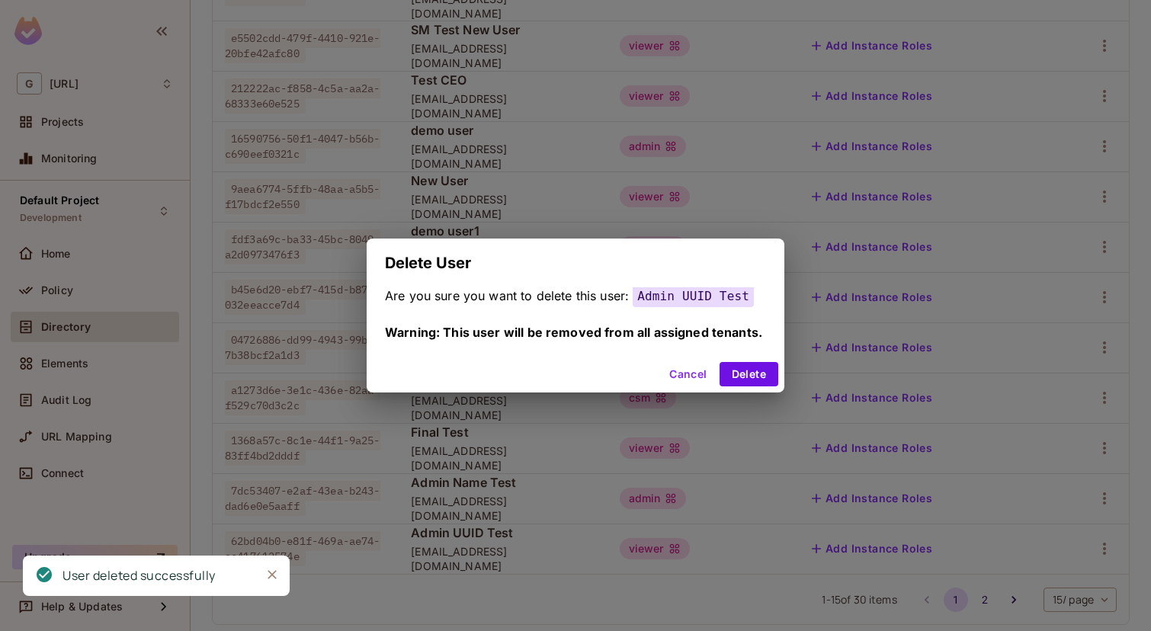
click at [744, 387] on div "Cancel Delete" at bounding box center [576, 374] width 418 height 37
click at [748, 364] on button "Delete" at bounding box center [749, 374] width 59 height 24
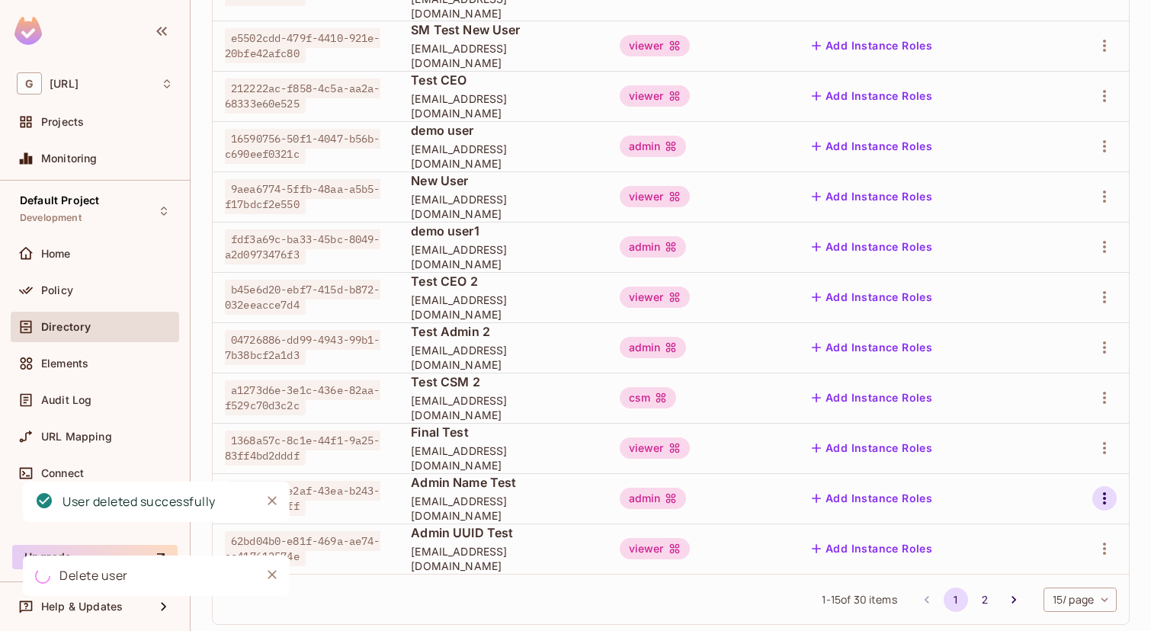
click at [1105, 493] on icon "button" at bounding box center [1104, 499] width 3 height 12
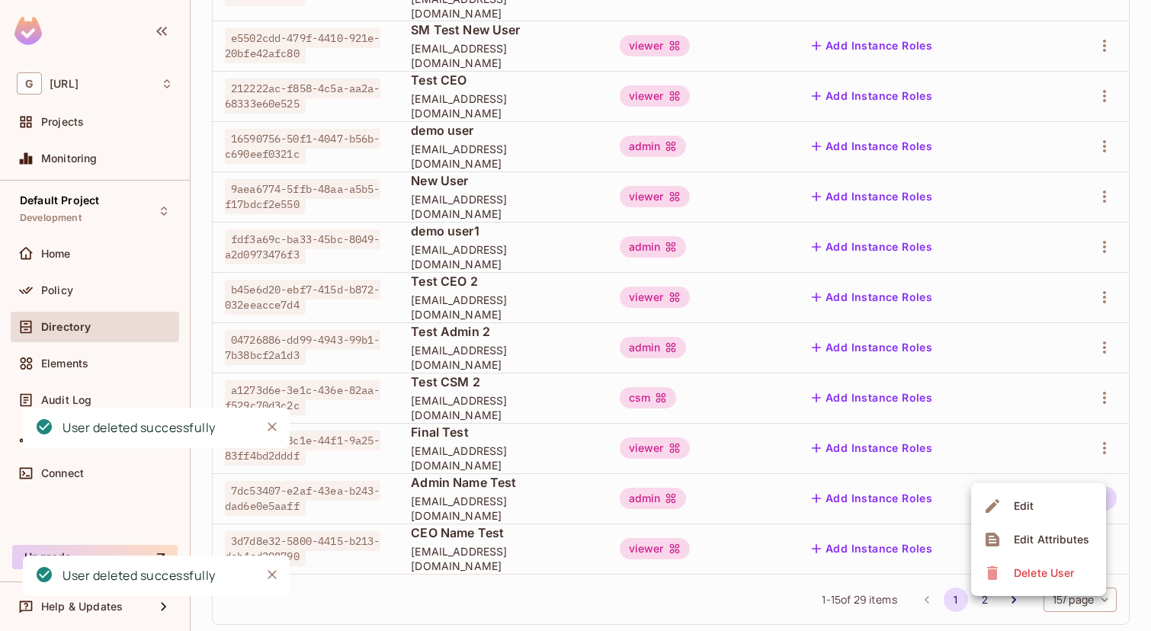
click at [1032, 567] on div "Delete User" at bounding box center [1044, 573] width 60 height 15
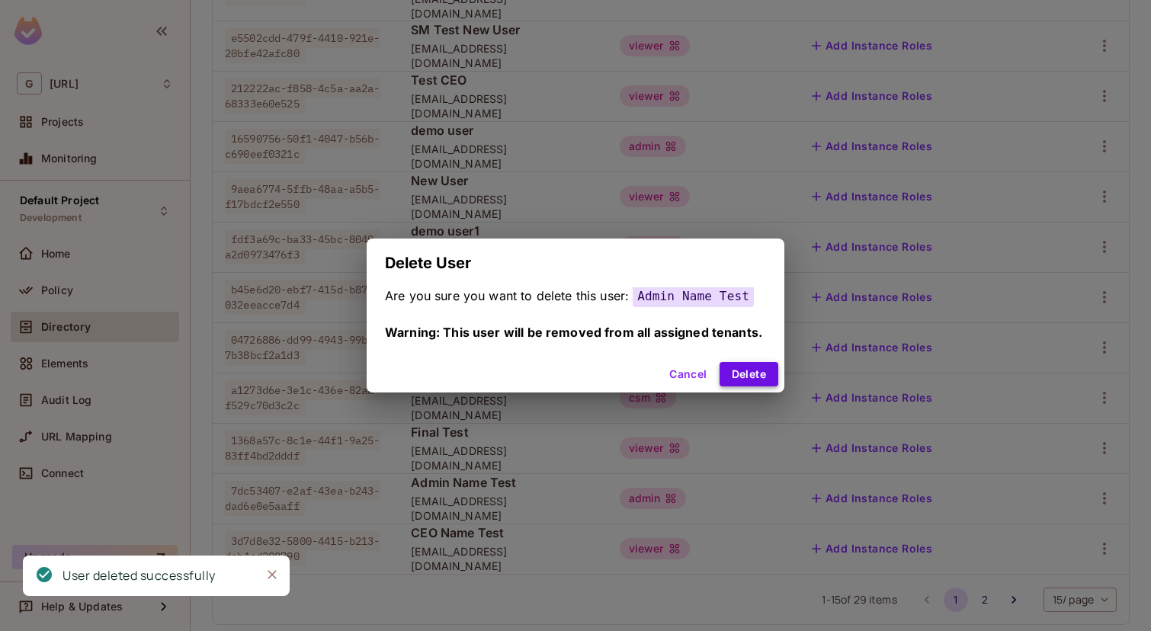
click at [759, 374] on button "Delete" at bounding box center [749, 374] width 59 height 24
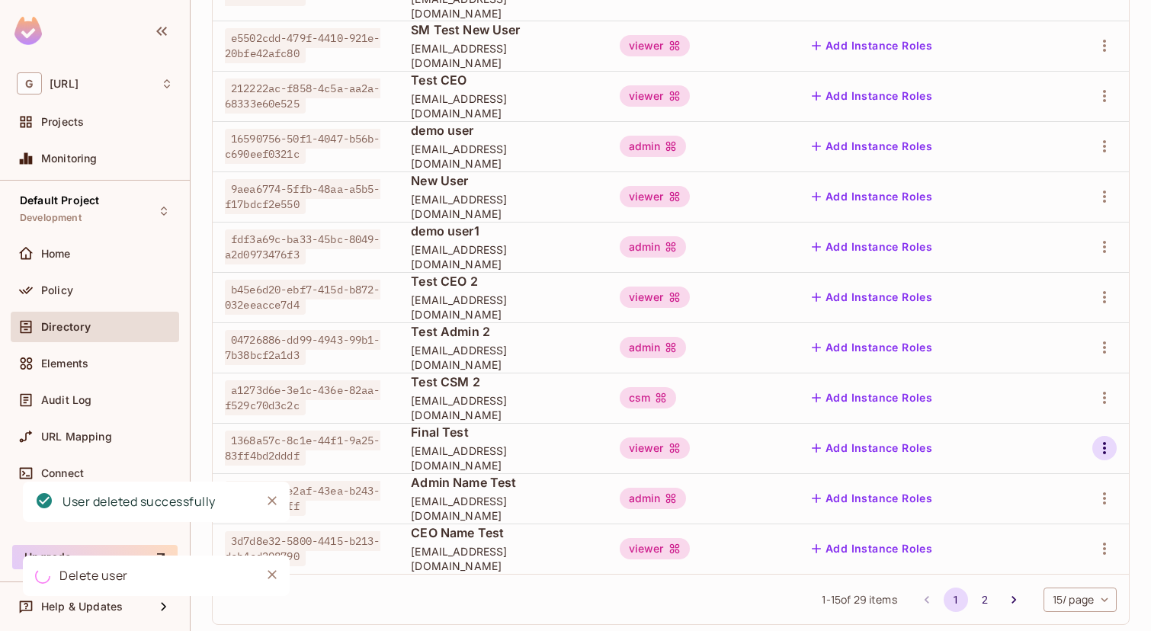
click at [1109, 436] on button "button" at bounding box center [1105, 448] width 24 height 24
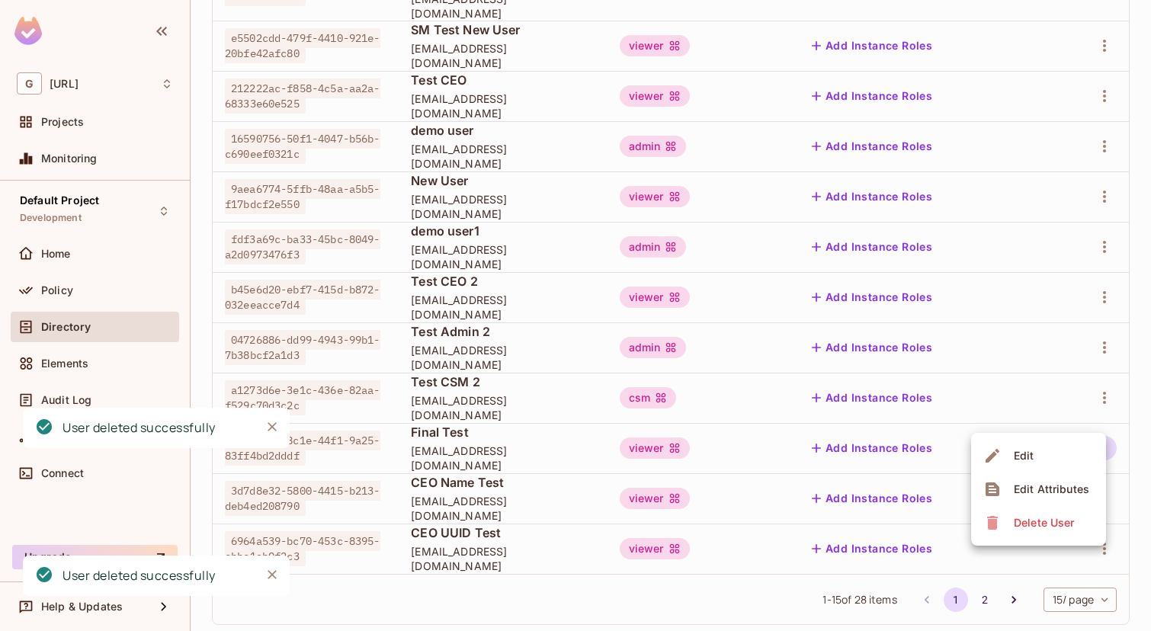
click at [1010, 524] on span "Delete User" at bounding box center [1044, 523] width 69 height 24
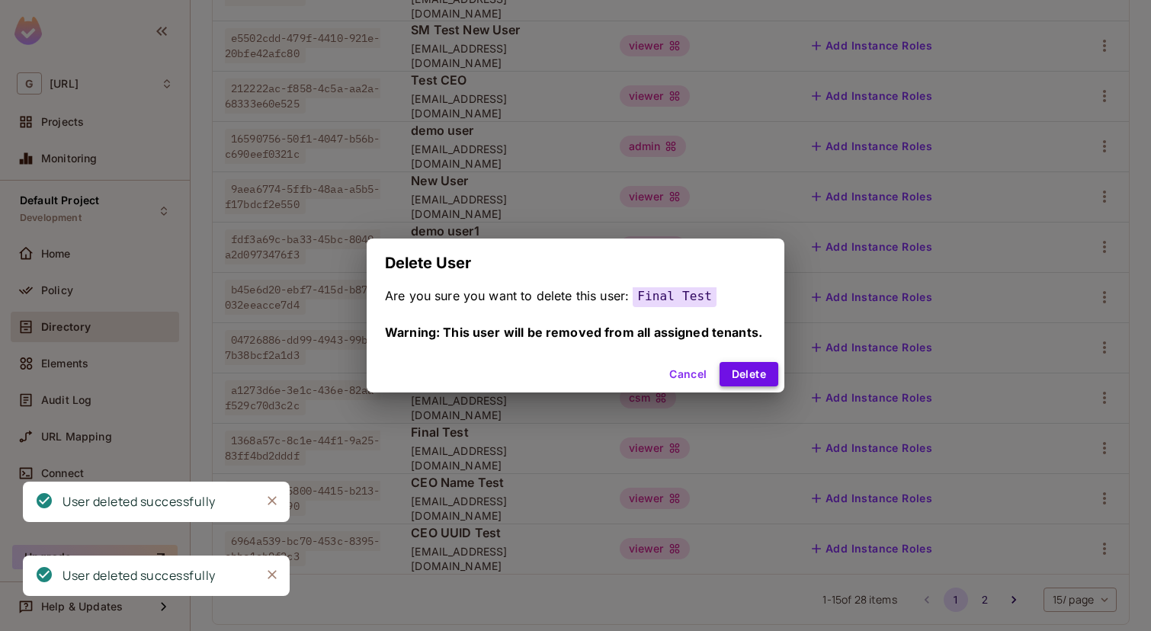
click at [731, 375] on button "Delete" at bounding box center [749, 374] width 59 height 24
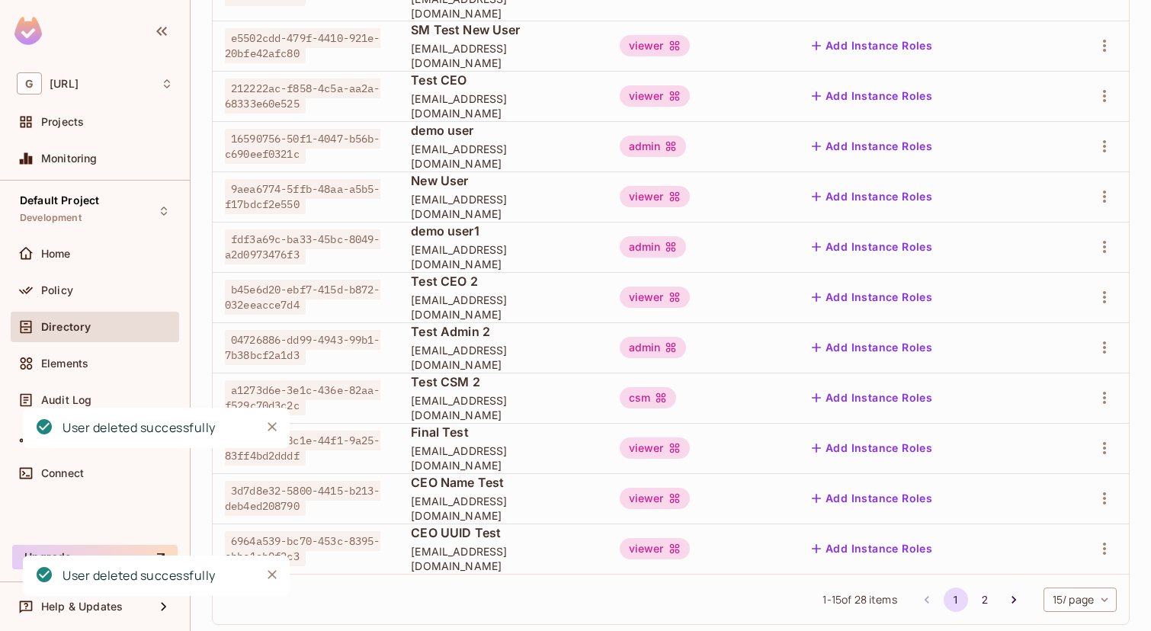
click at [1115, 386] on div at bounding box center [1089, 398] width 55 height 24
click at [1103, 389] on icon "button" at bounding box center [1105, 398] width 18 height 18
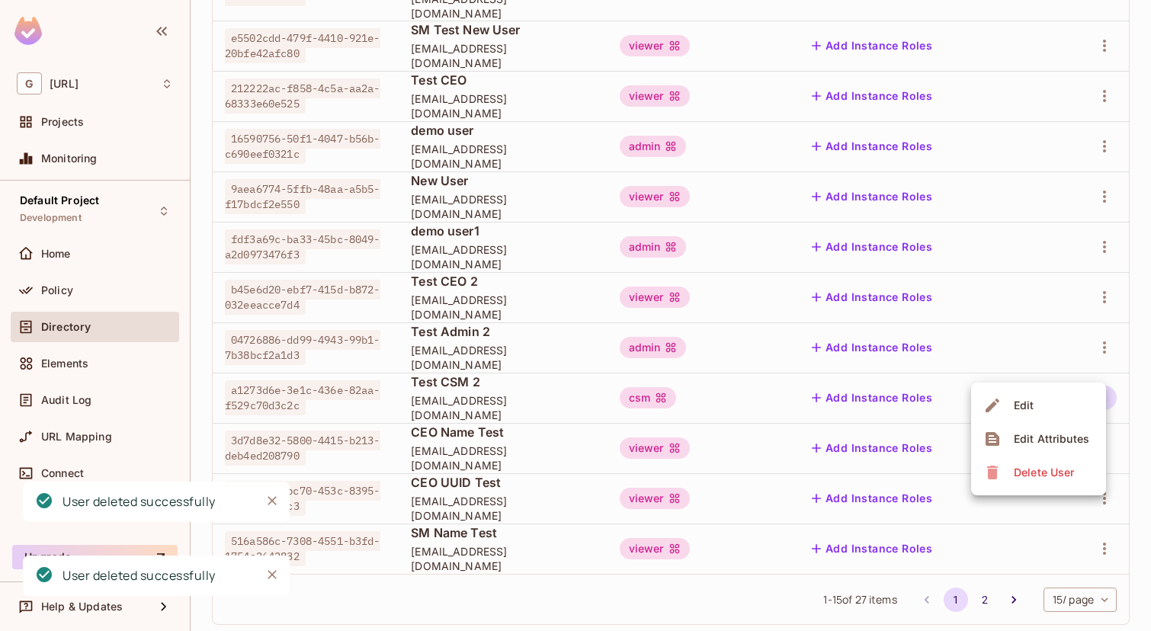
click at [1029, 473] on div "Delete User" at bounding box center [1044, 472] width 60 height 15
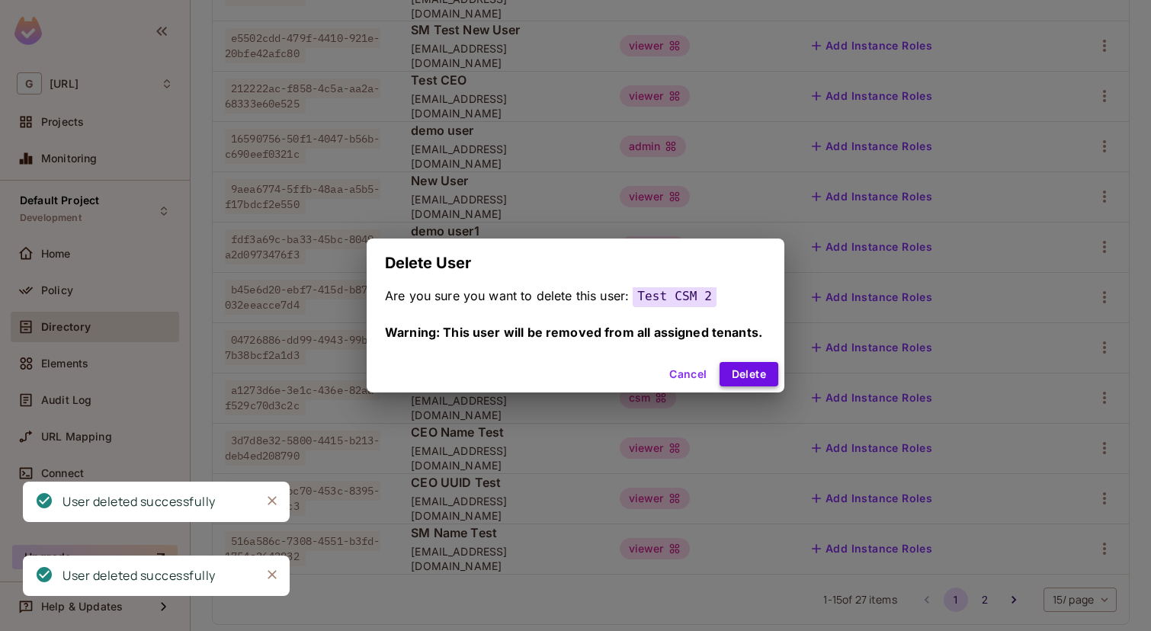
click at [765, 376] on button "Delete" at bounding box center [749, 374] width 59 height 24
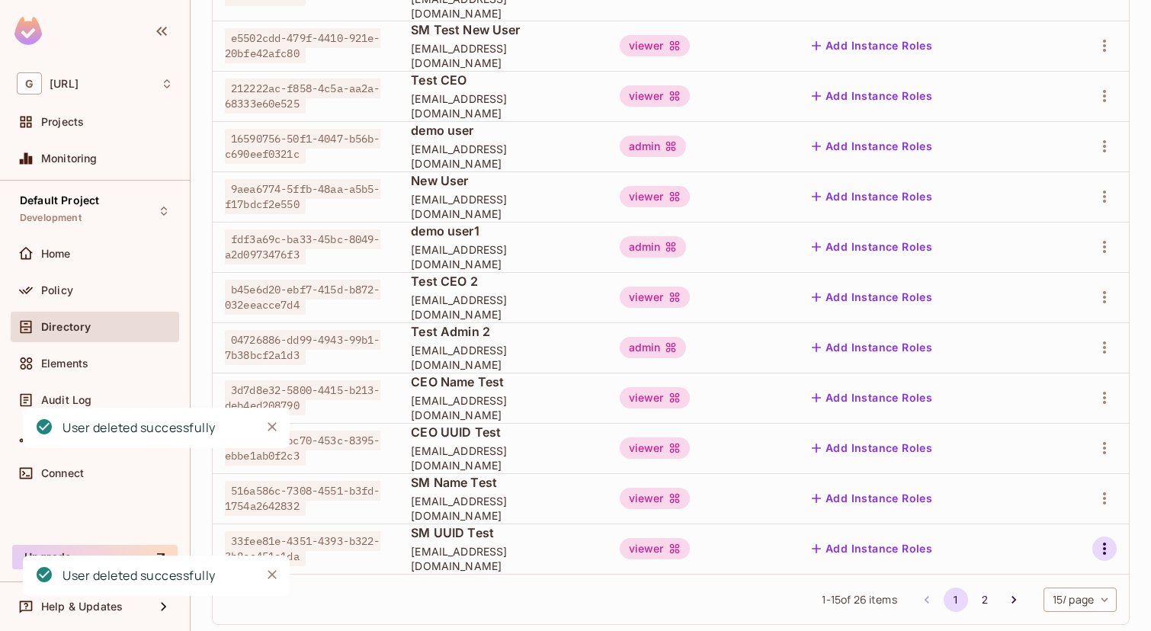
click at [1107, 537] on button "button" at bounding box center [1105, 549] width 24 height 24
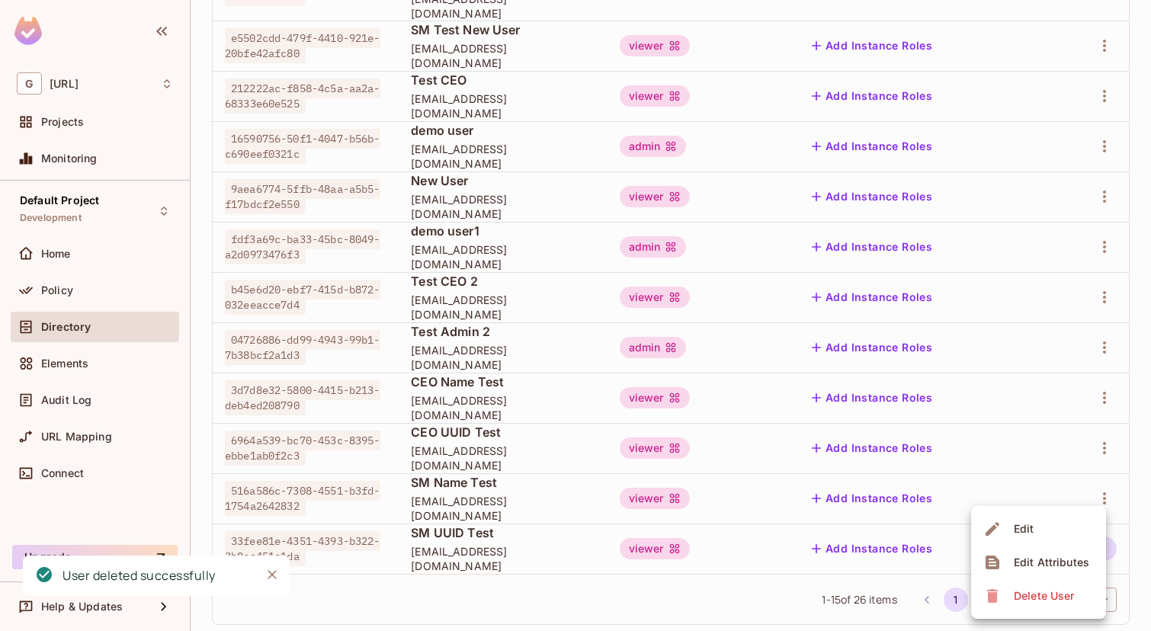
click at [1009, 586] on div "Delete User" at bounding box center [1031, 596] width 95 height 24
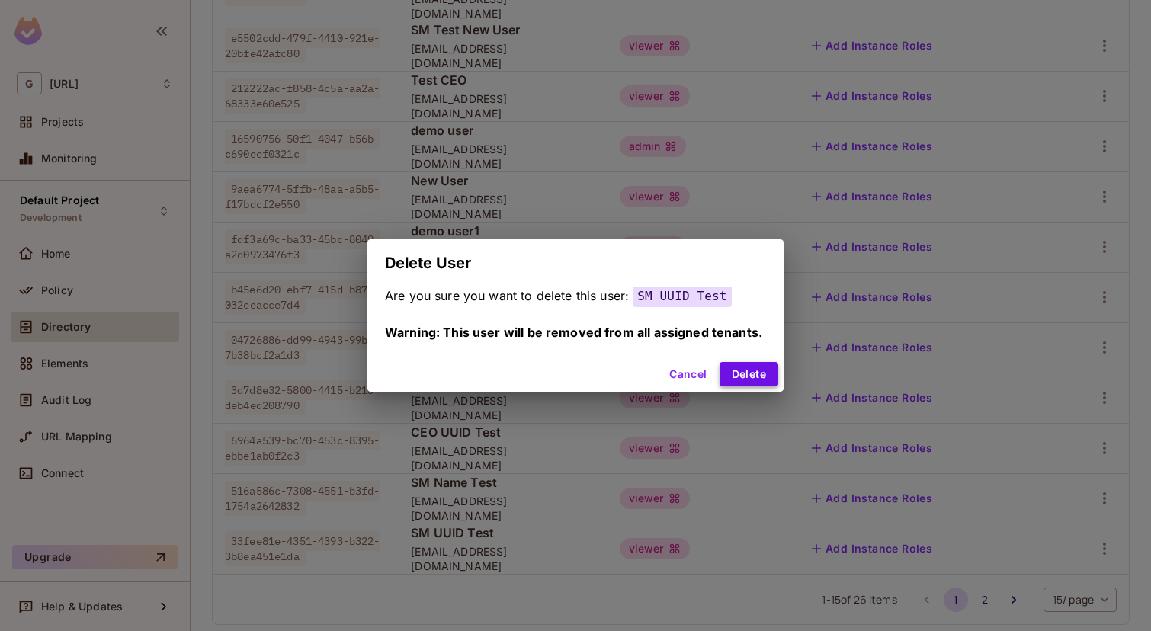
click at [753, 370] on button "Delete" at bounding box center [749, 374] width 59 height 24
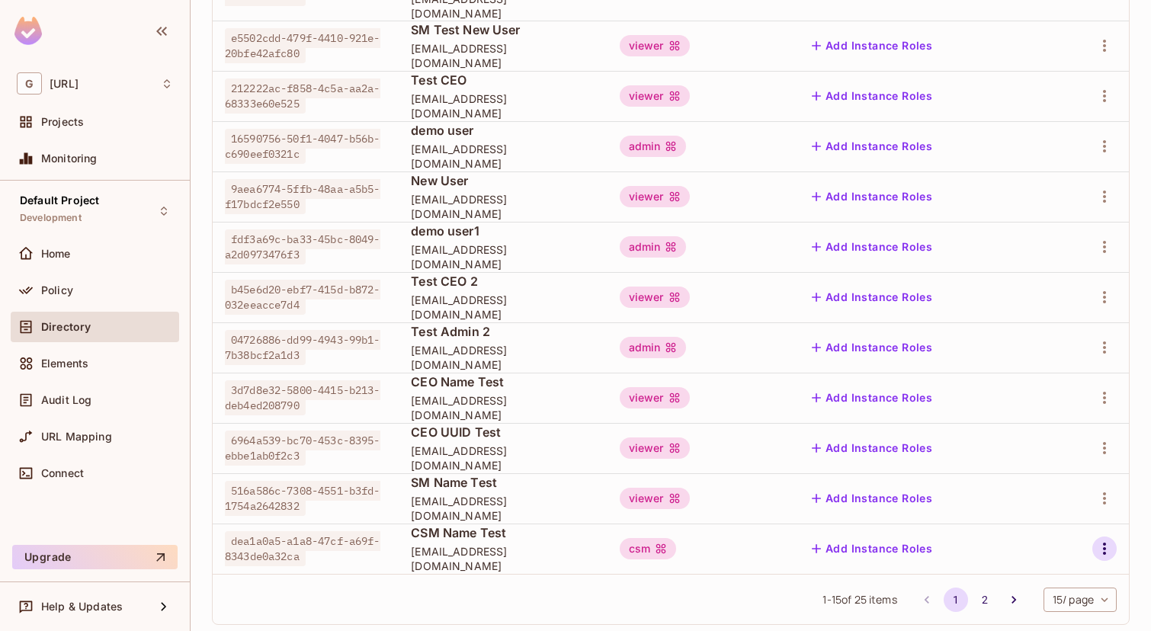
click at [1100, 540] on icon "button" at bounding box center [1105, 549] width 18 height 18
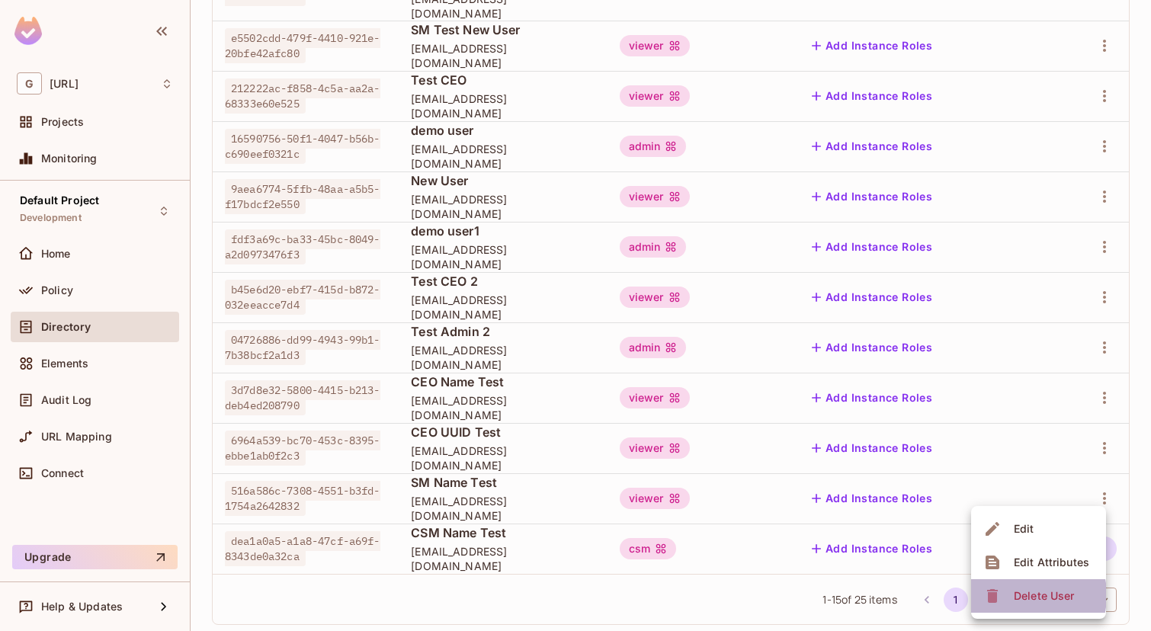
click at [1016, 596] on div "Delete User" at bounding box center [1044, 596] width 60 height 15
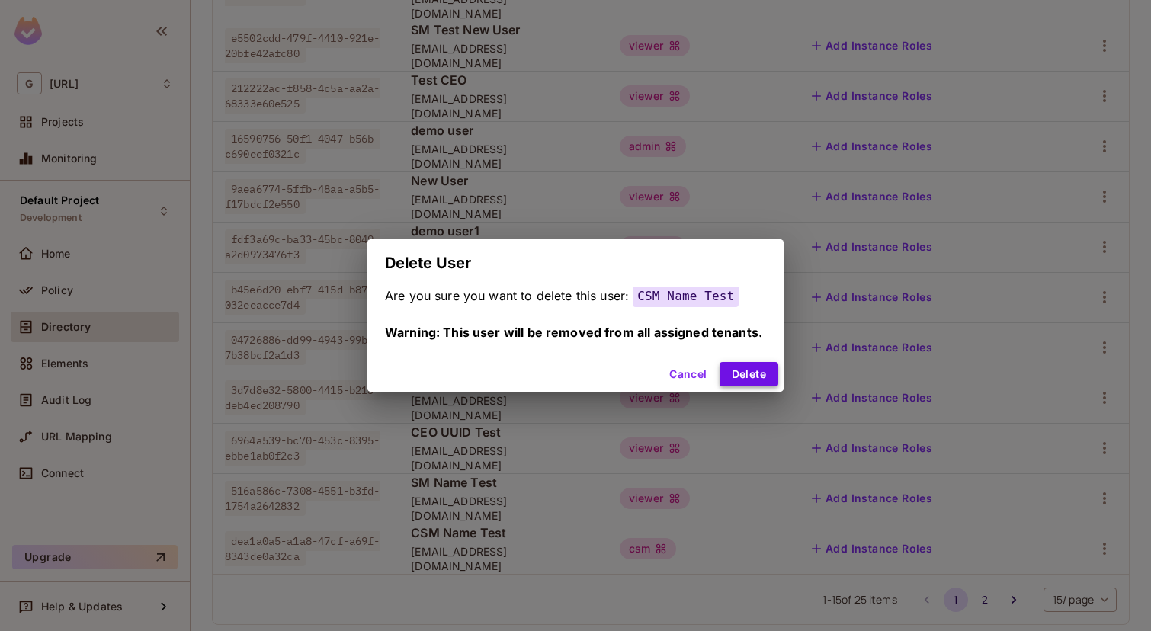
click at [737, 369] on button "Delete" at bounding box center [749, 374] width 59 height 24
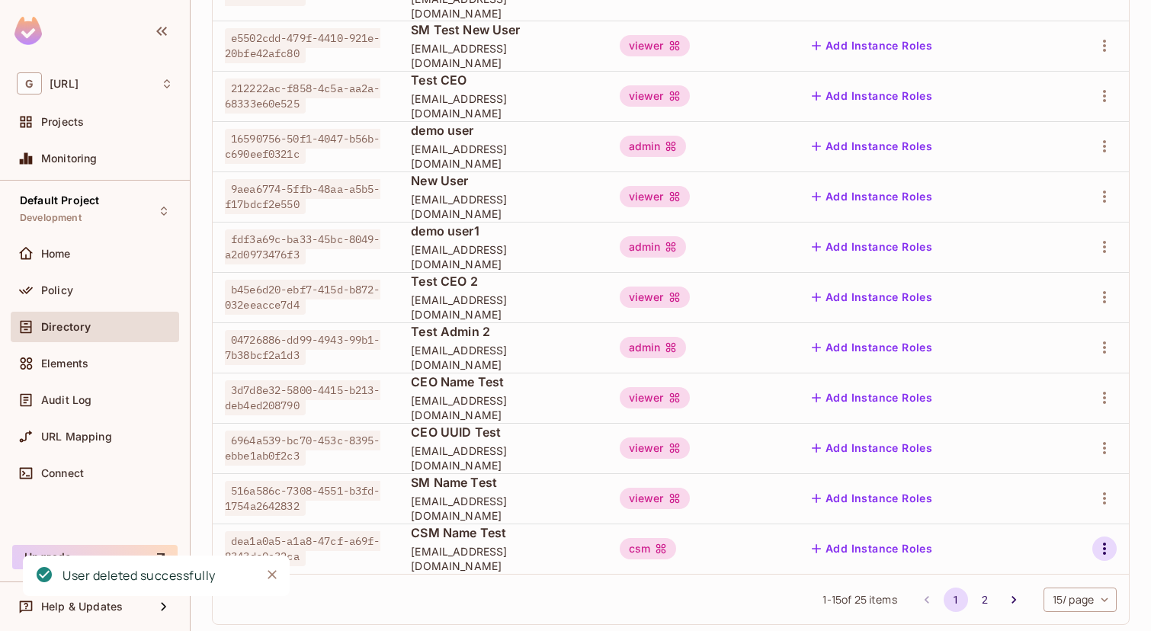
click at [1108, 540] on icon "button" at bounding box center [1105, 549] width 18 height 18
click at [1035, 597] on div "Delete User" at bounding box center [1044, 596] width 60 height 15
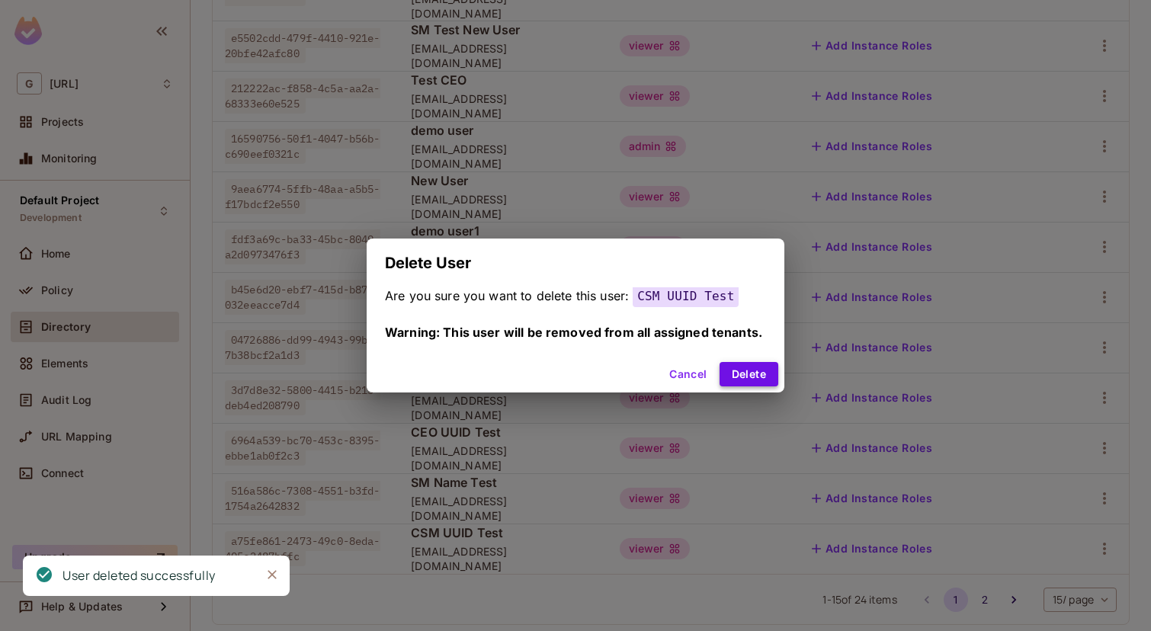
click at [747, 370] on button "Delete" at bounding box center [749, 374] width 59 height 24
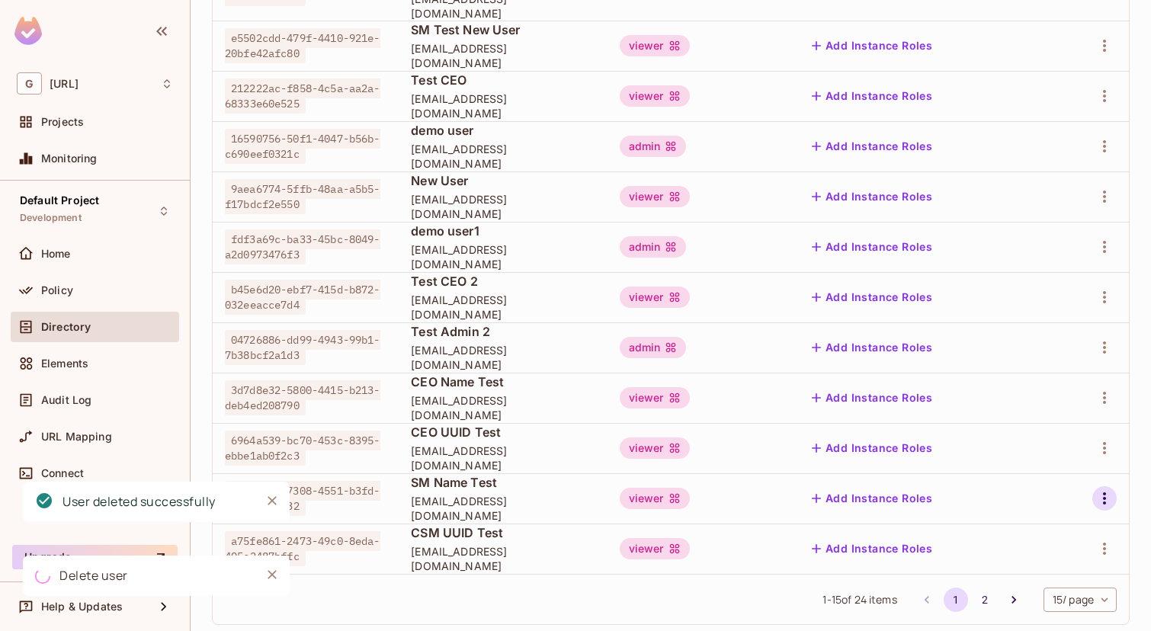
click at [1108, 490] on icon "button" at bounding box center [1105, 499] width 18 height 18
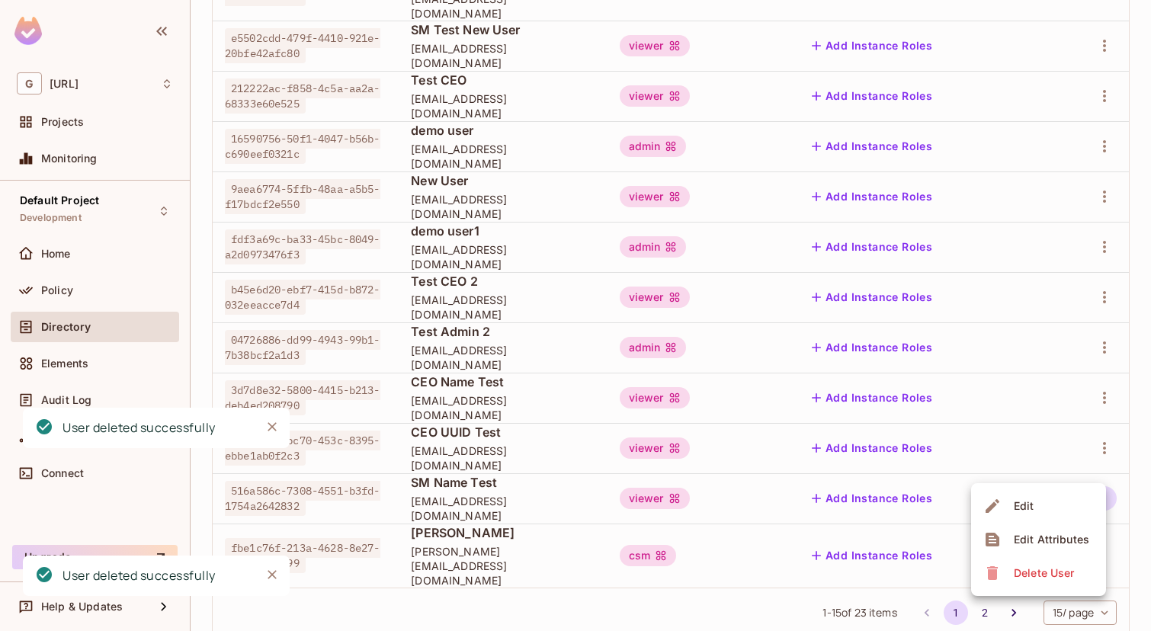
click at [1013, 579] on span "Delete User" at bounding box center [1044, 573] width 69 height 24
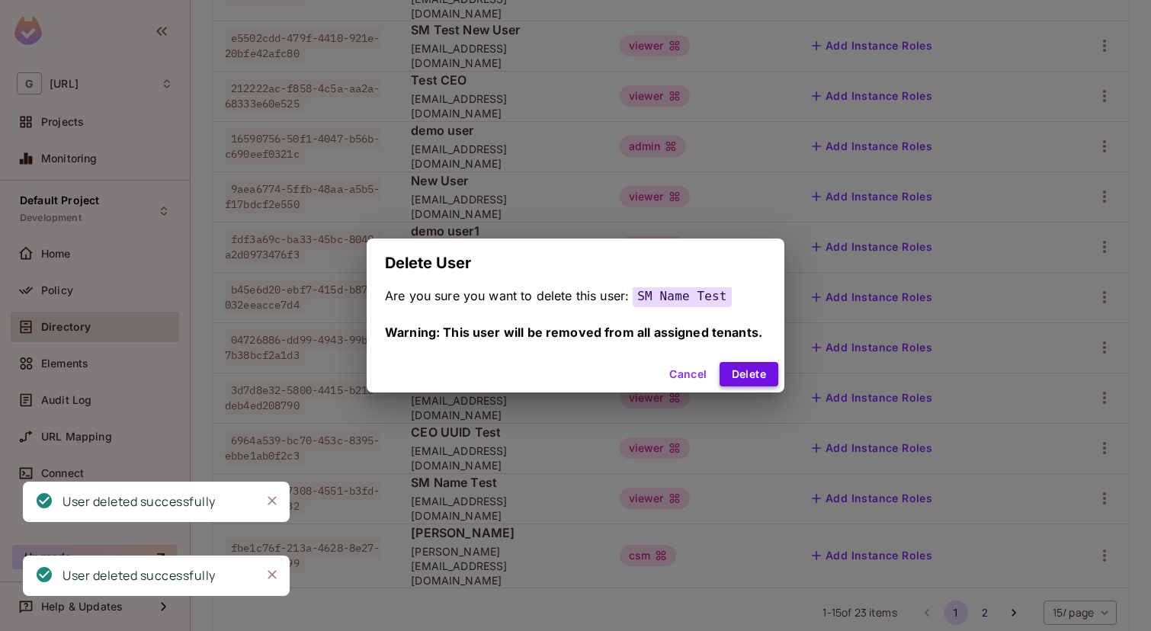
click at [753, 372] on button "Delete" at bounding box center [749, 374] width 59 height 24
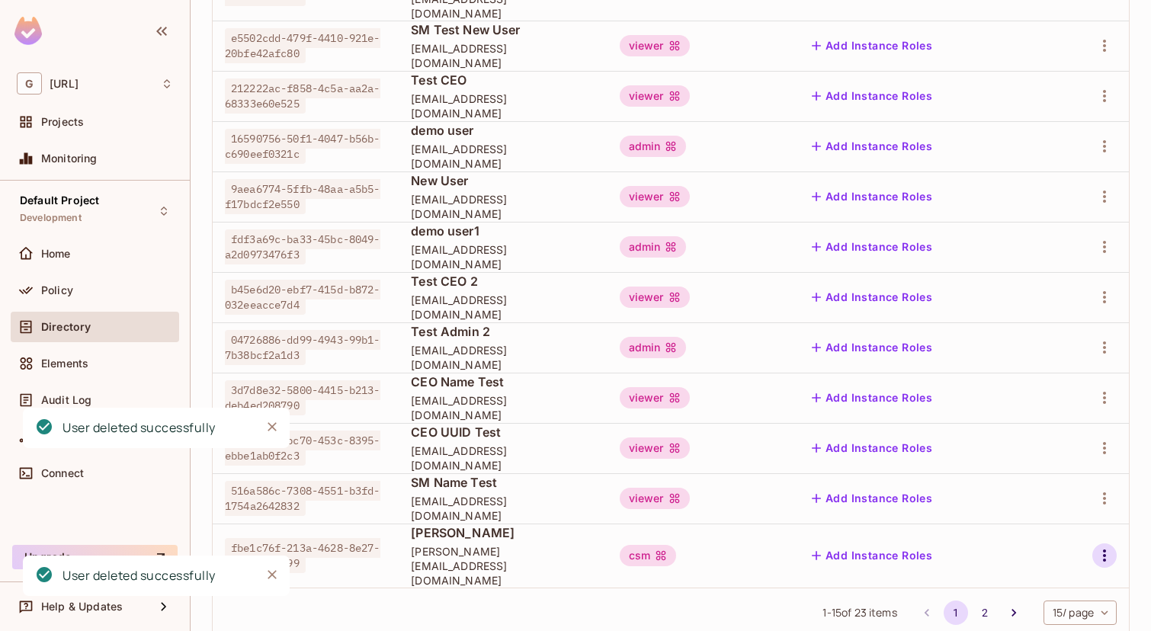
click at [1103, 547] on icon "button" at bounding box center [1105, 556] width 18 height 18
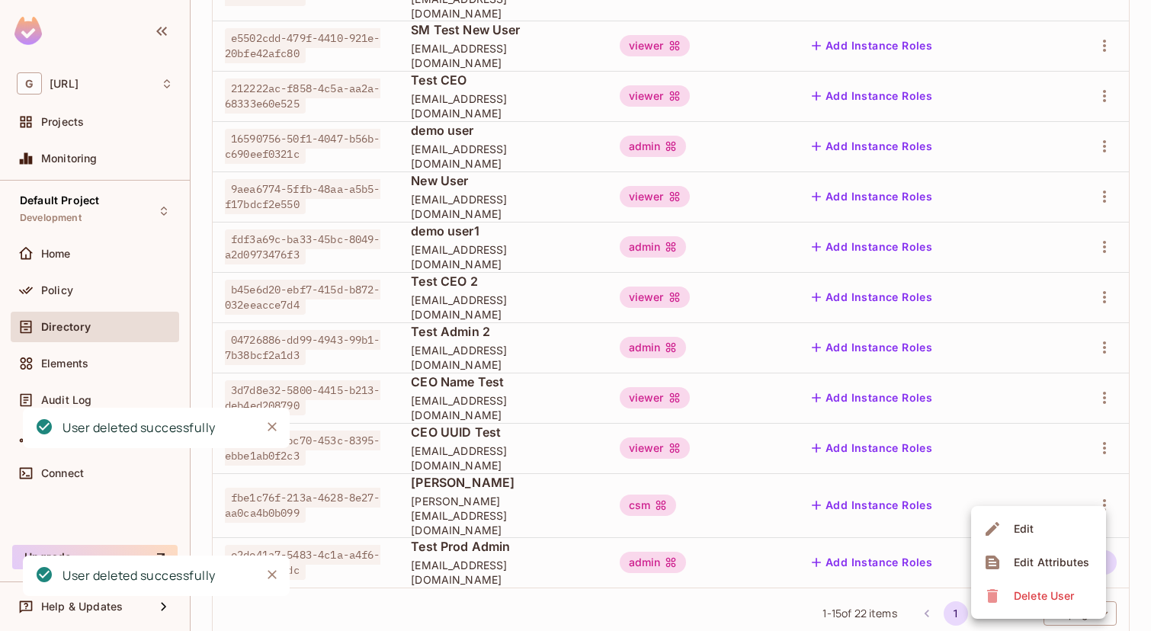
click at [1017, 589] on div "Delete User" at bounding box center [1044, 596] width 60 height 15
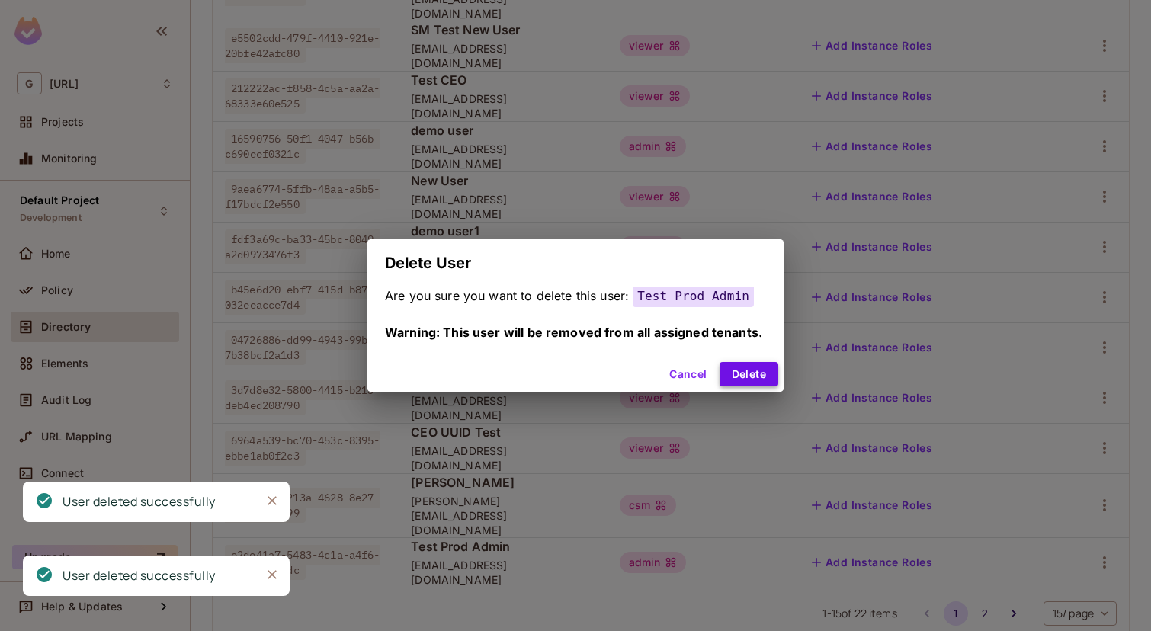
click at [751, 374] on button "Delete" at bounding box center [749, 374] width 59 height 24
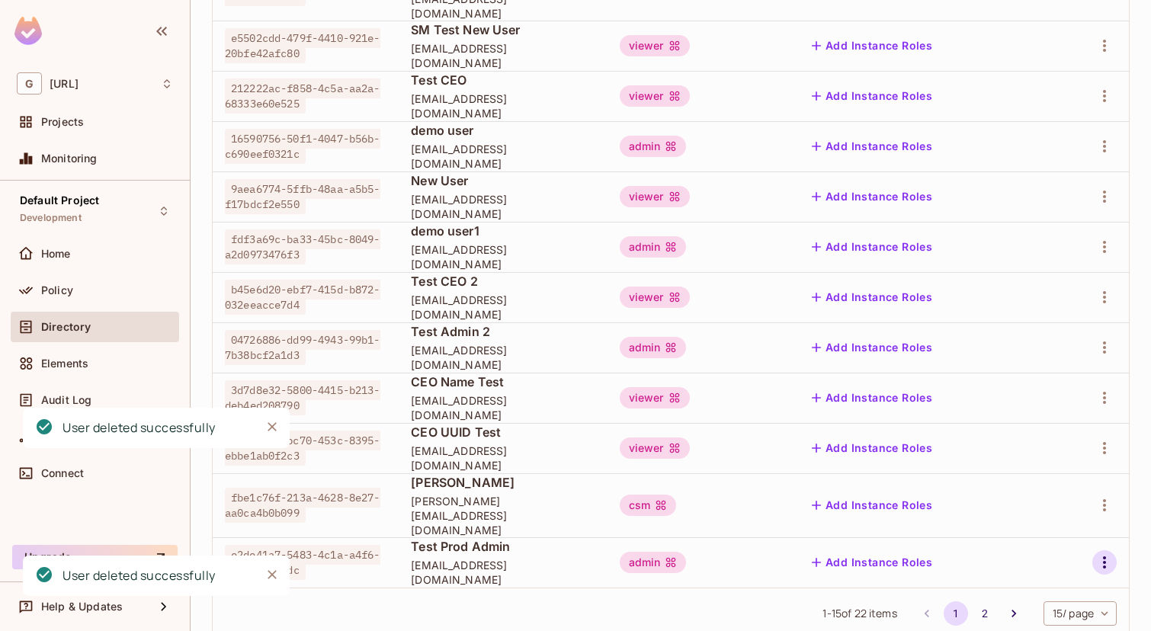
click at [1104, 554] on icon "button" at bounding box center [1105, 563] width 18 height 18
click at [1002, 596] on div "Delete User" at bounding box center [1031, 596] width 95 height 24
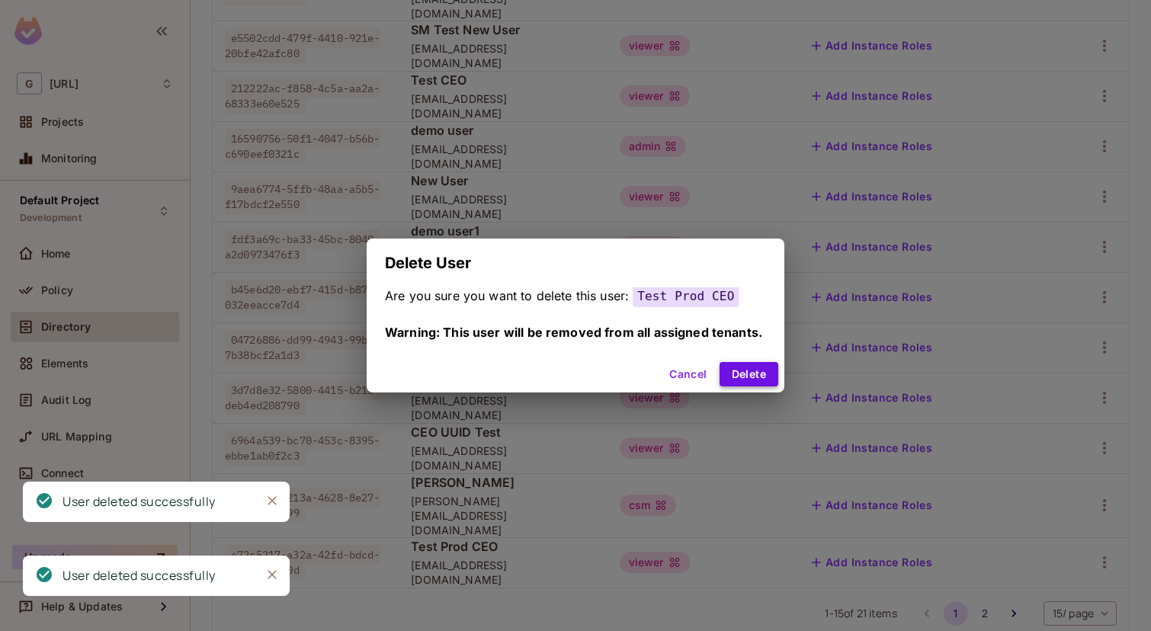
click at [754, 379] on button "Delete" at bounding box center [749, 374] width 59 height 24
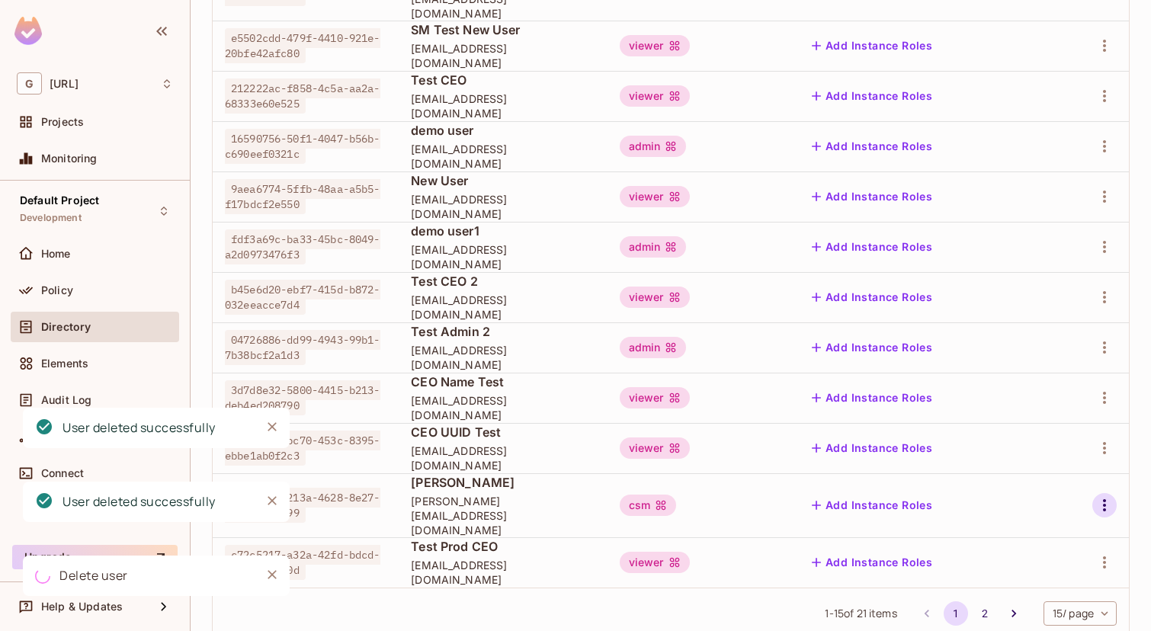
click at [1103, 496] on icon "button" at bounding box center [1105, 505] width 18 height 18
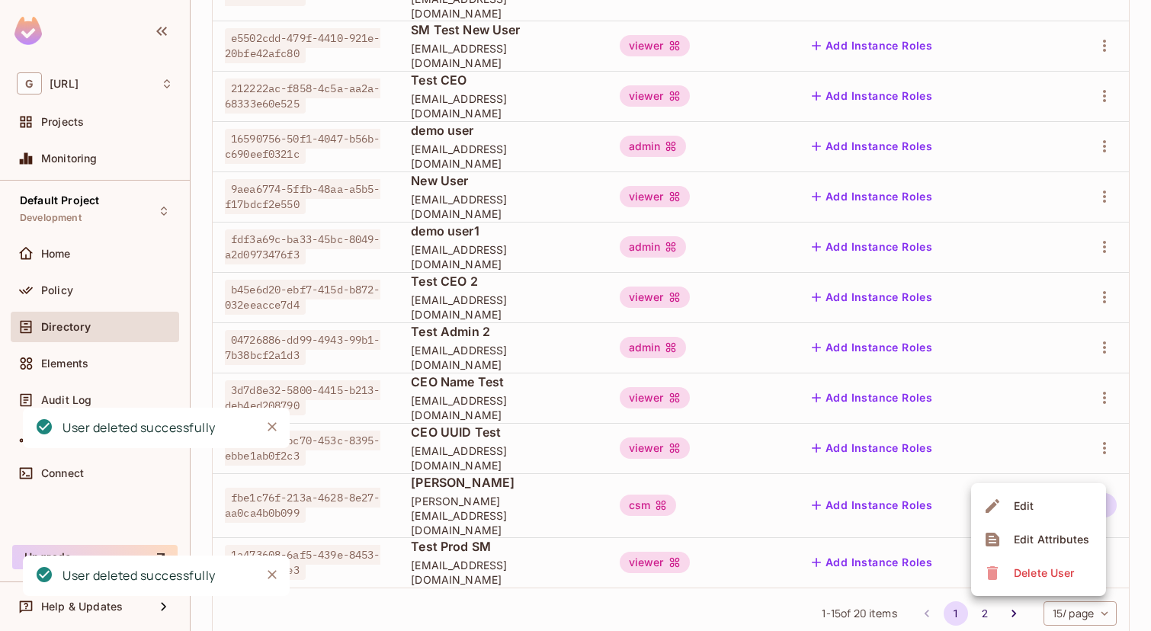
click at [1038, 570] on div "Delete User" at bounding box center [1044, 573] width 60 height 15
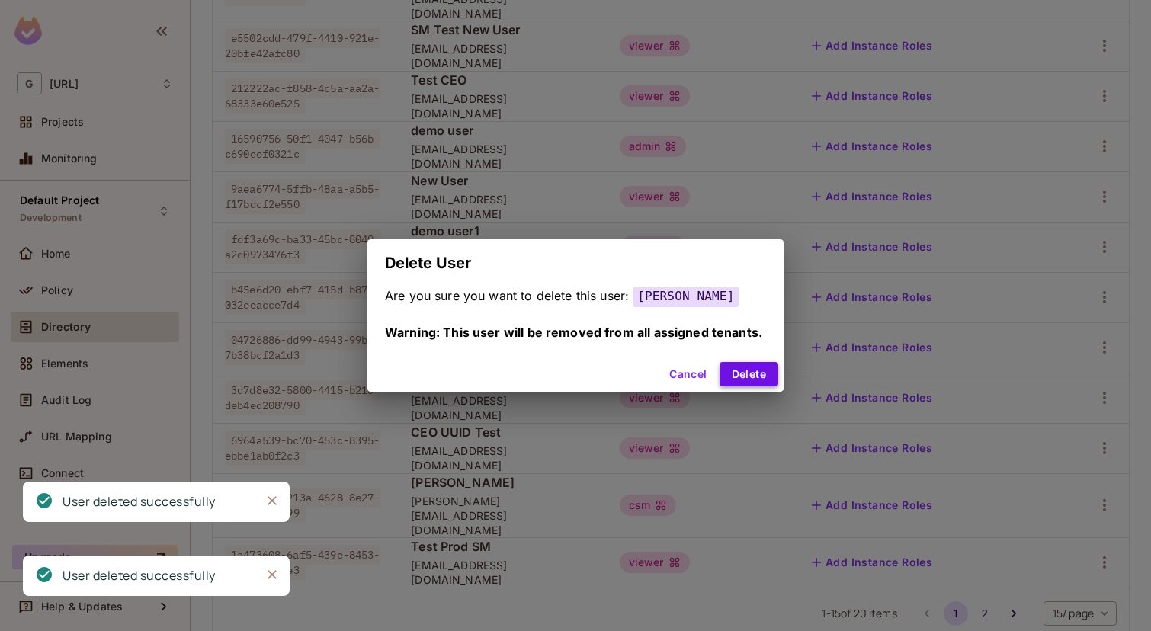
click at [752, 363] on button "Delete" at bounding box center [749, 374] width 59 height 24
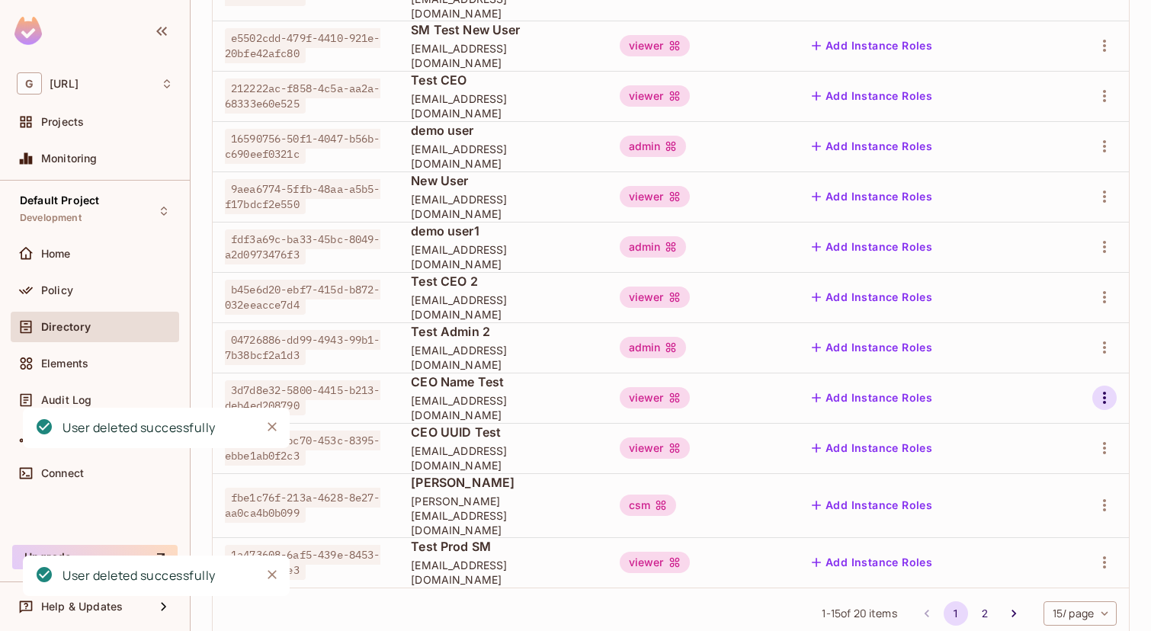
click at [1106, 389] on icon "button" at bounding box center [1105, 398] width 18 height 18
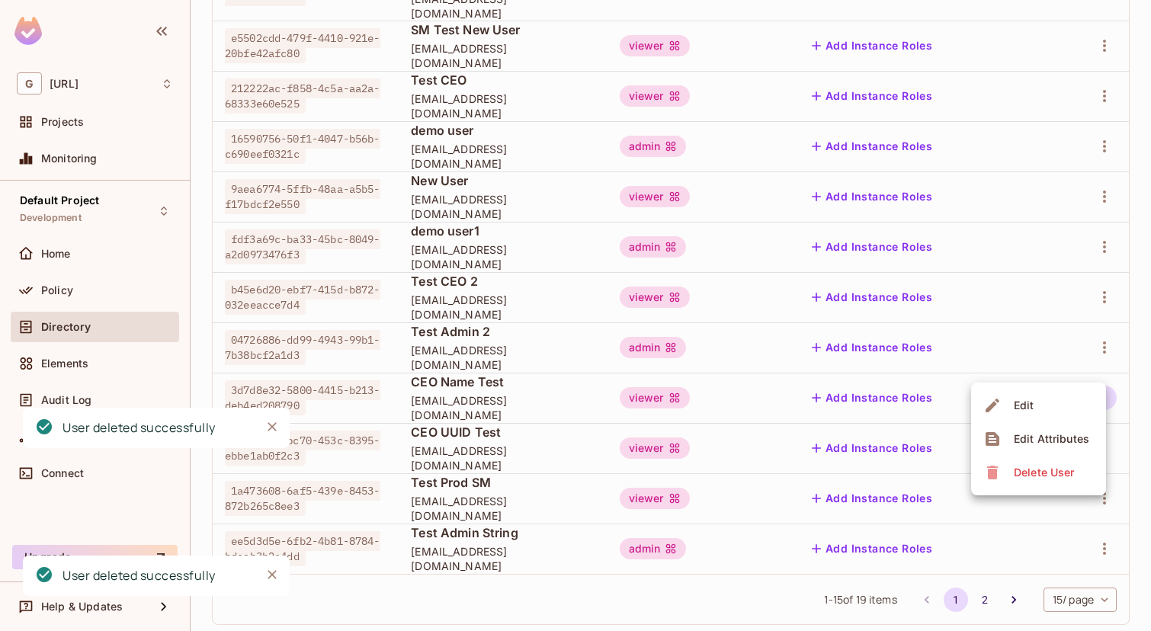
click at [1042, 461] on span "Delete User" at bounding box center [1044, 473] width 69 height 24
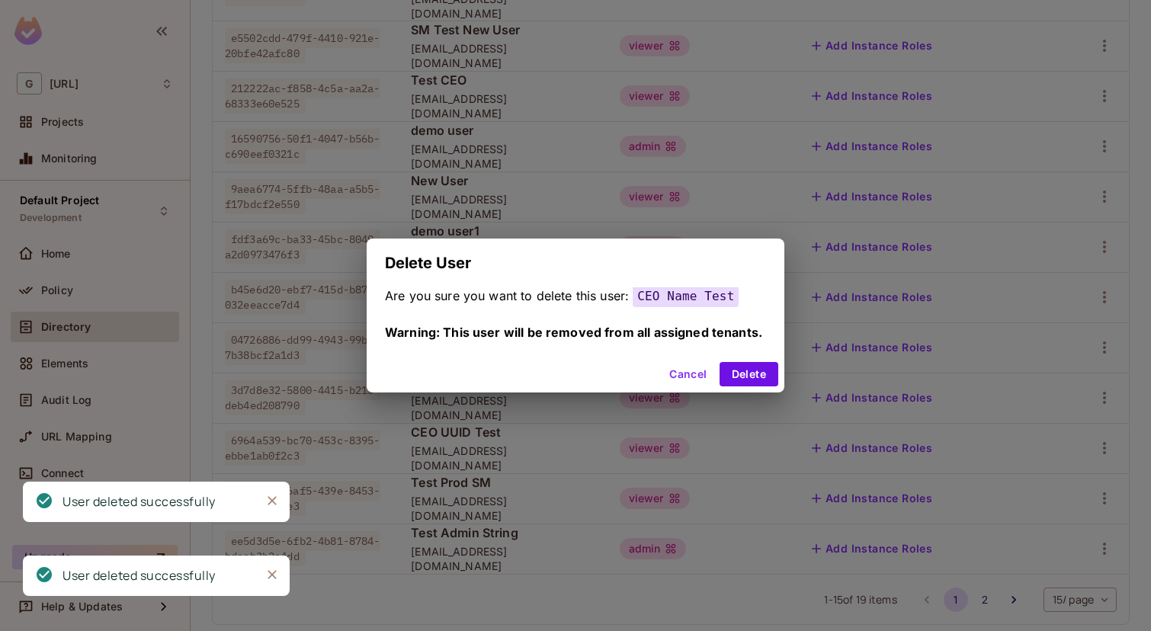
click at [756, 357] on div "Cancel Delete" at bounding box center [576, 374] width 418 height 37
click at [759, 369] on button "Delete" at bounding box center [749, 374] width 59 height 24
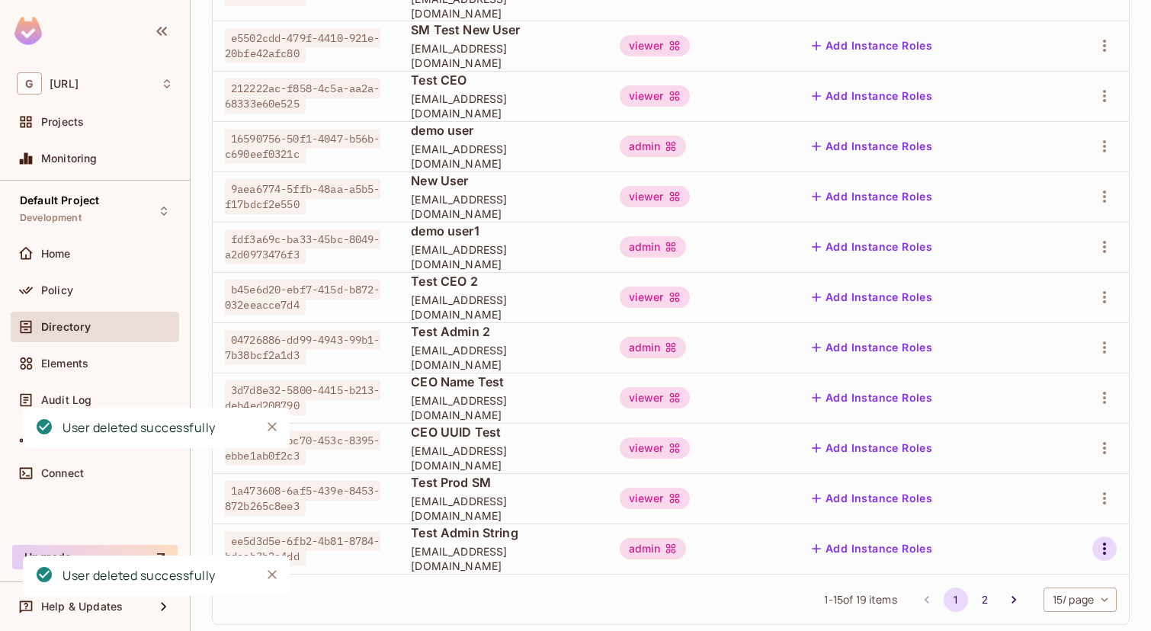
click at [1100, 540] on icon "button" at bounding box center [1105, 549] width 18 height 18
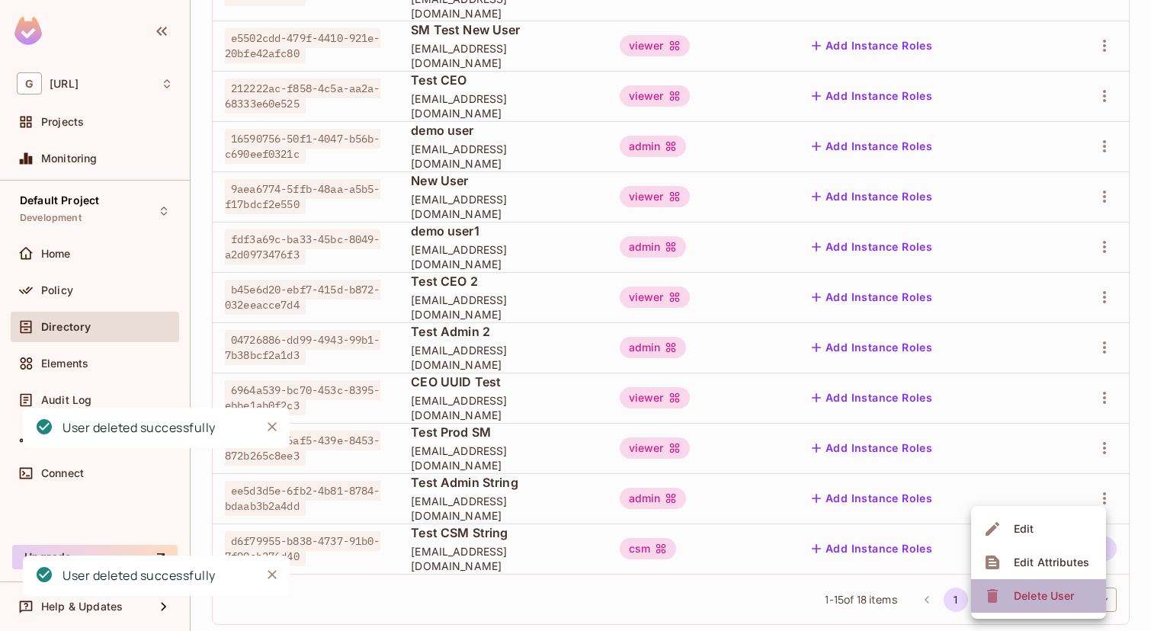
click at [1050, 590] on div "Delete User" at bounding box center [1044, 596] width 60 height 15
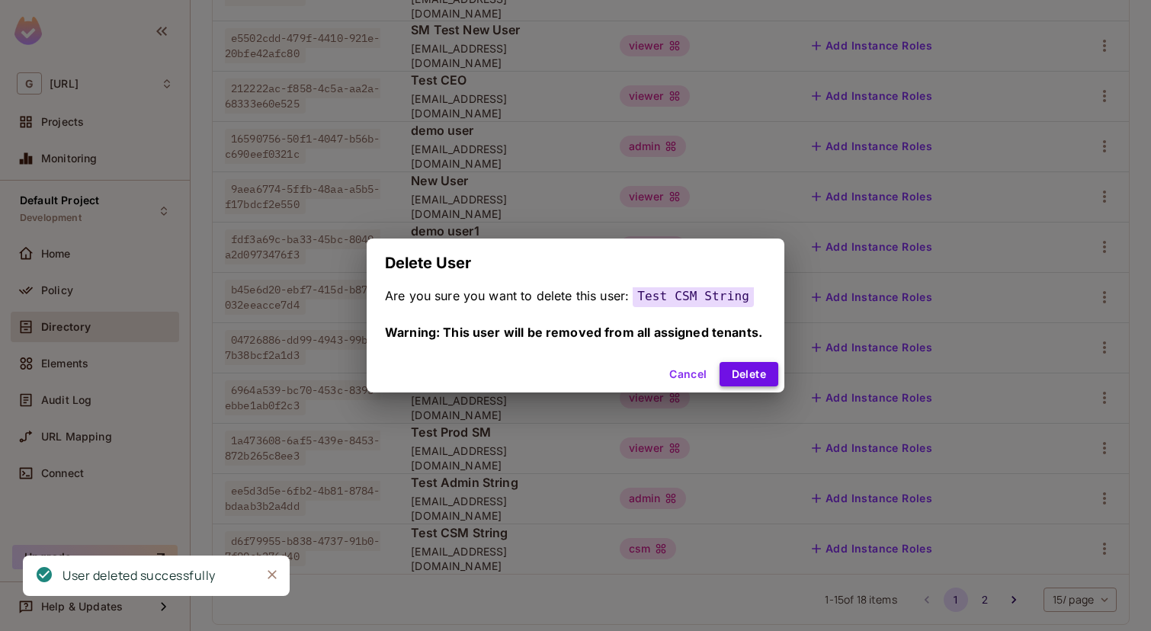
click at [753, 365] on button "Delete" at bounding box center [749, 374] width 59 height 24
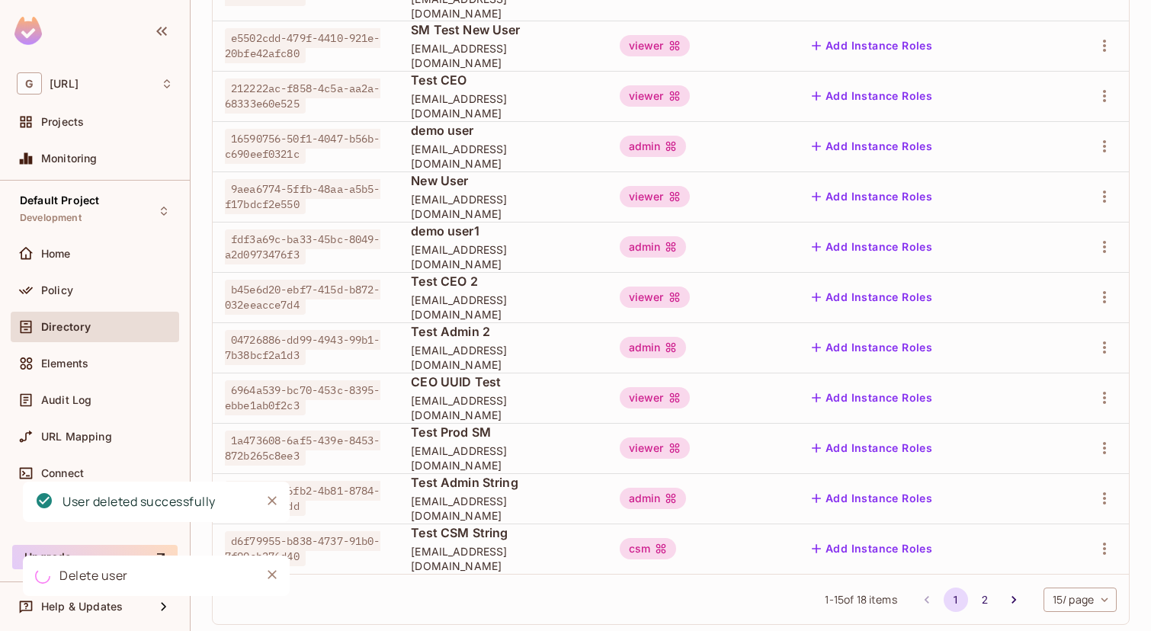
click at [1103, 423] on td at bounding box center [1089, 448] width 79 height 50
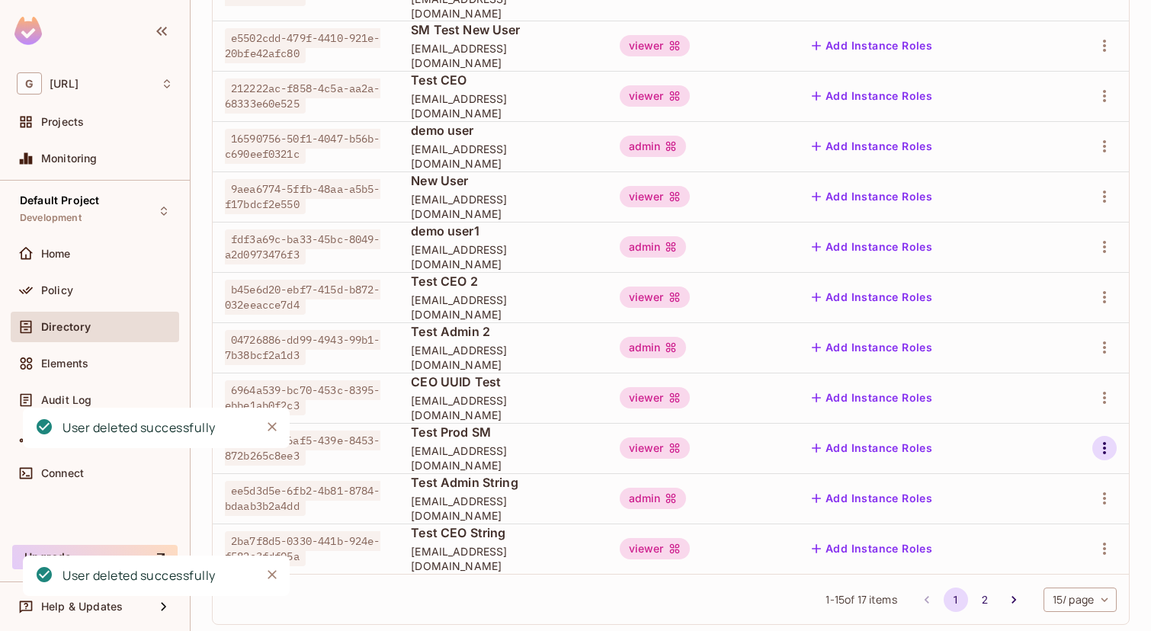
click at [1106, 442] on icon "button" at bounding box center [1104, 448] width 3 height 12
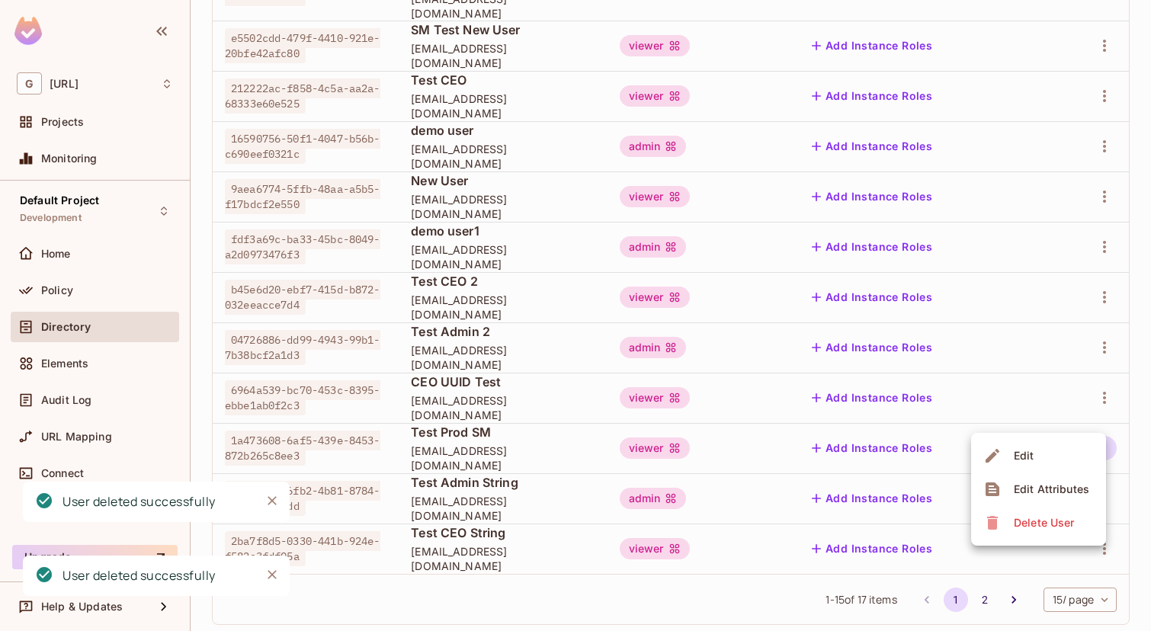
click at [1015, 525] on div "Delete User" at bounding box center [1044, 522] width 60 height 15
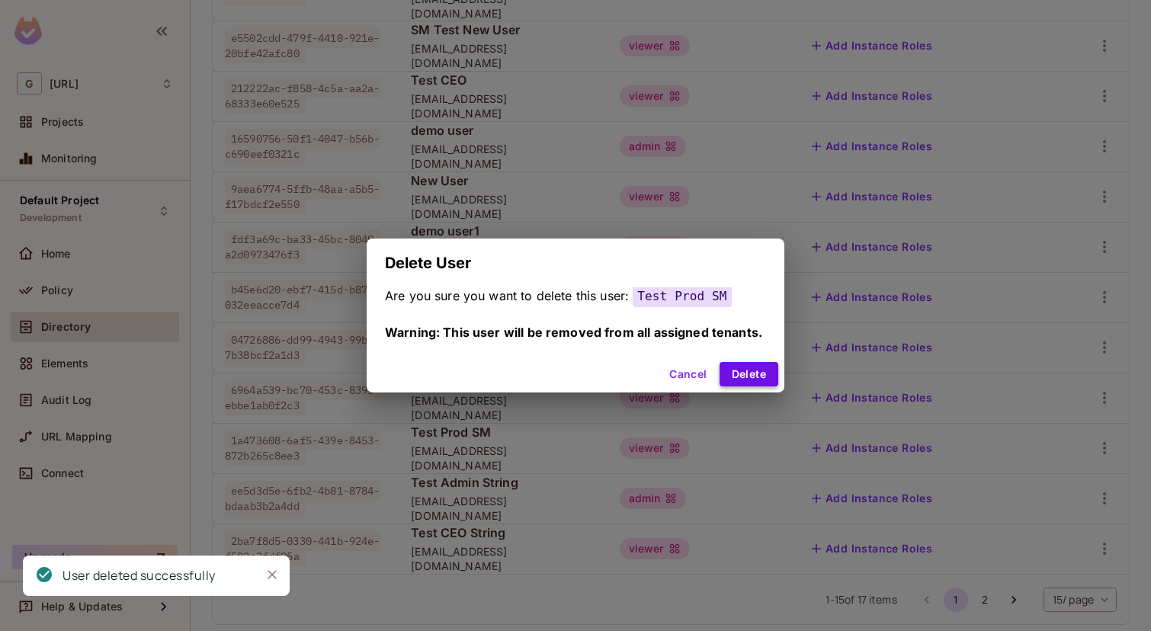
click at [753, 382] on button "Delete" at bounding box center [749, 374] width 59 height 24
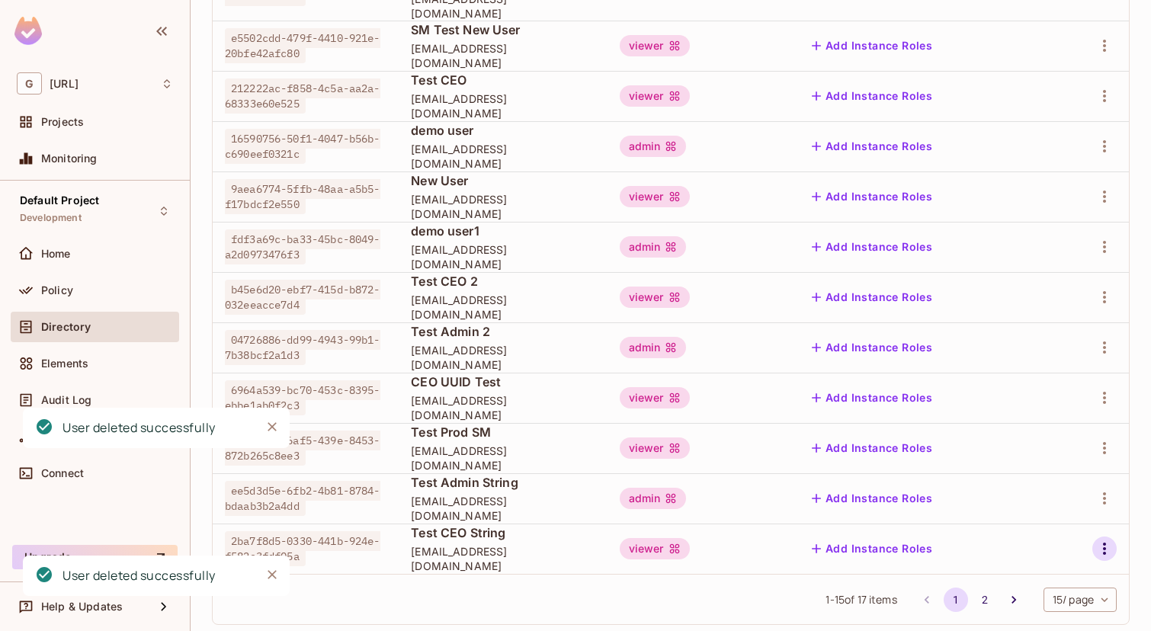
click at [1108, 540] on icon "button" at bounding box center [1105, 549] width 18 height 18
click at [1042, 586] on span "Delete User" at bounding box center [1044, 596] width 69 height 24
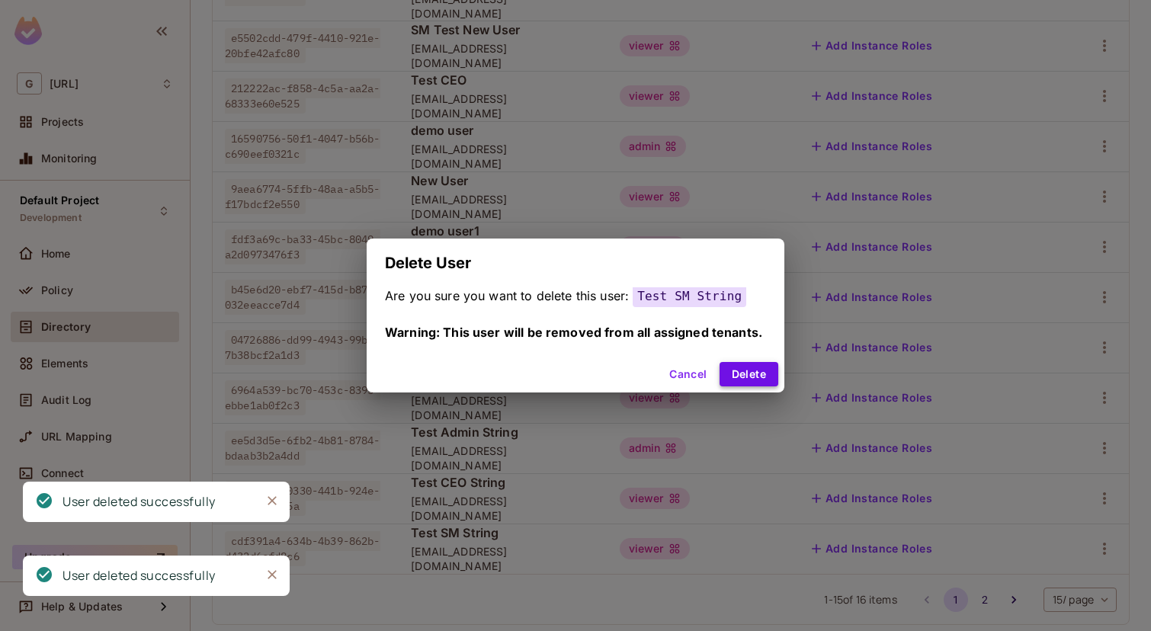
click at [761, 371] on button "Delete" at bounding box center [749, 374] width 59 height 24
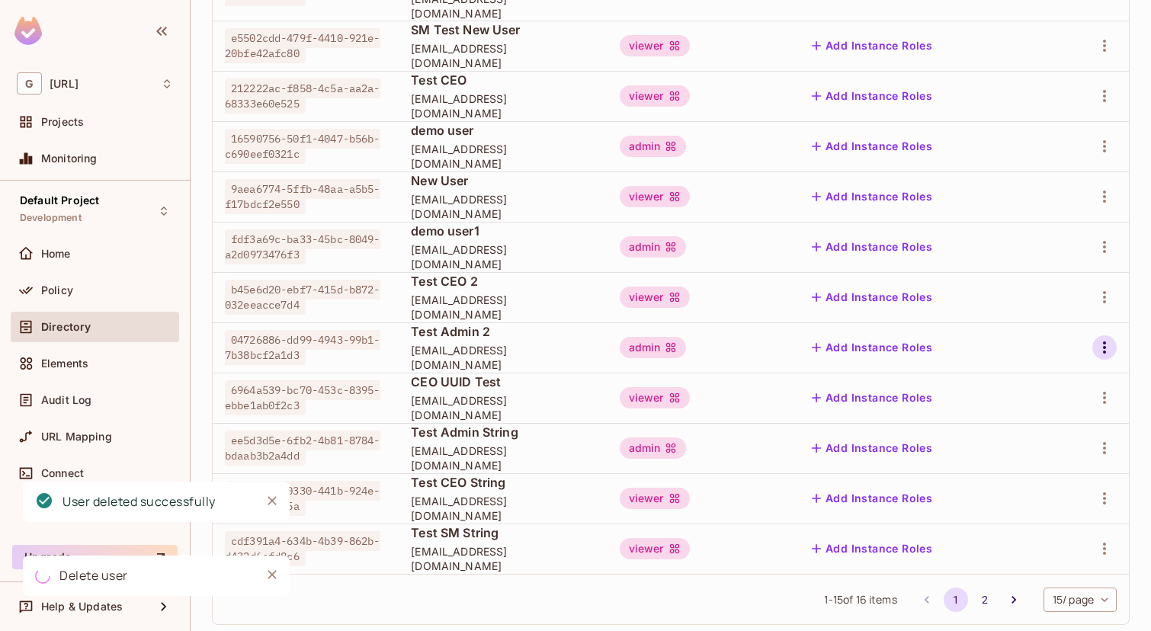
click at [1098, 339] on icon "button" at bounding box center [1105, 348] width 18 height 18
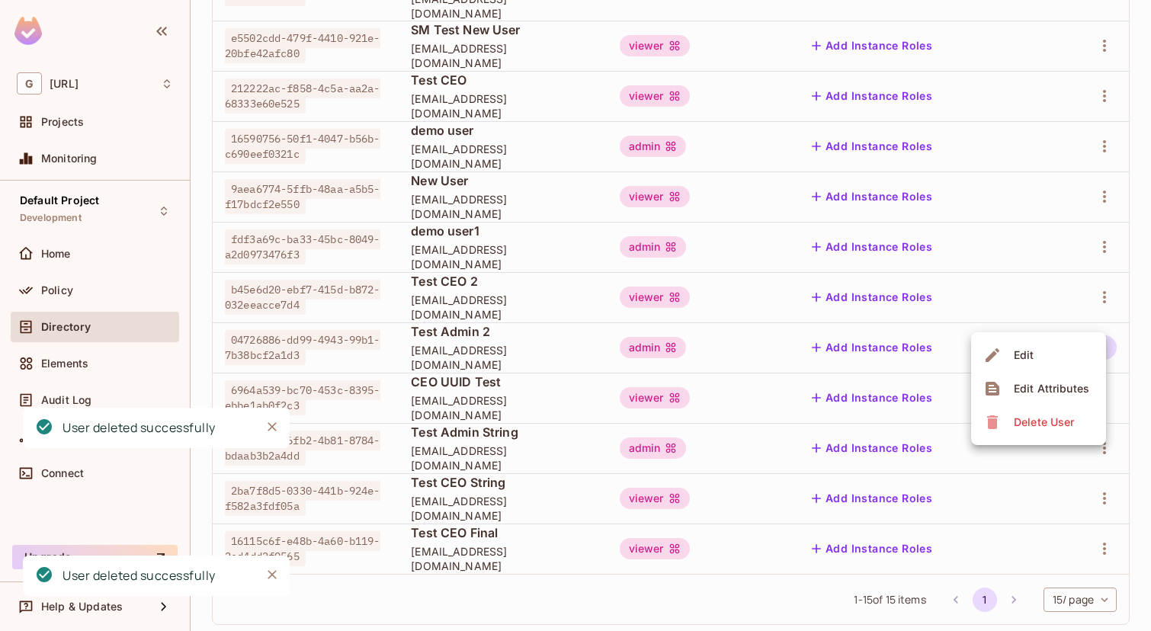
click at [1023, 425] on div "Delete User" at bounding box center [1044, 422] width 60 height 15
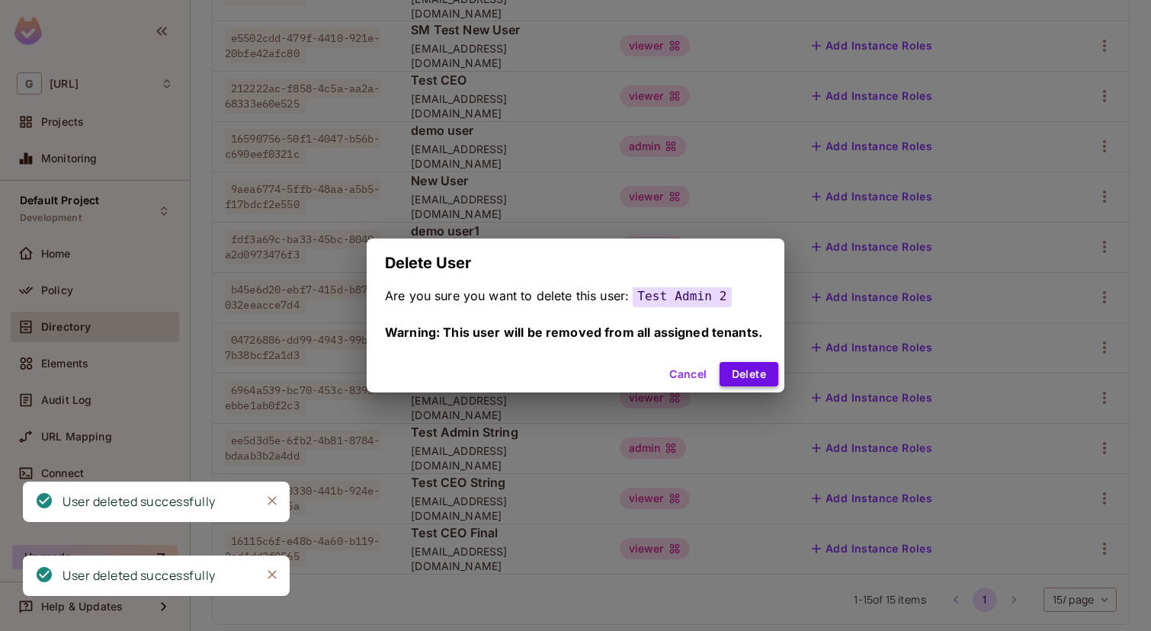
click at [738, 380] on button "Delete" at bounding box center [749, 374] width 59 height 24
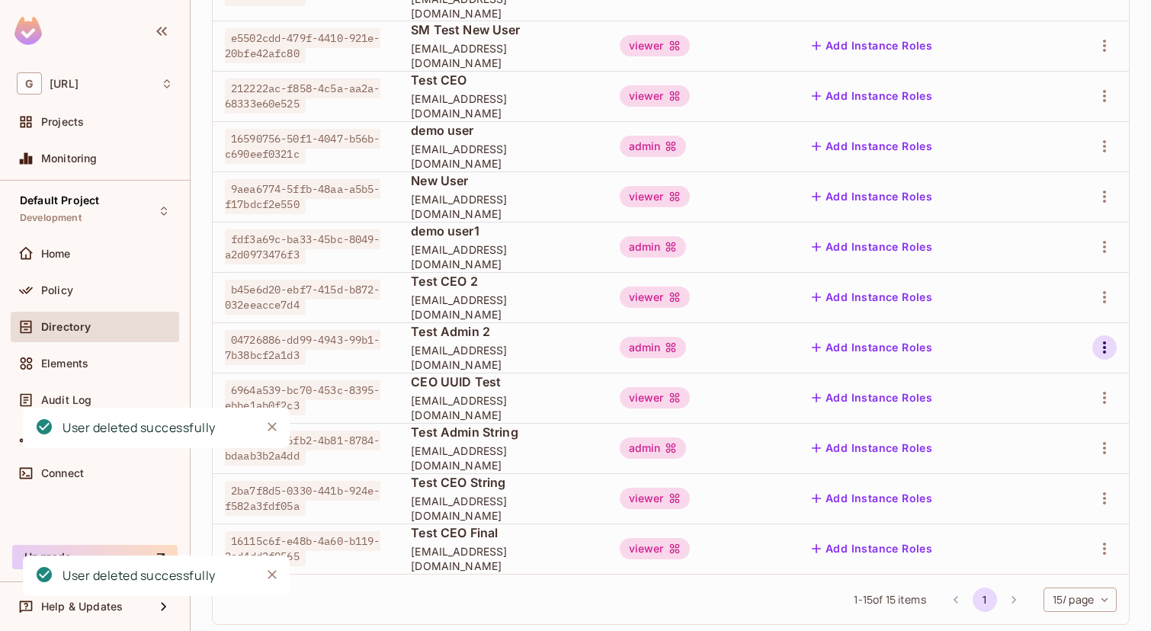
click at [1105, 339] on icon "button" at bounding box center [1105, 348] width 18 height 18
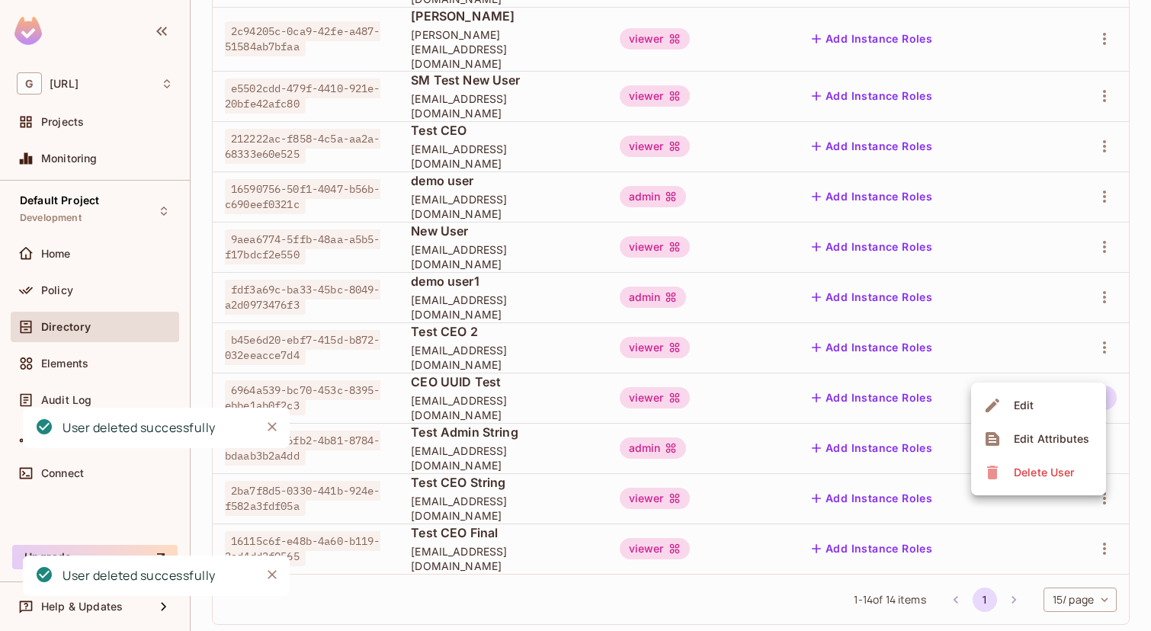
click at [1039, 467] on div "Delete User" at bounding box center [1044, 472] width 60 height 15
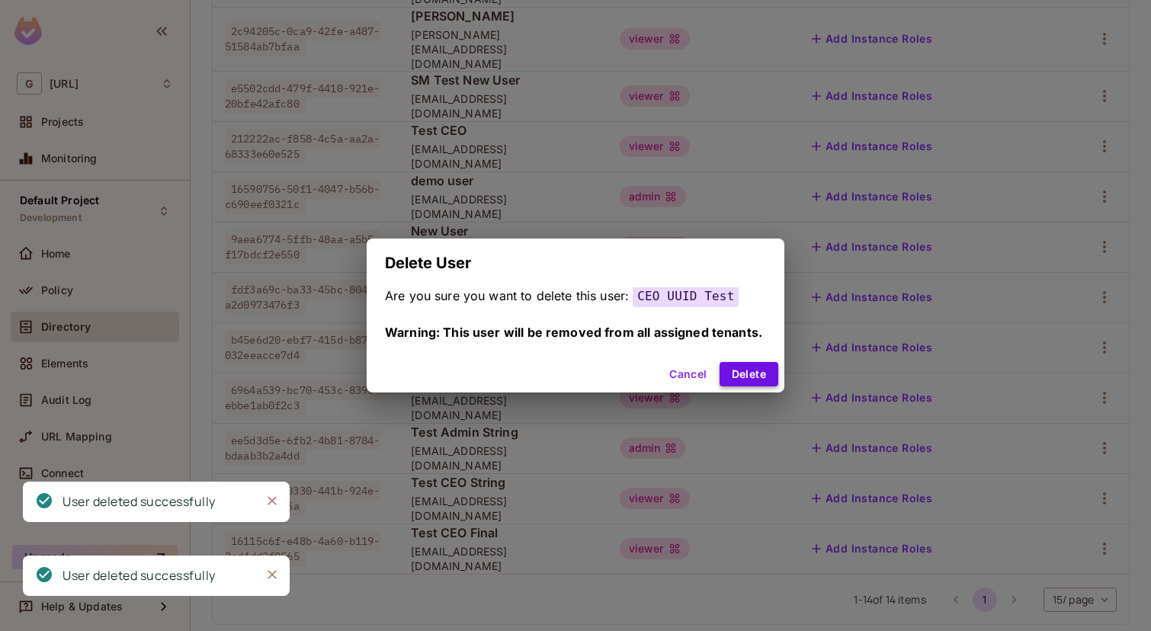
click at [737, 371] on button "Delete" at bounding box center [749, 374] width 59 height 24
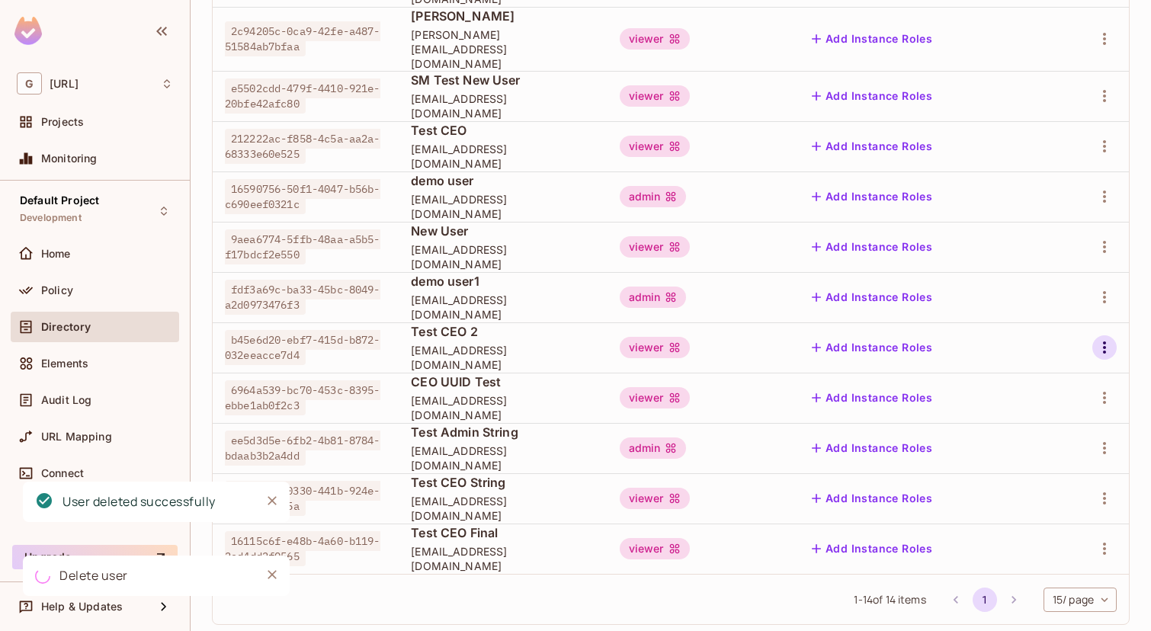
click at [1109, 339] on icon "button" at bounding box center [1105, 348] width 18 height 18
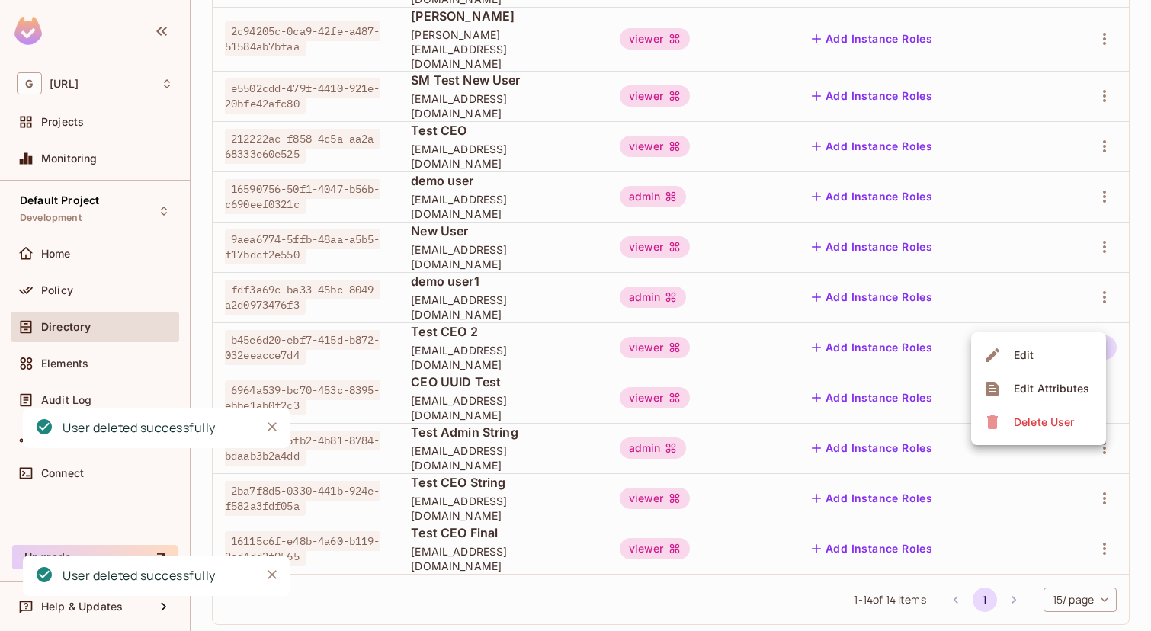
scroll to position [333, 0]
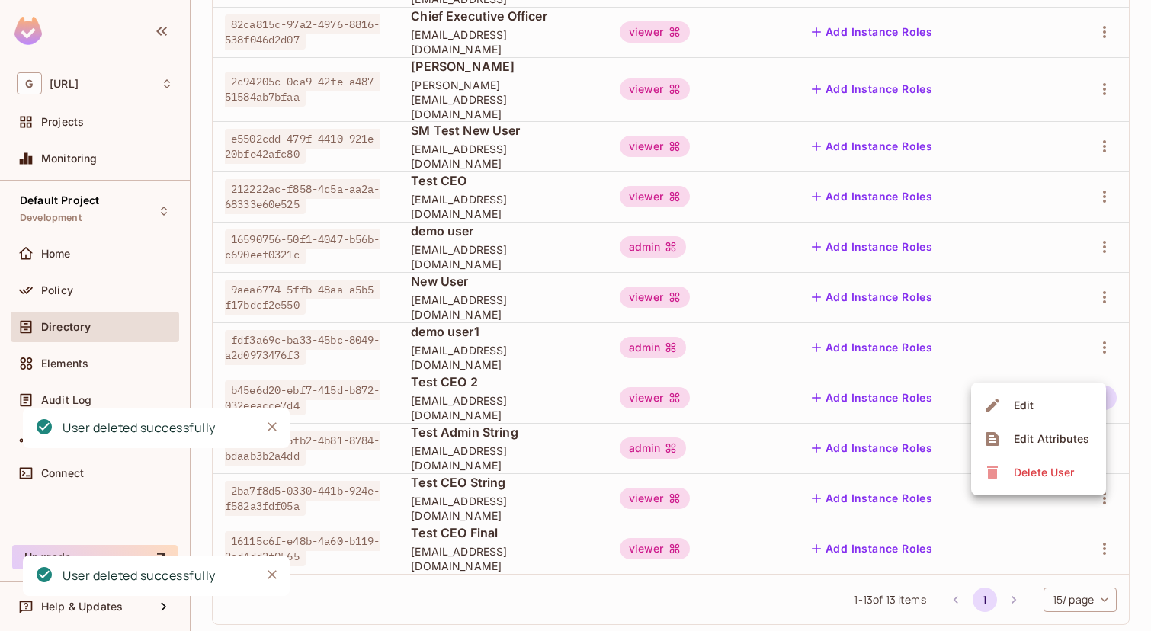
click at [1035, 474] on div "Delete User" at bounding box center [1044, 472] width 60 height 15
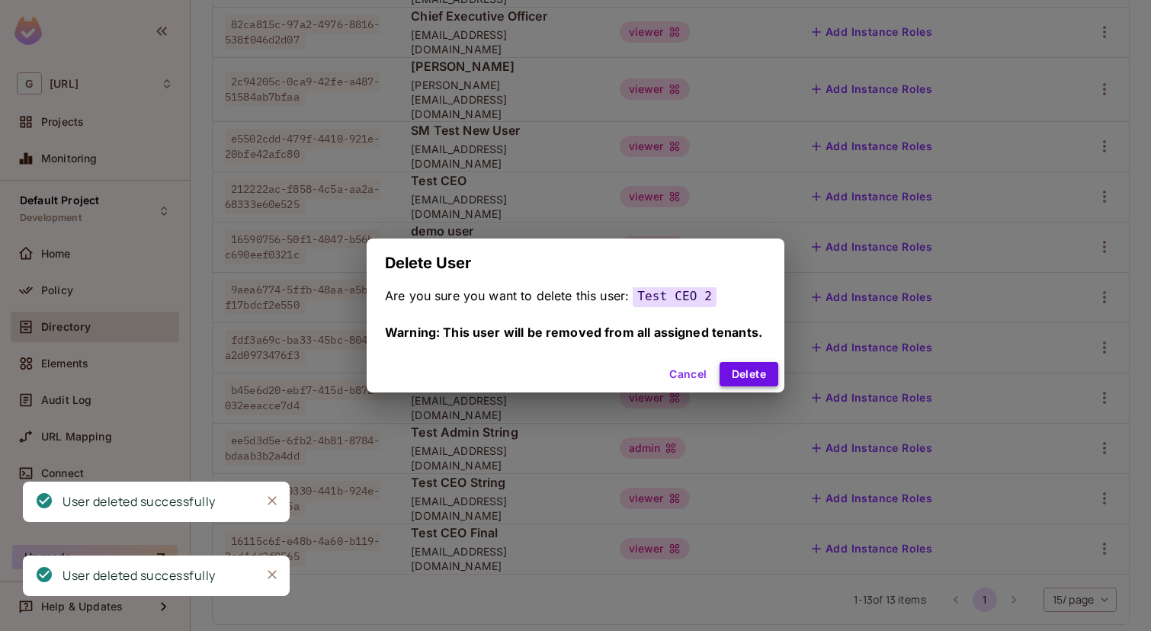
click at [741, 367] on button "Delete" at bounding box center [749, 374] width 59 height 24
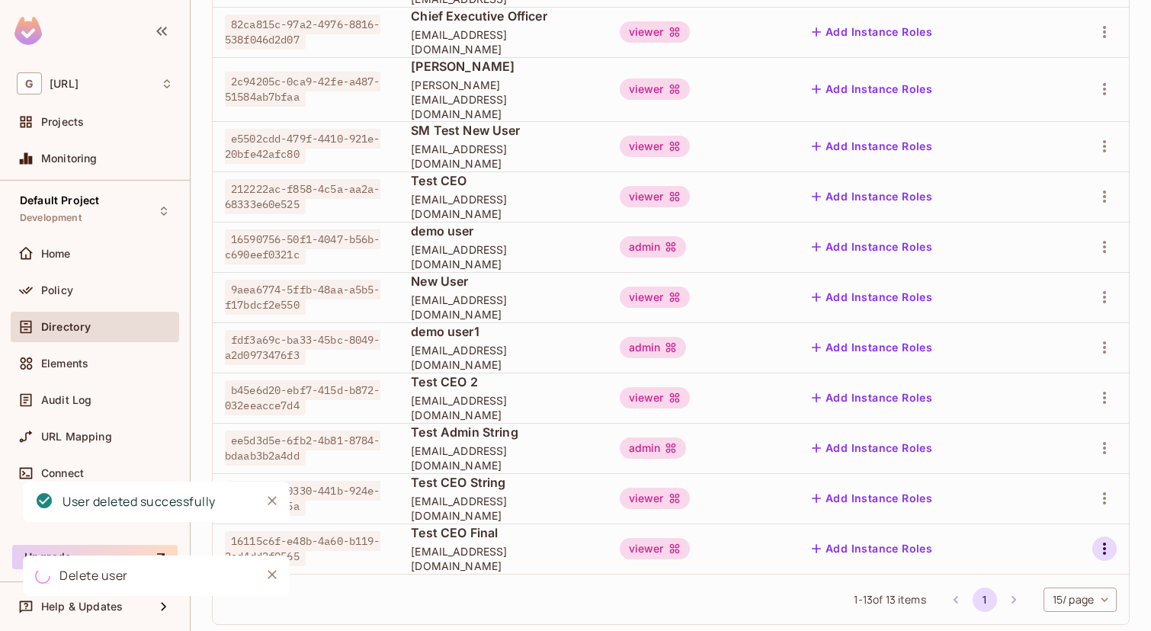
click at [1101, 540] on icon "button" at bounding box center [1105, 549] width 18 height 18
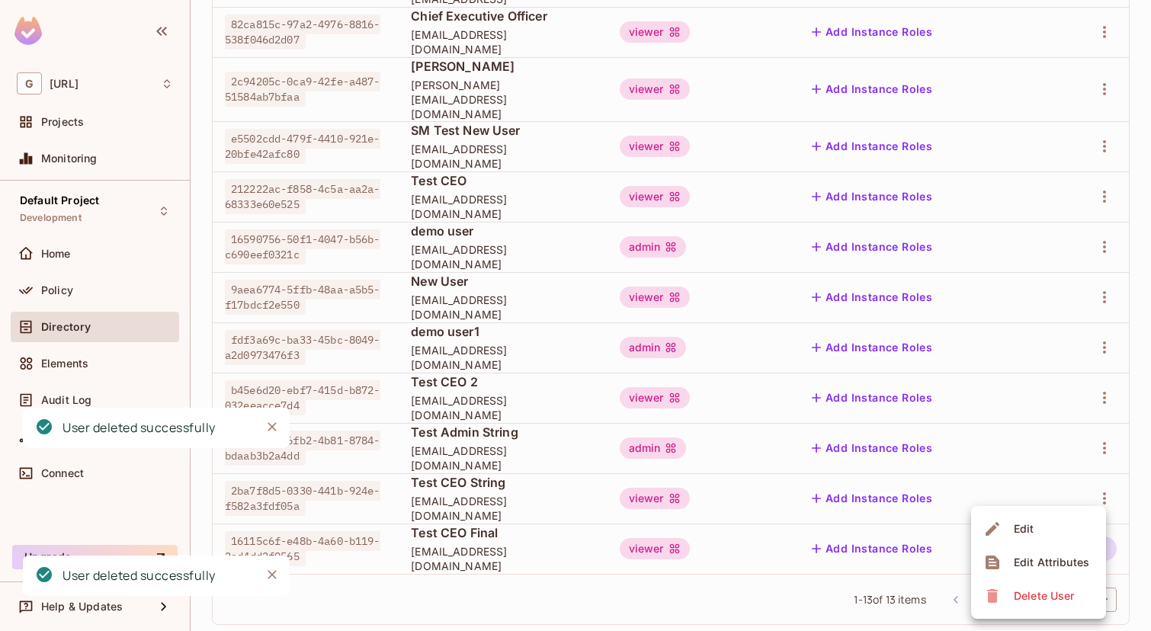
scroll to position [283, 0]
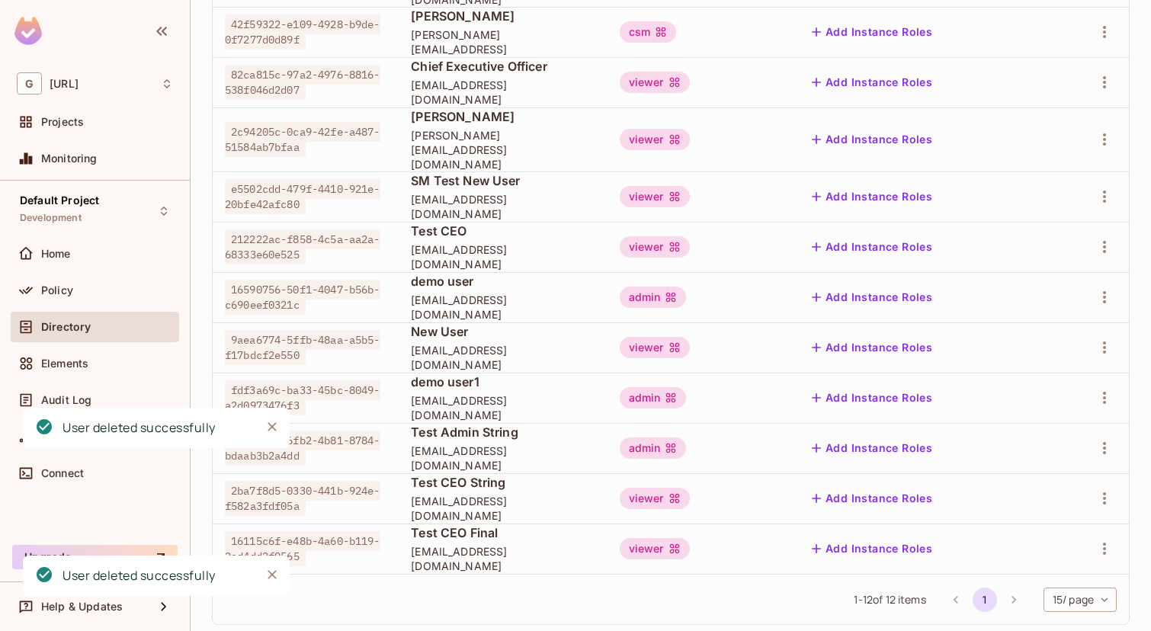
click at [1027, 599] on div "Top Level Access ​ Last Updated just now Add user User Key User Details Top Lev…" at bounding box center [671, 253] width 918 height 769
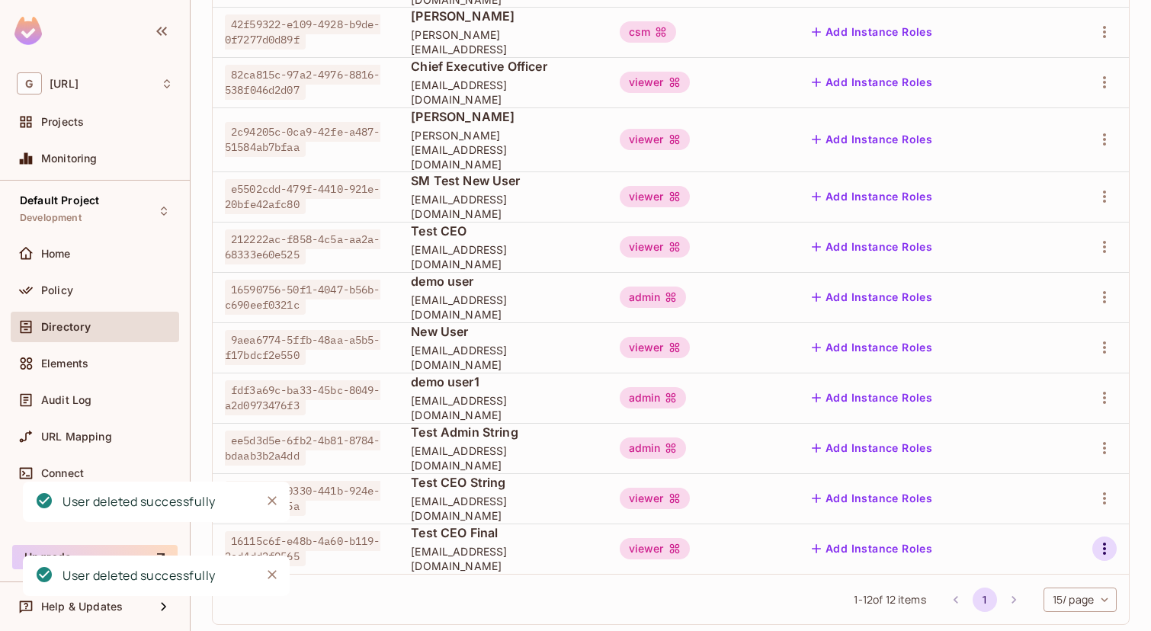
click at [1103, 540] on icon "button" at bounding box center [1105, 549] width 18 height 18
click at [1065, 592] on div "Delete User" at bounding box center [1044, 596] width 60 height 15
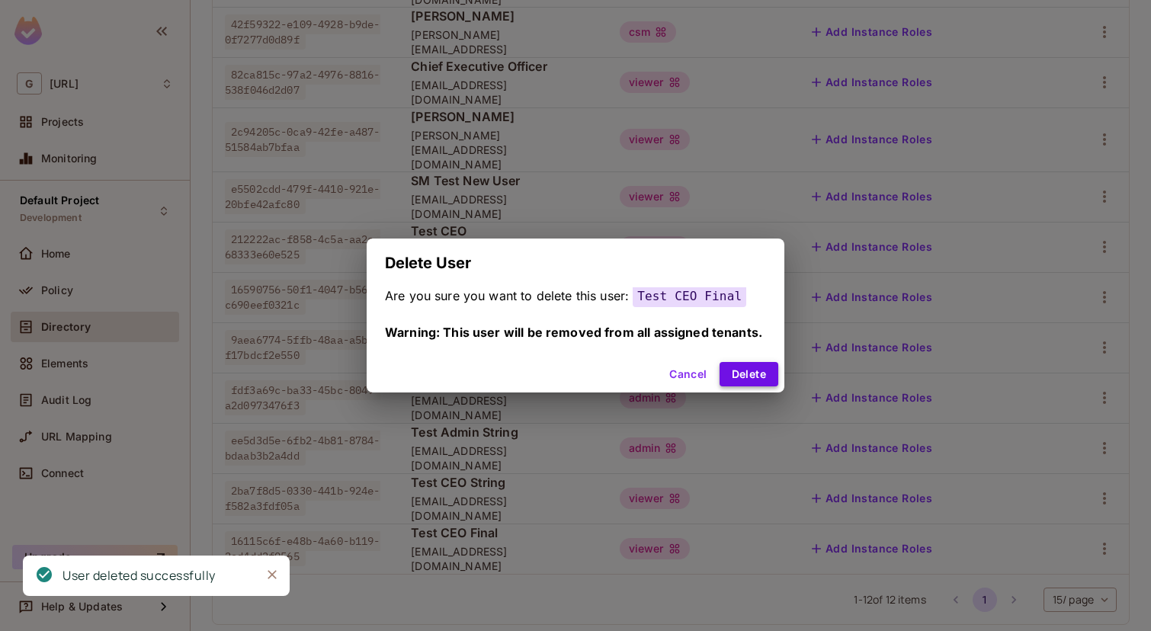
click at [750, 367] on button "Delete" at bounding box center [749, 374] width 59 height 24
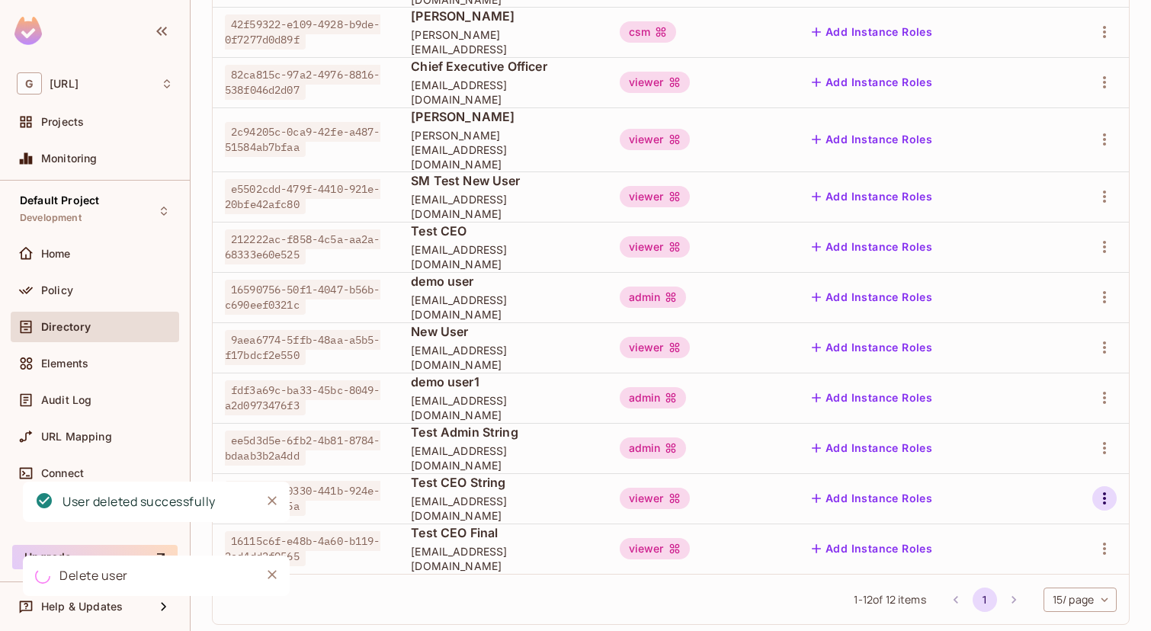
click at [1097, 490] on icon "button" at bounding box center [1105, 499] width 18 height 18
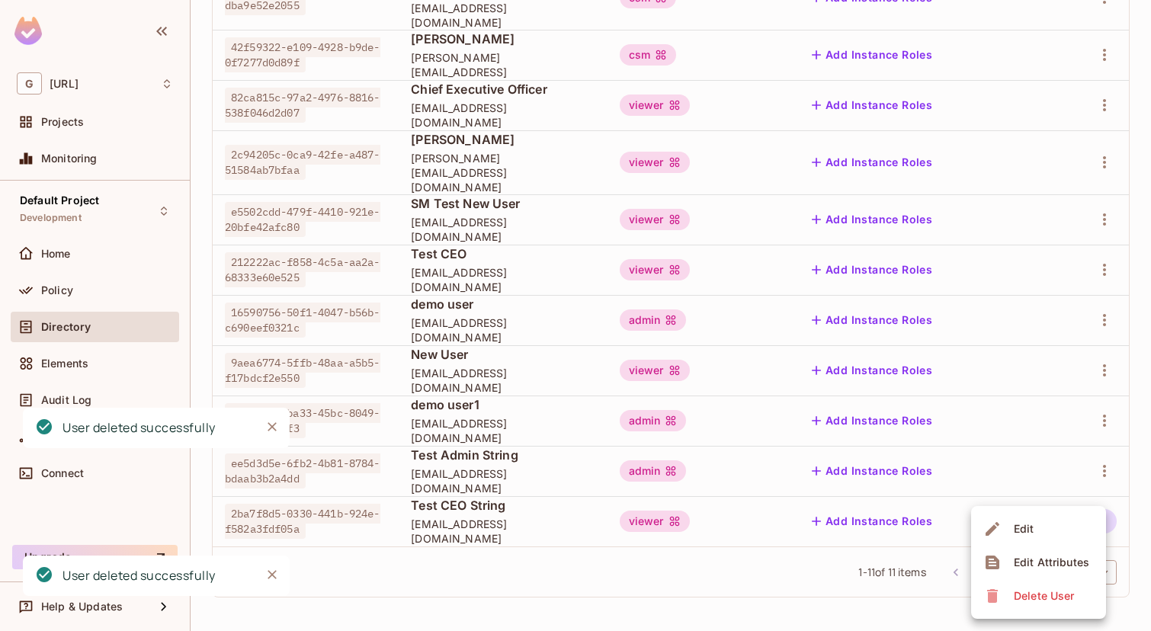
scroll to position [233, 0]
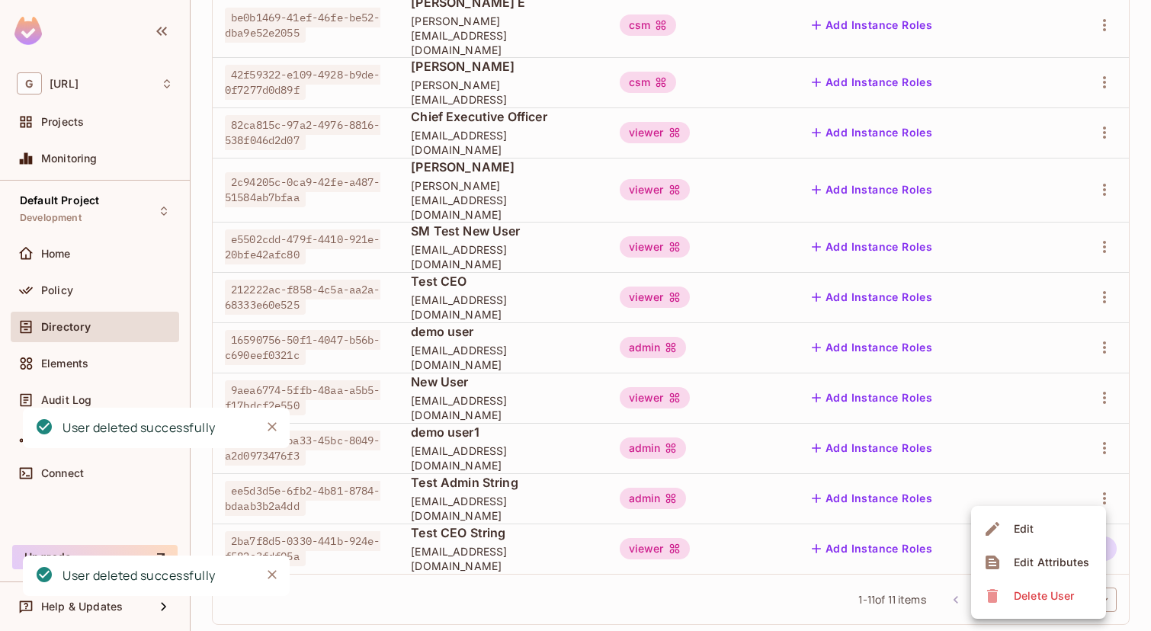
click at [1041, 594] on div "Delete User" at bounding box center [1044, 596] width 60 height 15
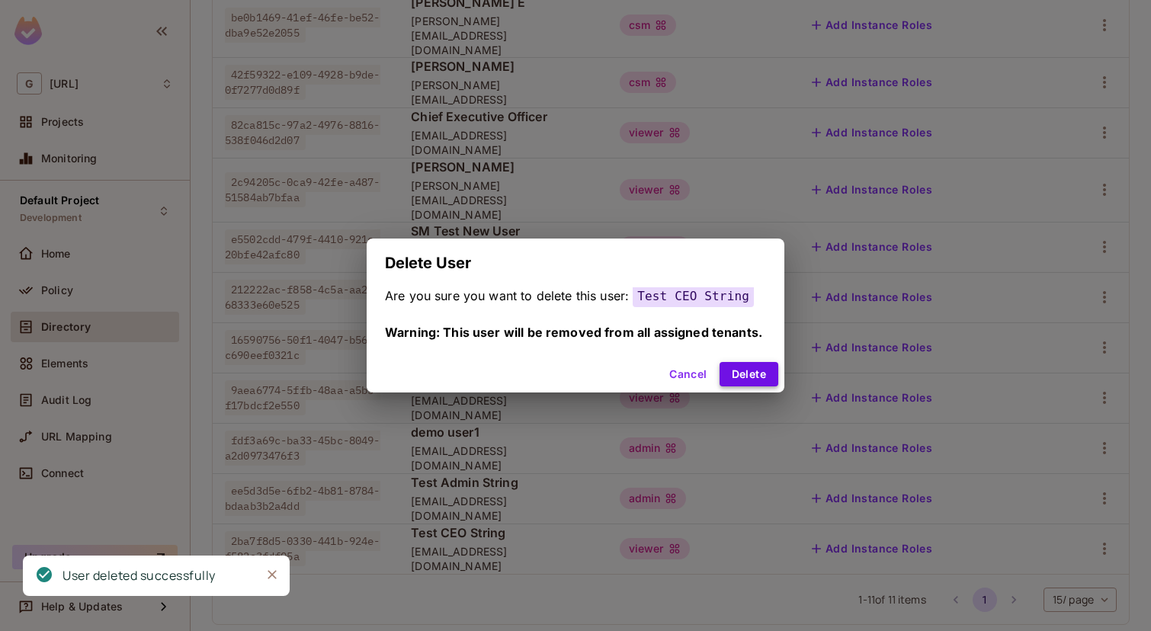
click at [739, 373] on button "Delete" at bounding box center [749, 374] width 59 height 24
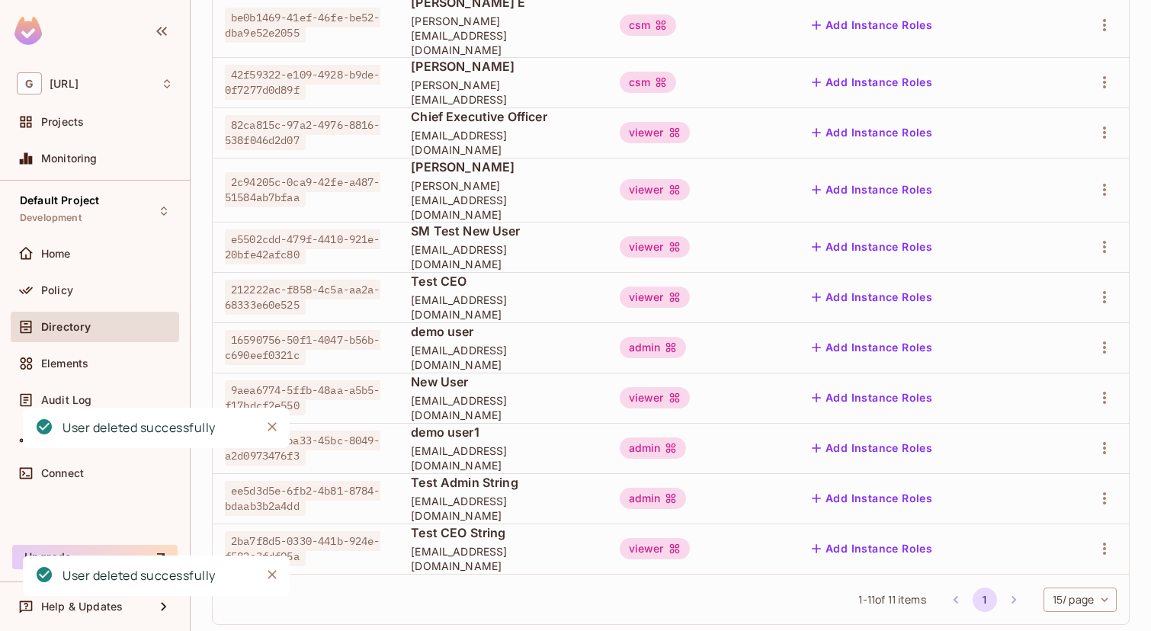
click at [1103, 484] on td at bounding box center [1089, 499] width 79 height 50
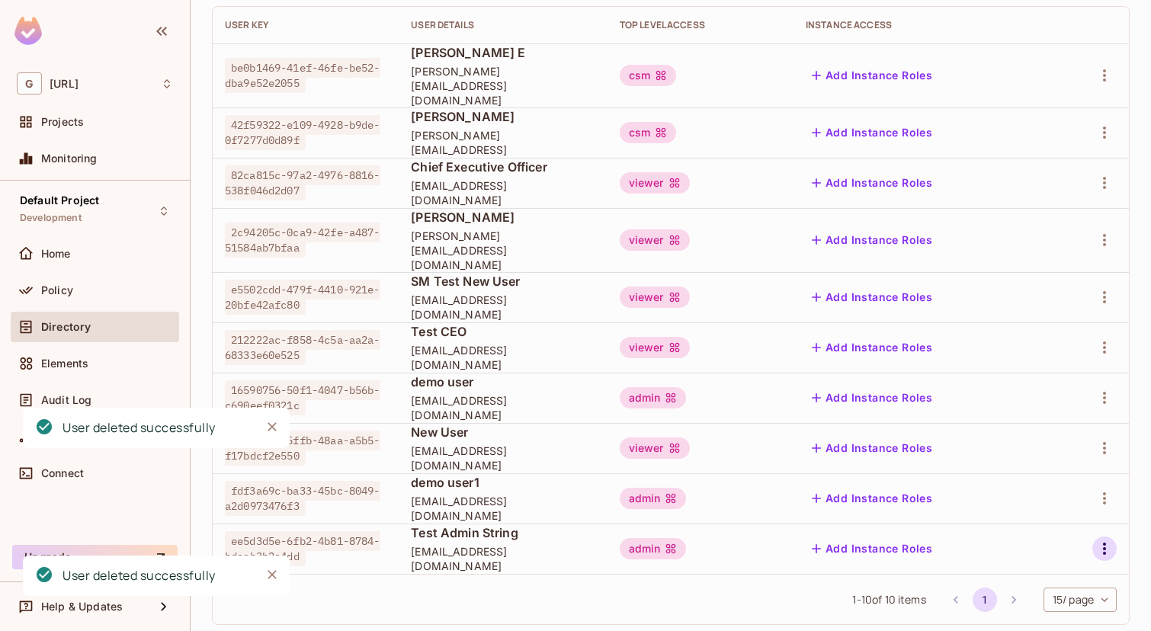
click at [1103, 540] on icon "button" at bounding box center [1105, 549] width 18 height 18
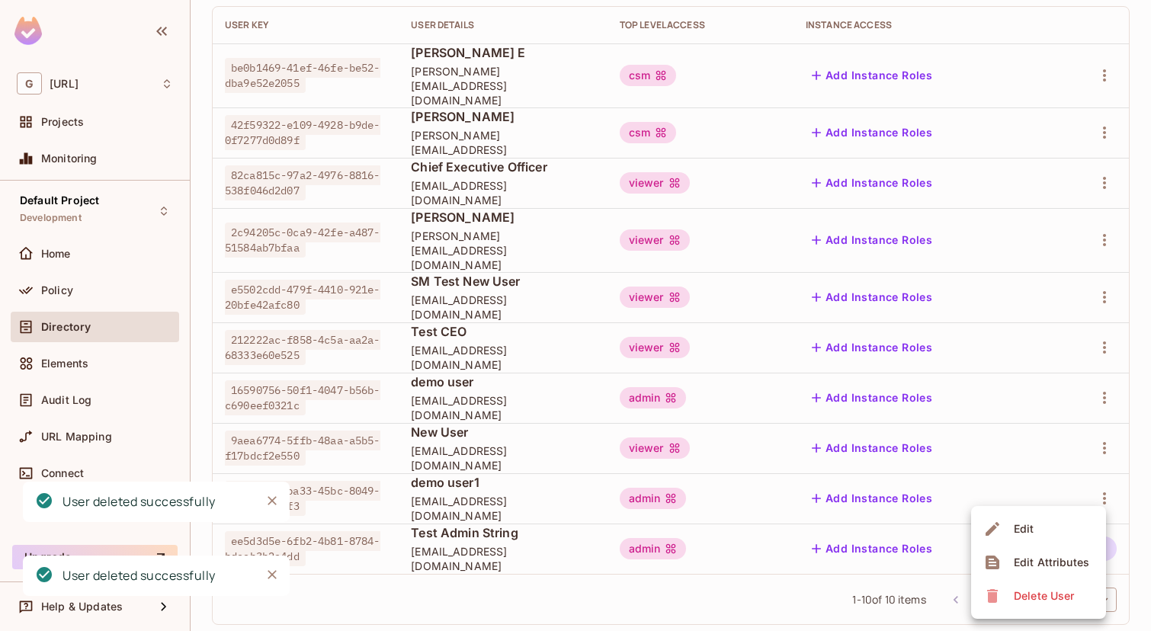
click at [1019, 600] on div "Delete User" at bounding box center [1044, 596] width 60 height 15
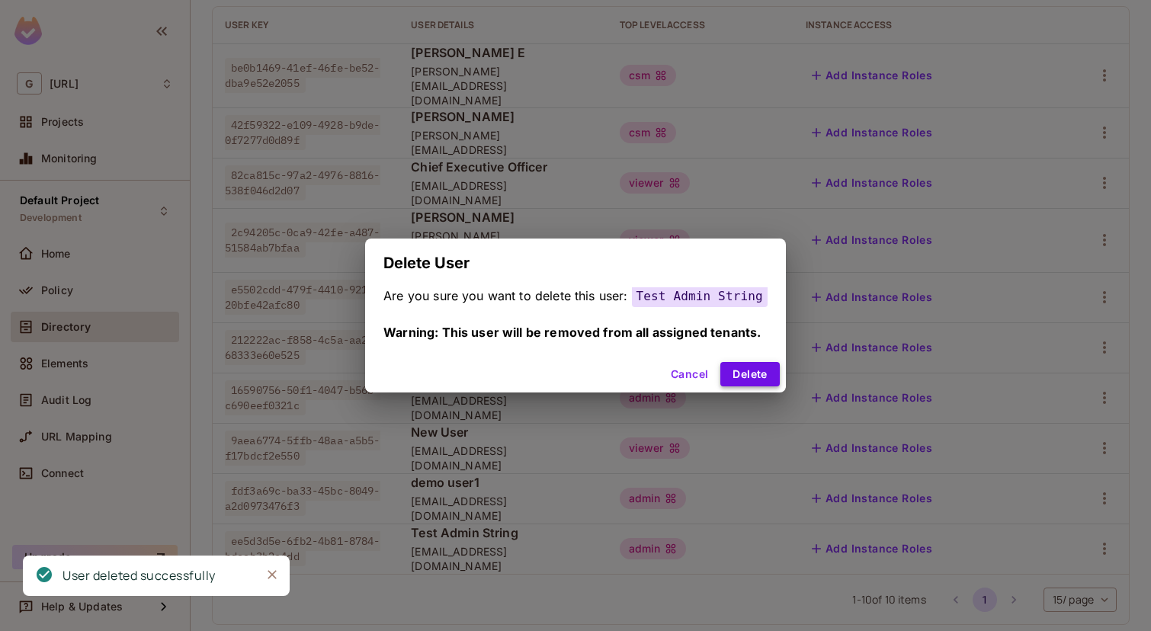
click at [764, 370] on button "Delete" at bounding box center [750, 374] width 59 height 24
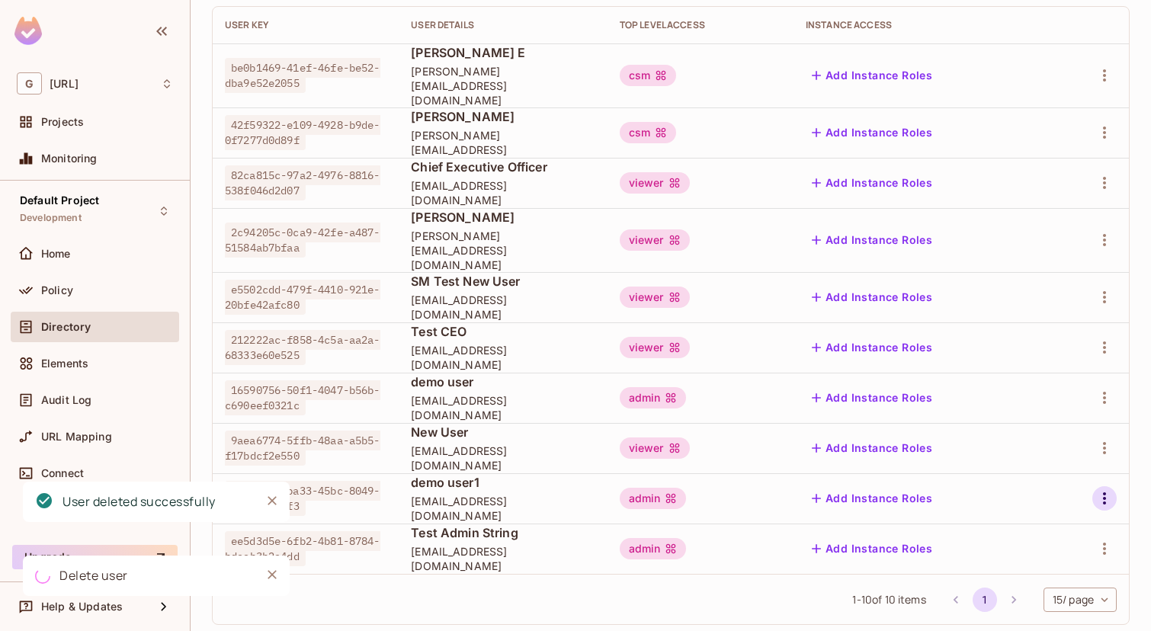
click at [1103, 490] on icon "button" at bounding box center [1105, 499] width 18 height 18
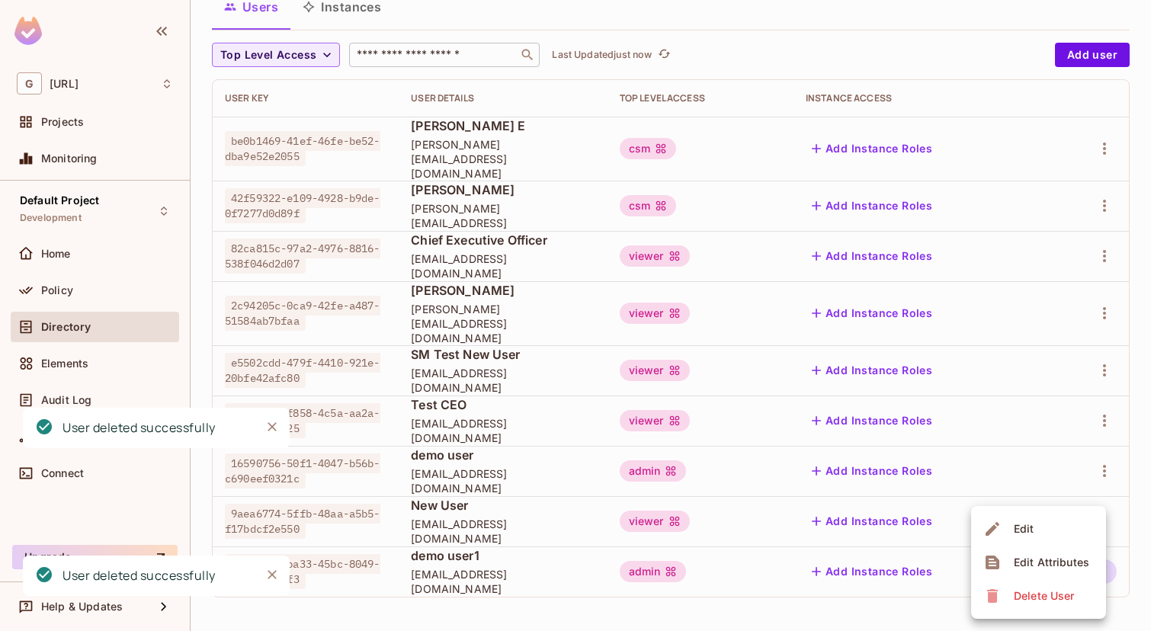
scroll to position [82, 0]
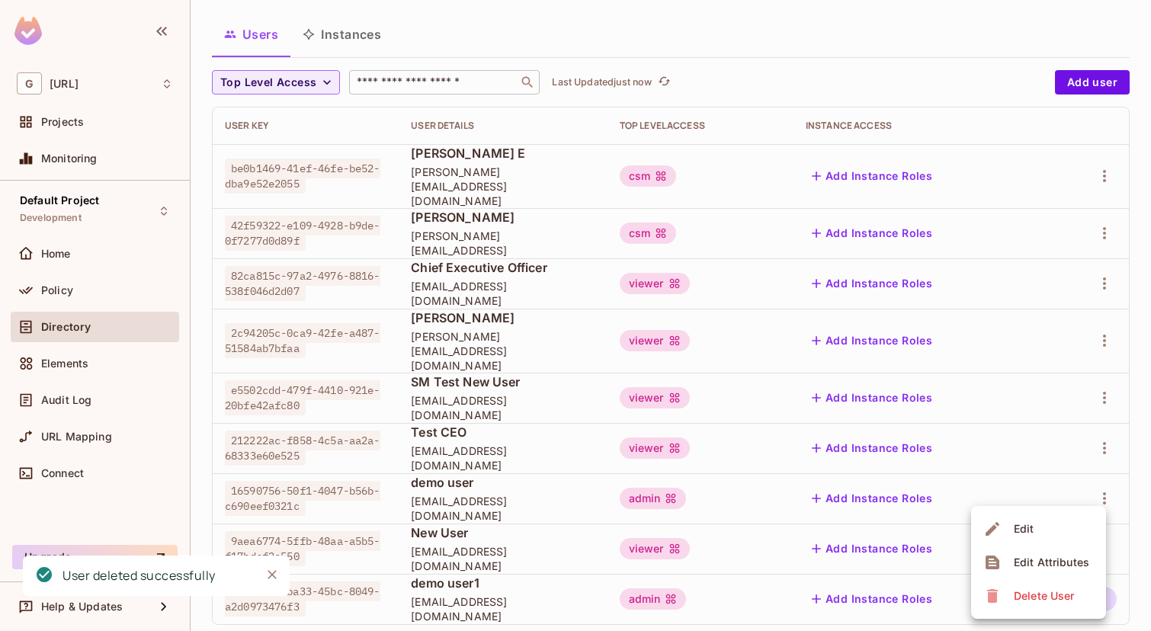
click at [1038, 589] on div "Delete User" at bounding box center [1044, 596] width 60 height 15
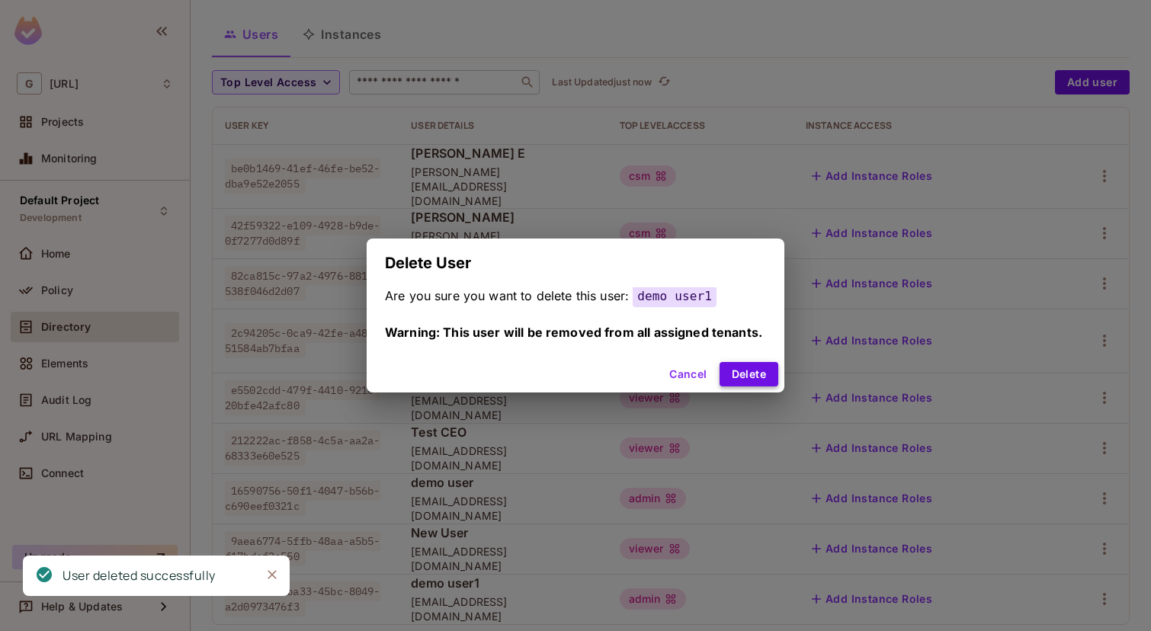
click at [750, 370] on button "Delete" at bounding box center [749, 374] width 59 height 24
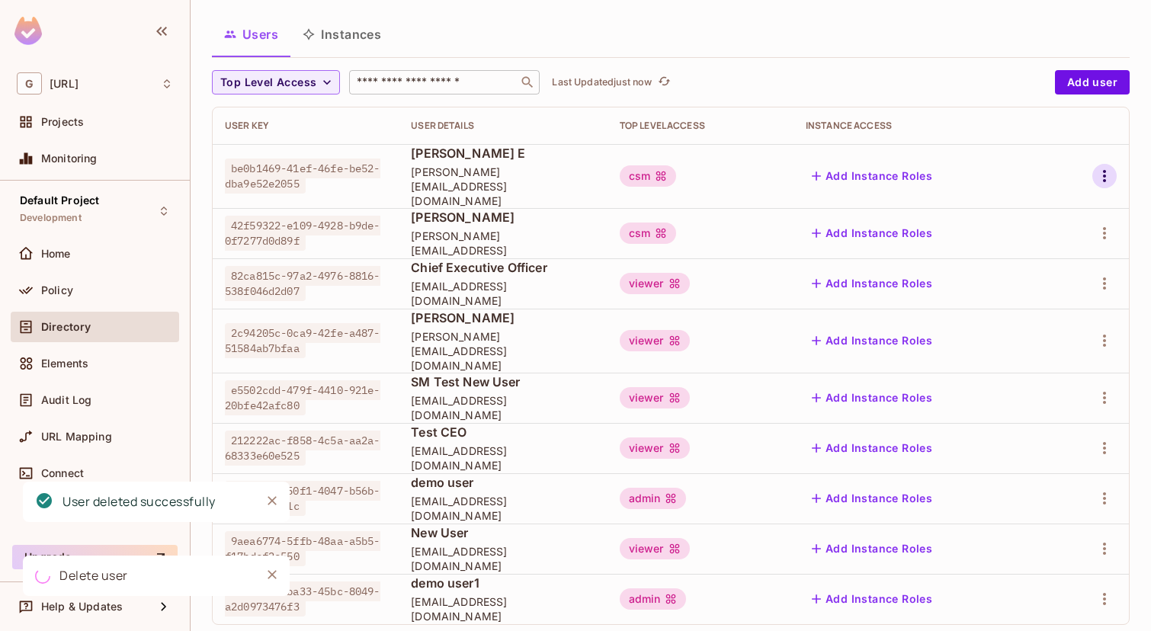
click at [1105, 167] on icon "button" at bounding box center [1105, 176] width 18 height 18
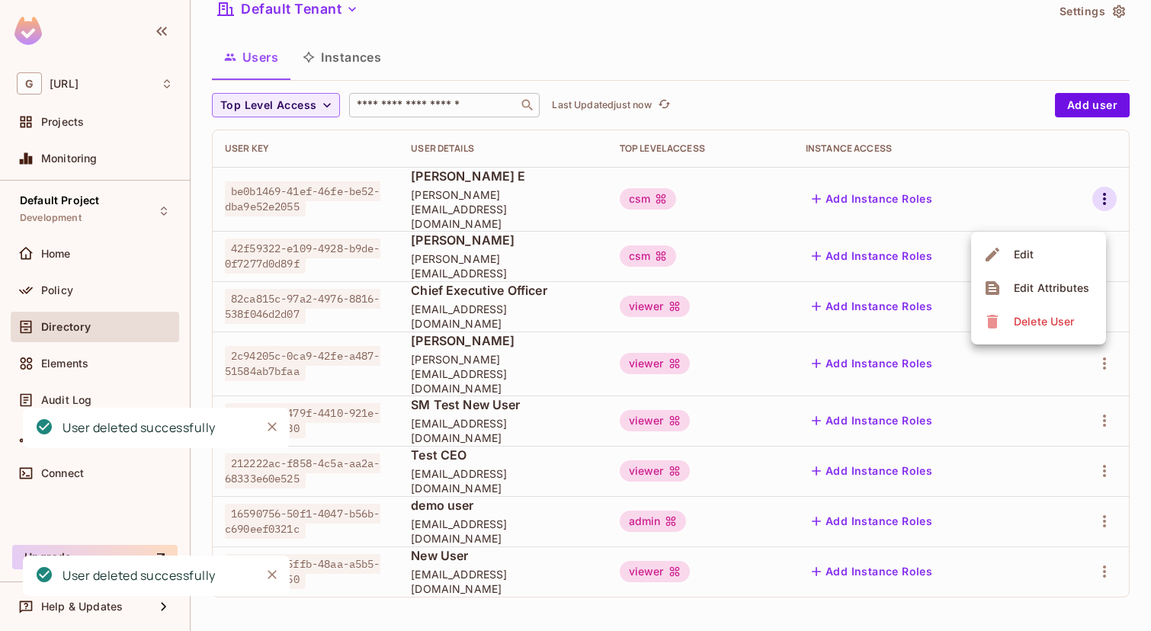
scroll to position [31, 0]
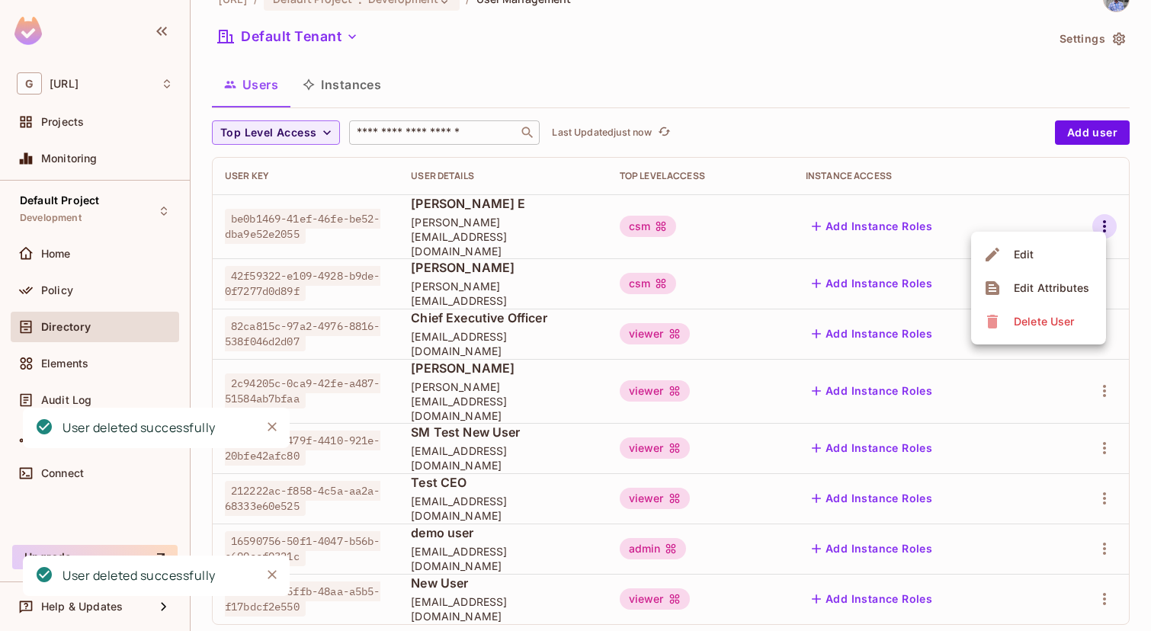
click at [1042, 339] on ul "Edit Edit Attributes Delete User" at bounding box center [1038, 288] width 135 height 113
click at [1039, 328] on div "Delete User" at bounding box center [1044, 321] width 60 height 15
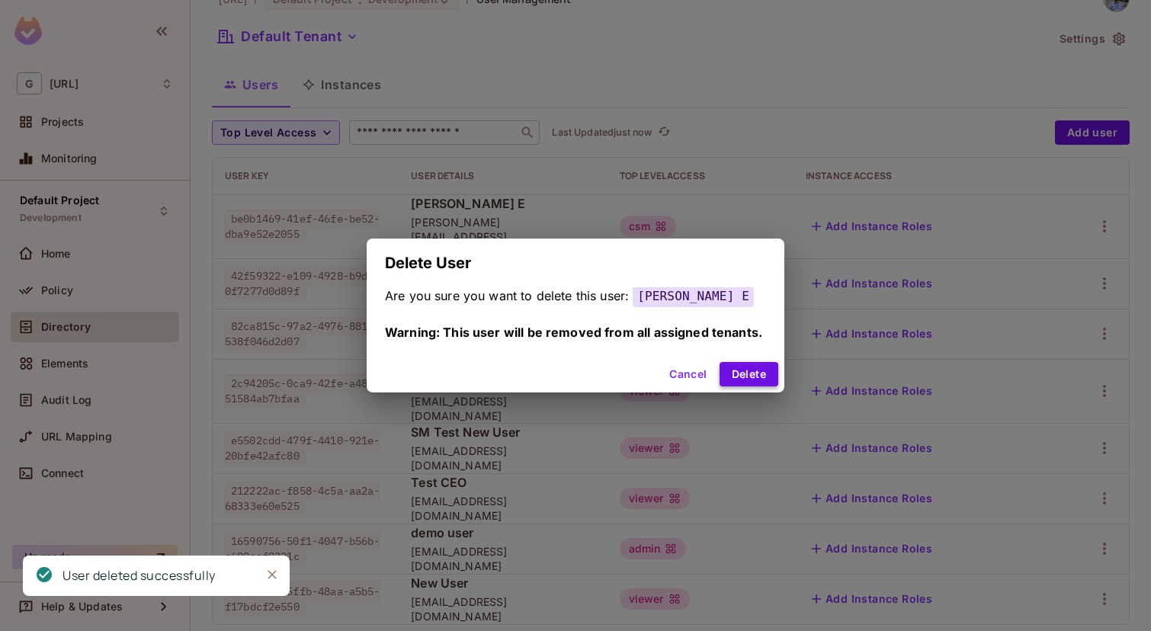
click at [765, 377] on button "Delete" at bounding box center [749, 374] width 59 height 24
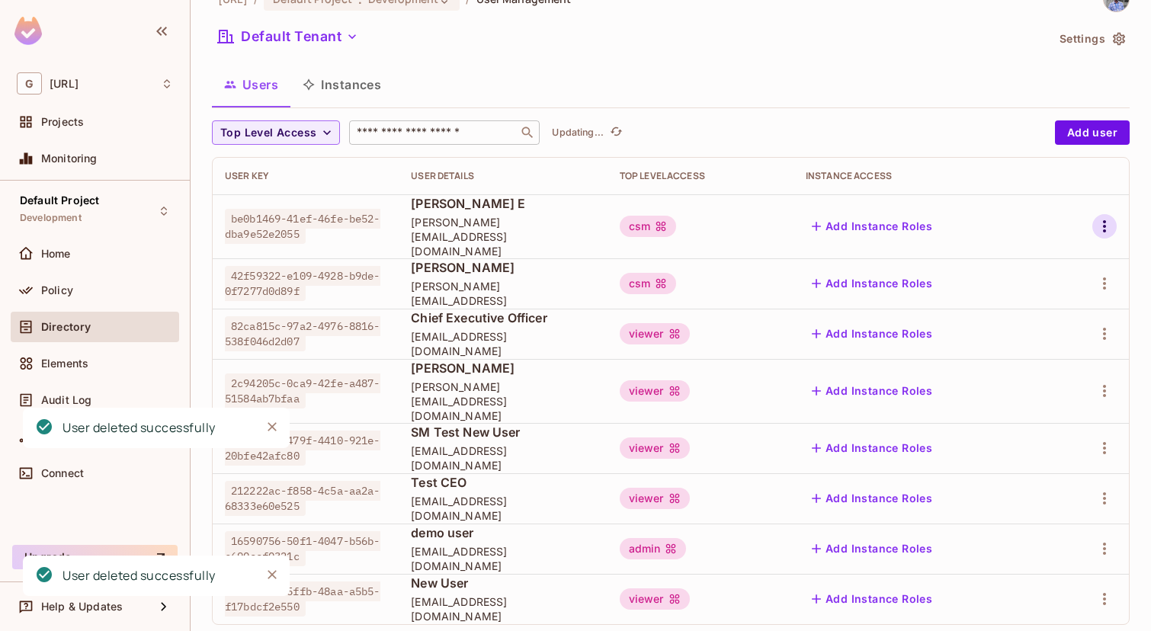
click at [1107, 217] on icon "button" at bounding box center [1105, 226] width 18 height 18
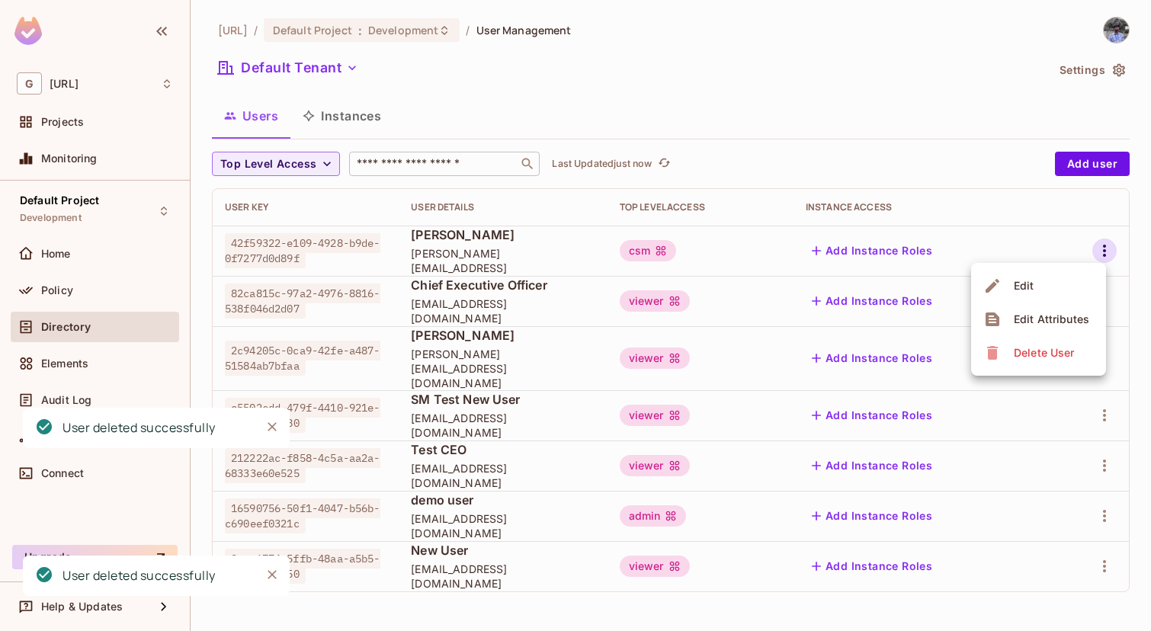
scroll to position [0, 0]
click at [1051, 351] on div "Delete User" at bounding box center [1044, 352] width 60 height 15
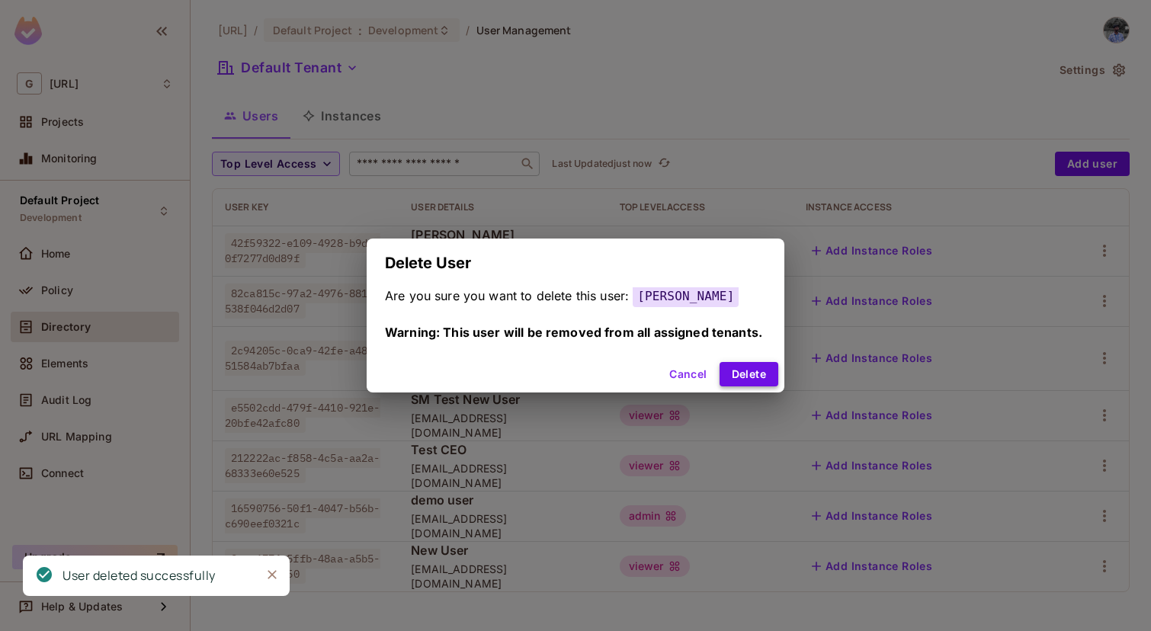
click at [767, 370] on button "Delete" at bounding box center [749, 374] width 59 height 24
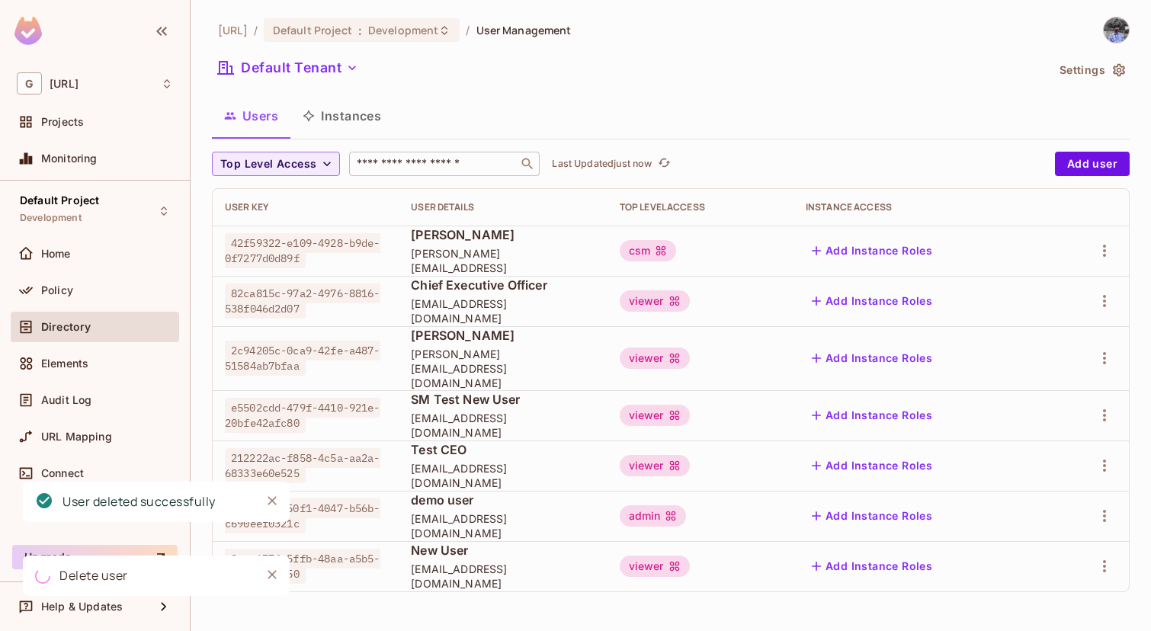
click at [1091, 252] on div at bounding box center [1089, 251] width 55 height 24
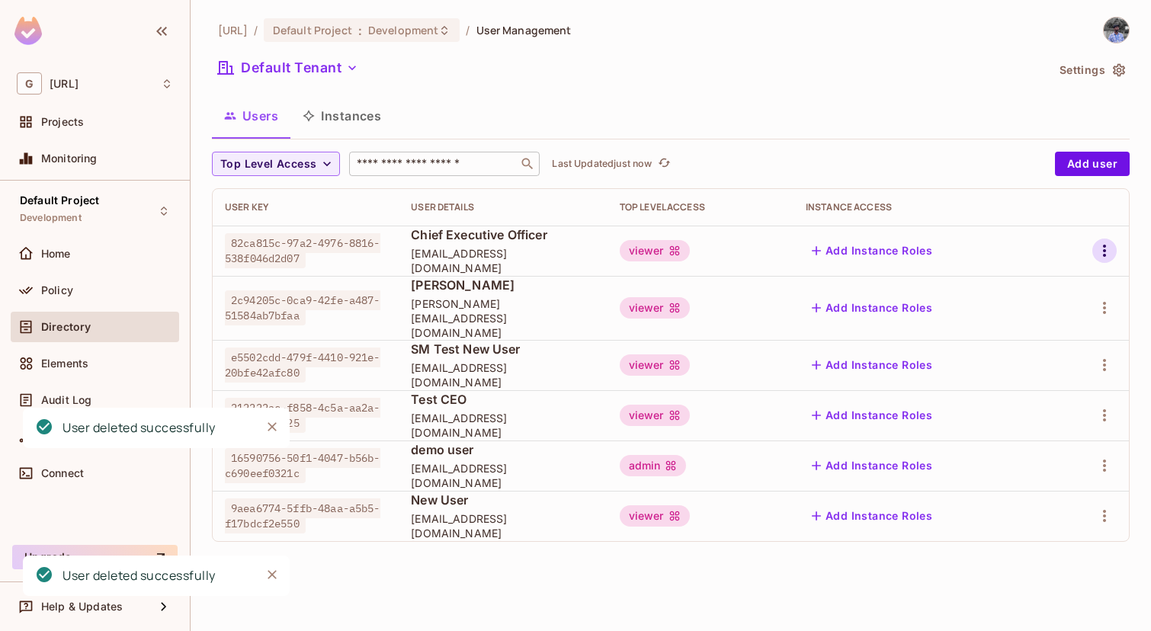
click at [1110, 252] on icon "button" at bounding box center [1105, 251] width 18 height 18
click at [1061, 348] on div "Delete User" at bounding box center [1044, 352] width 60 height 15
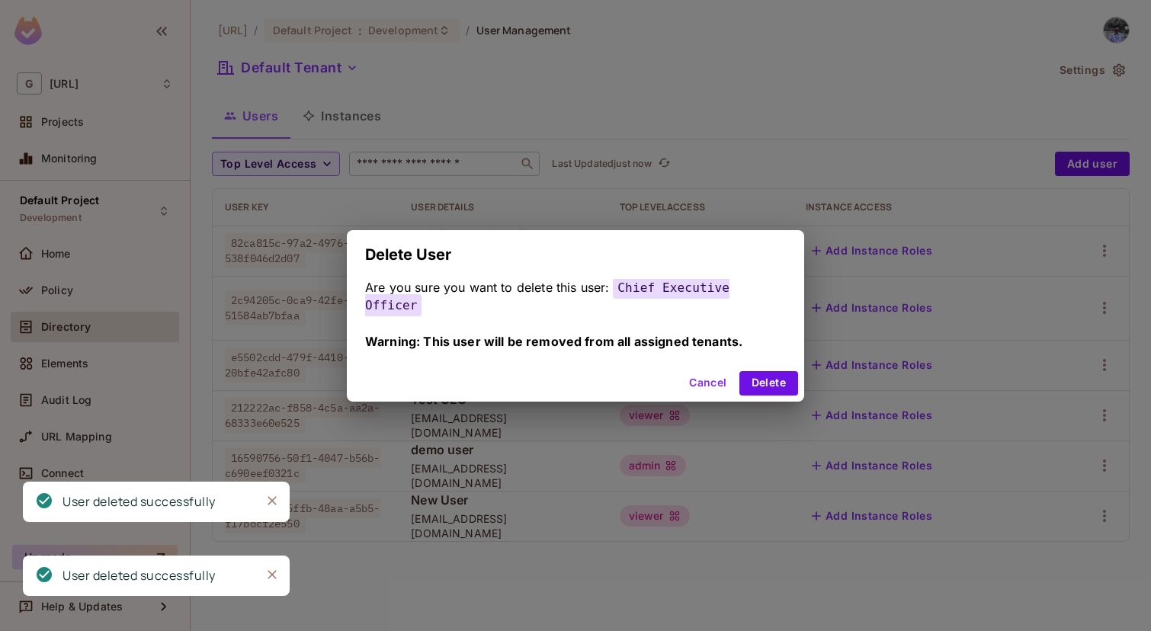
click at [780, 368] on div "Cancel Delete" at bounding box center [575, 383] width 457 height 37
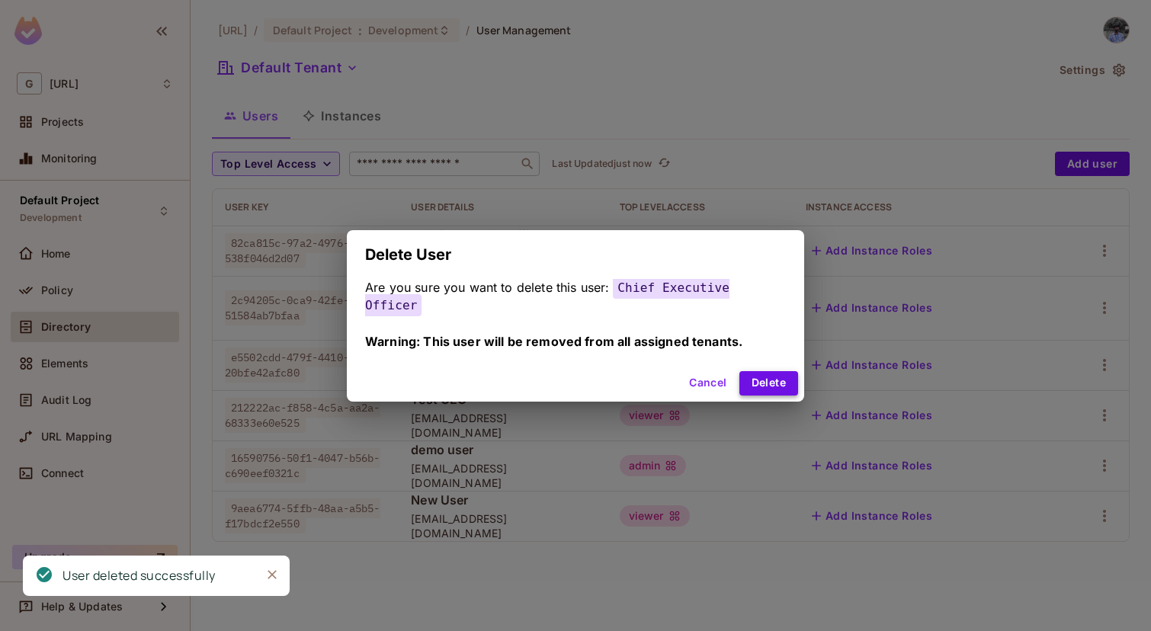
click at [783, 382] on button "Delete" at bounding box center [769, 383] width 59 height 24
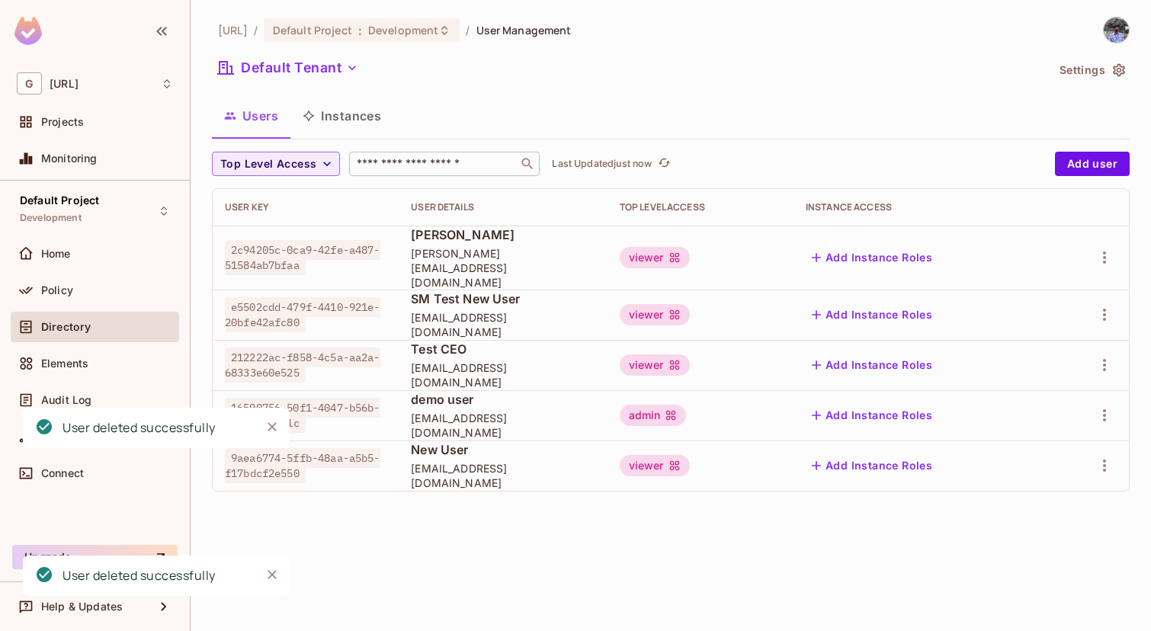
click at [1102, 501] on div "[URL] / Default Project : Development / User Management Default Tenant Settings…" at bounding box center [671, 315] width 961 height 631
click at [1108, 457] on icon "button" at bounding box center [1105, 466] width 18 height 18
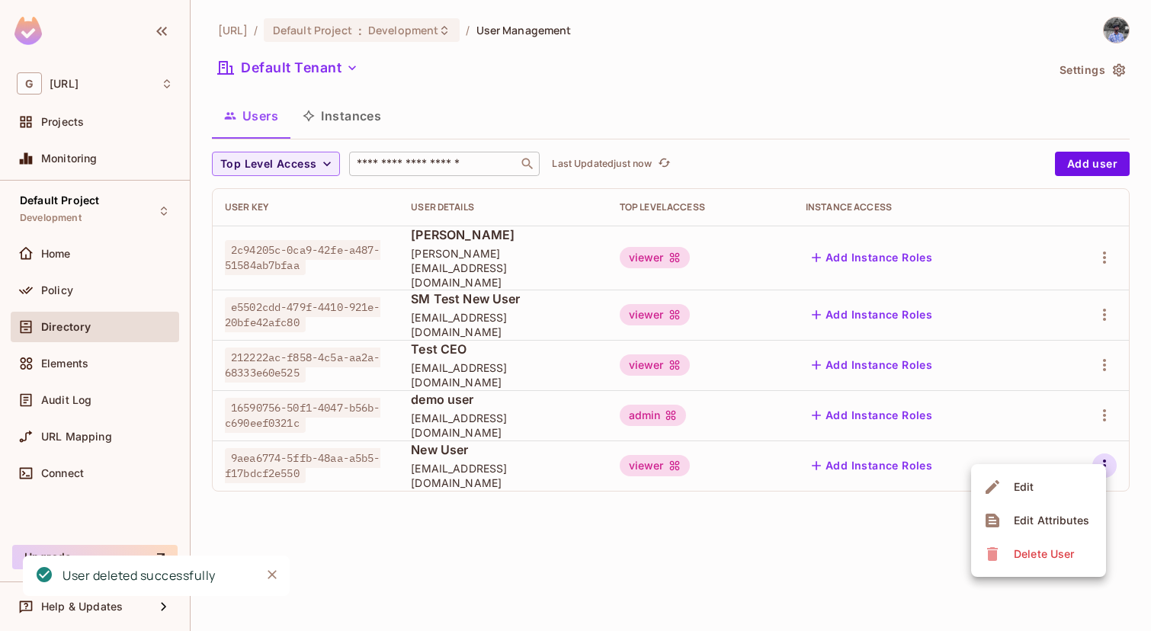
click at [1042, 564] on span "Delete User" at bounding box center [1044, 554] width 69 height 24
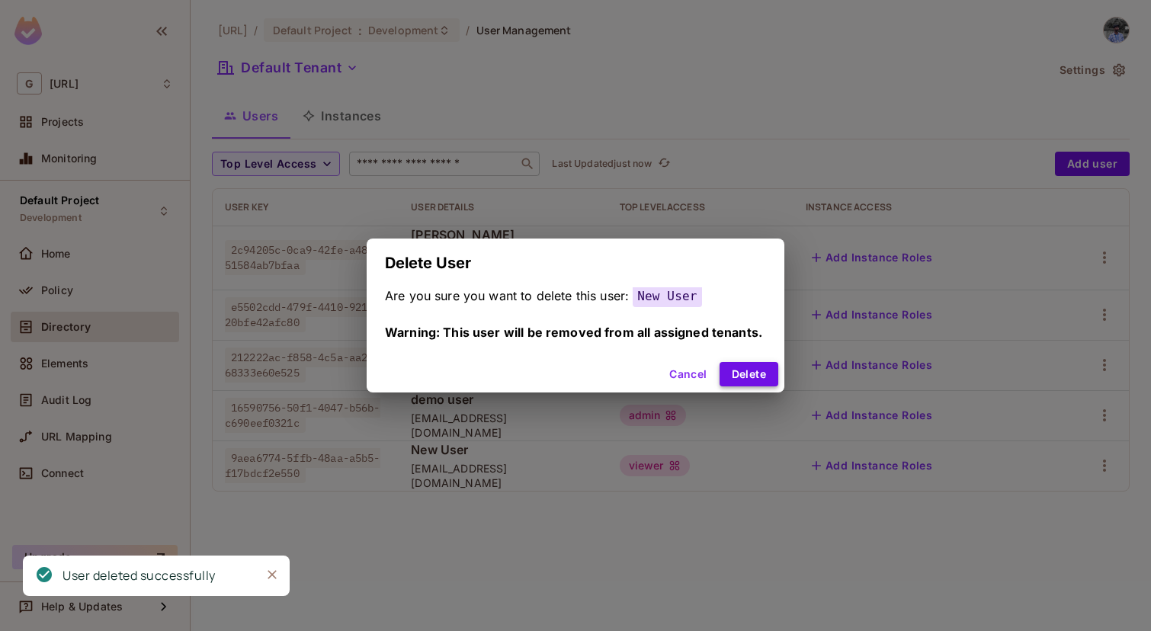
click at [747, 371] on button "Delete" at bounding box center [749, 374] width 59 height 24
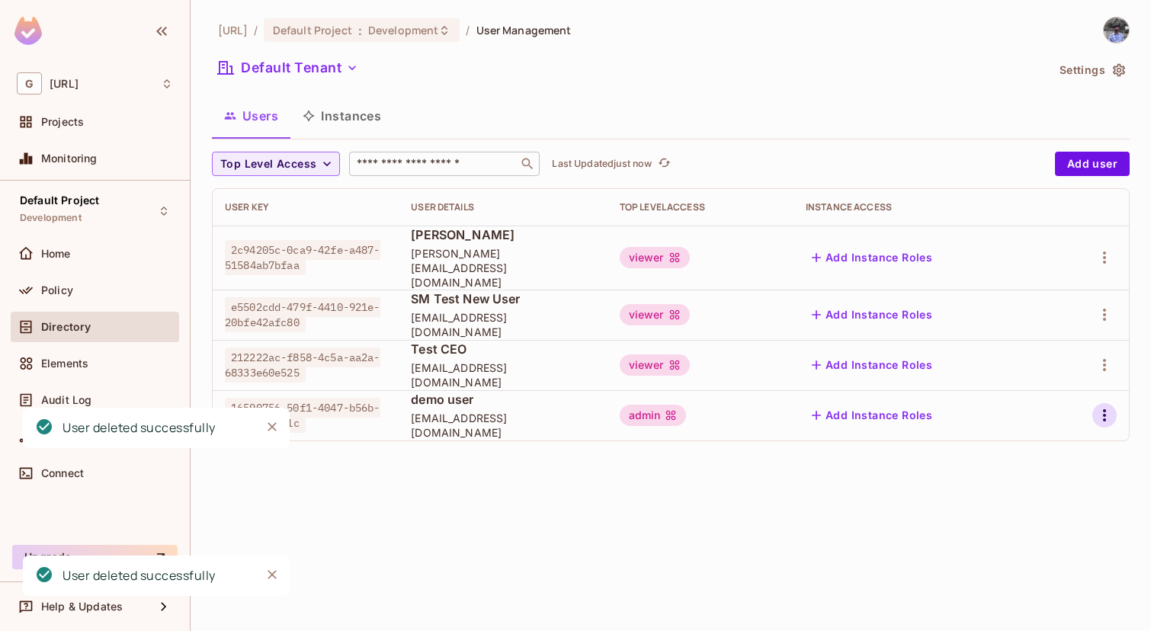
click at [1101, 406] on icon "button" at bounding box center [1105, 415] width 18 height 18
click at [1064, 499] on div "Delete User" at bounding box center [1044, 503] width 60 height 15
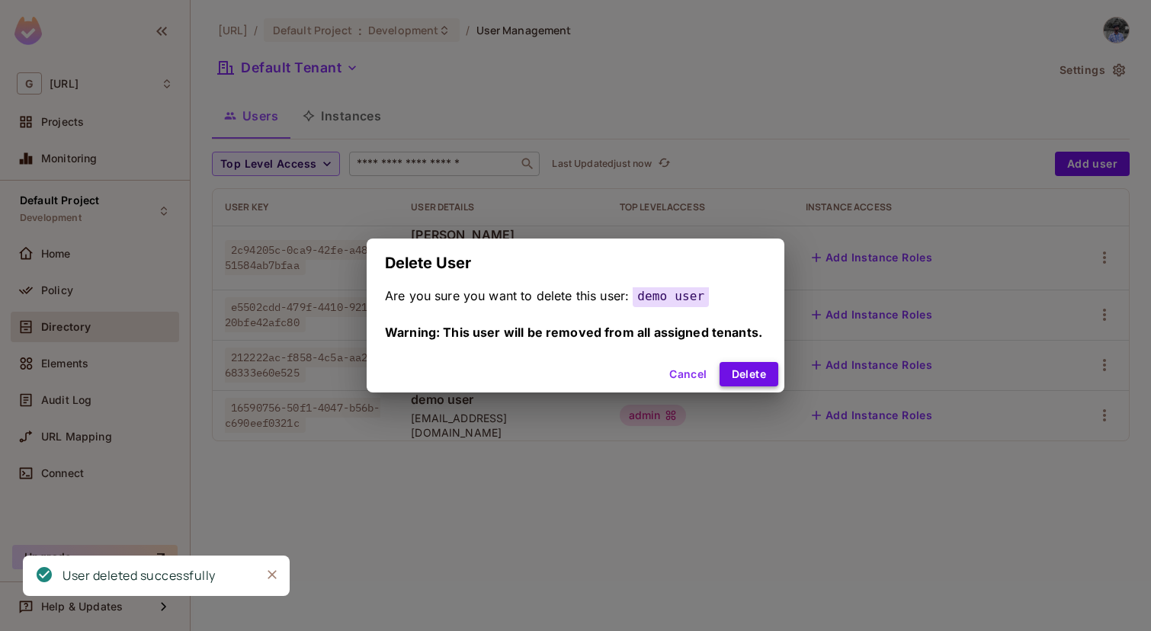
click at [765, 375] on button "Delete" at bounding box center [749, 374] width 59 height 24
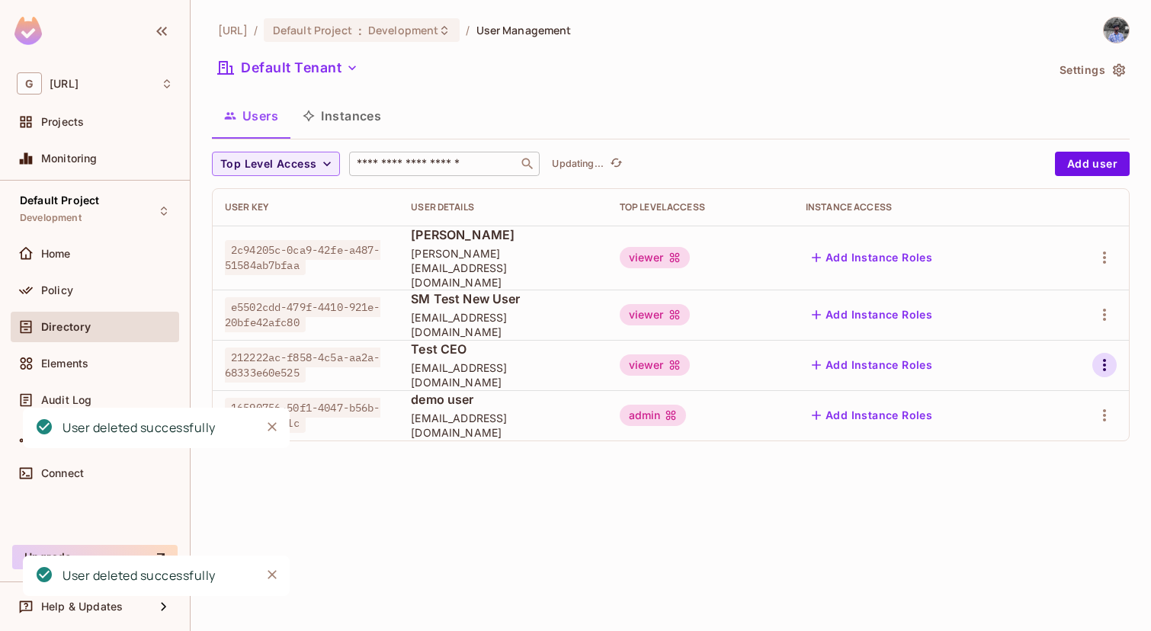
click at [1100, 356] on icon "button" at bounding box center [1105, 365] width 18 height 18
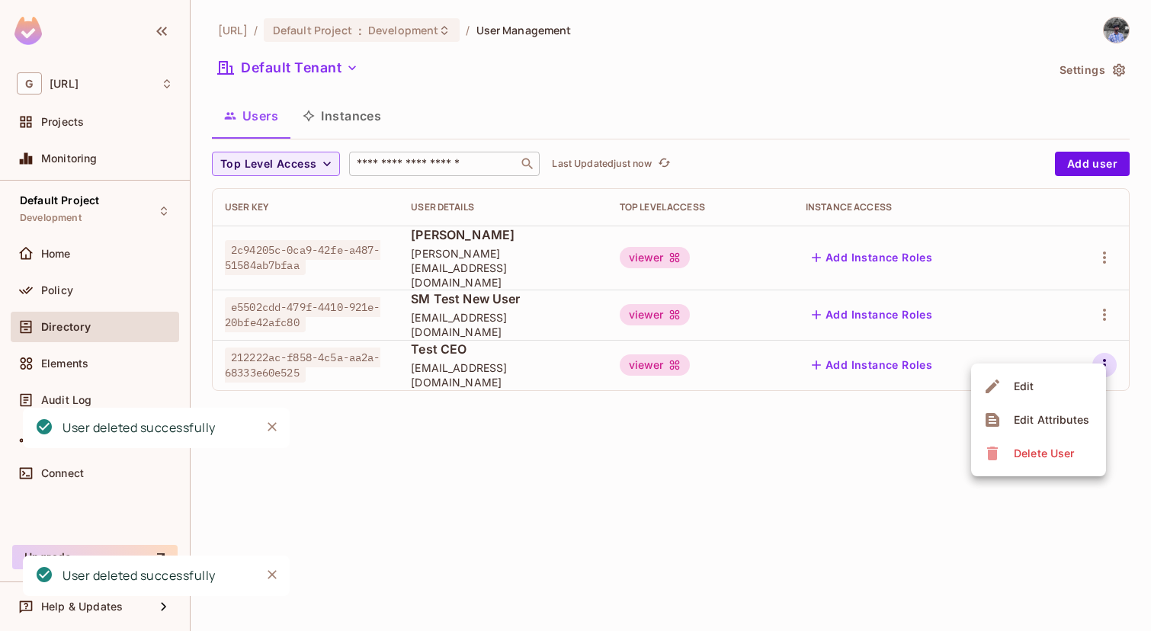
click at [1032, 457] on div "Delete User" at bounding box center [1044, 453] width 60 height 15
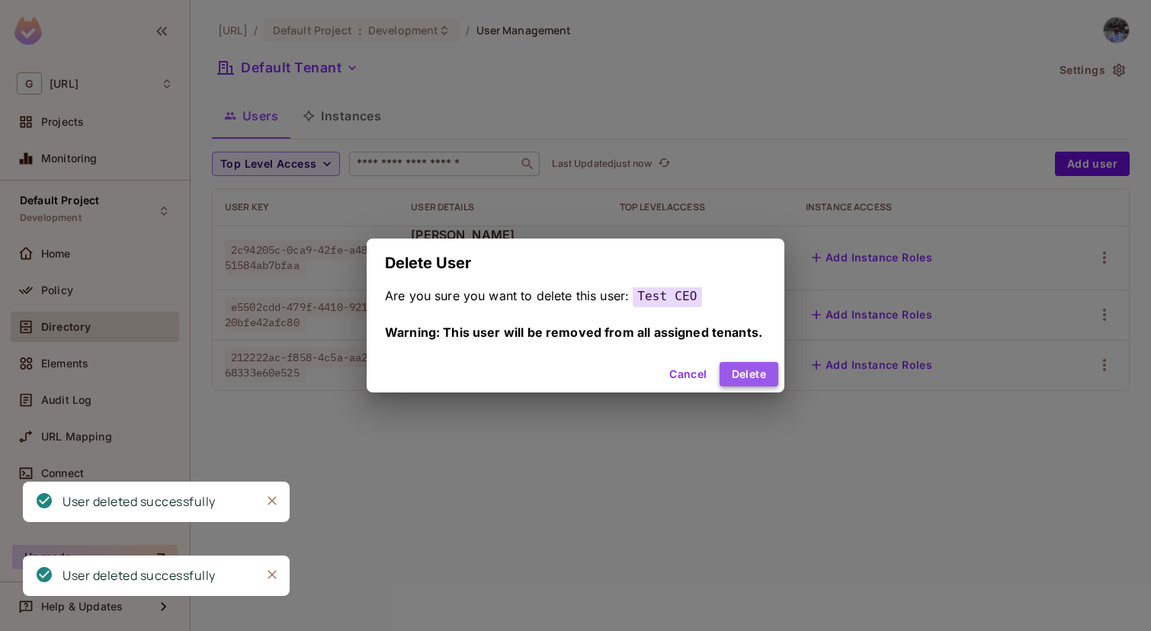
click at [743, 362] on button "Delete" at bounding box center [749, 374] width 59 height 24
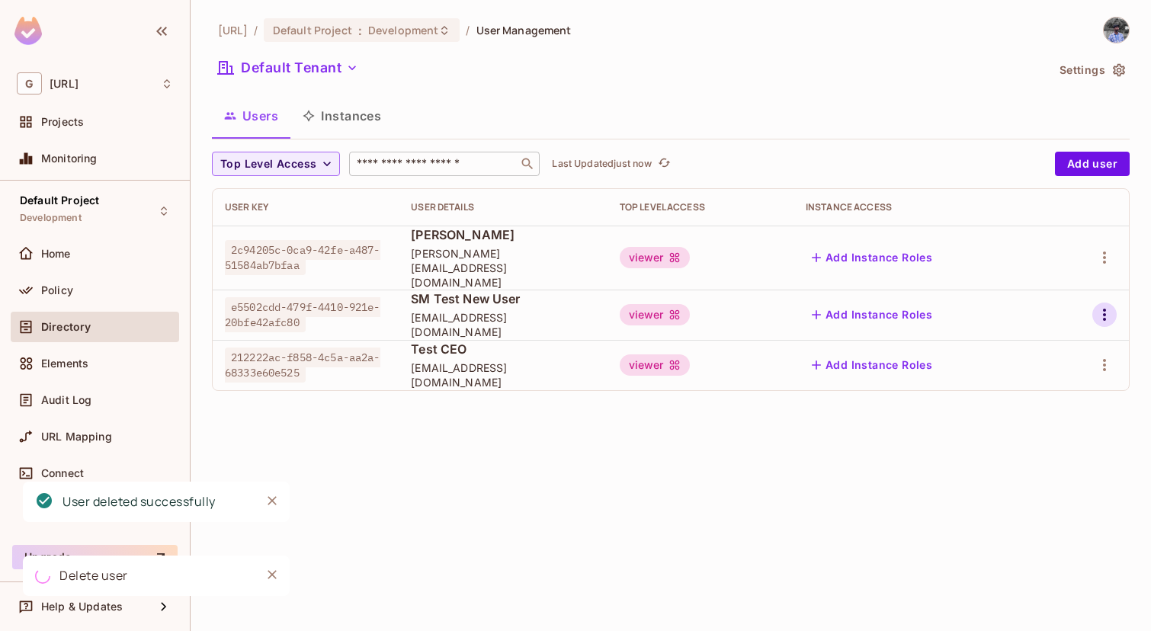
click at [1099, 306] on icon "button" at bounding box center [1105, 315] width 18 height 18
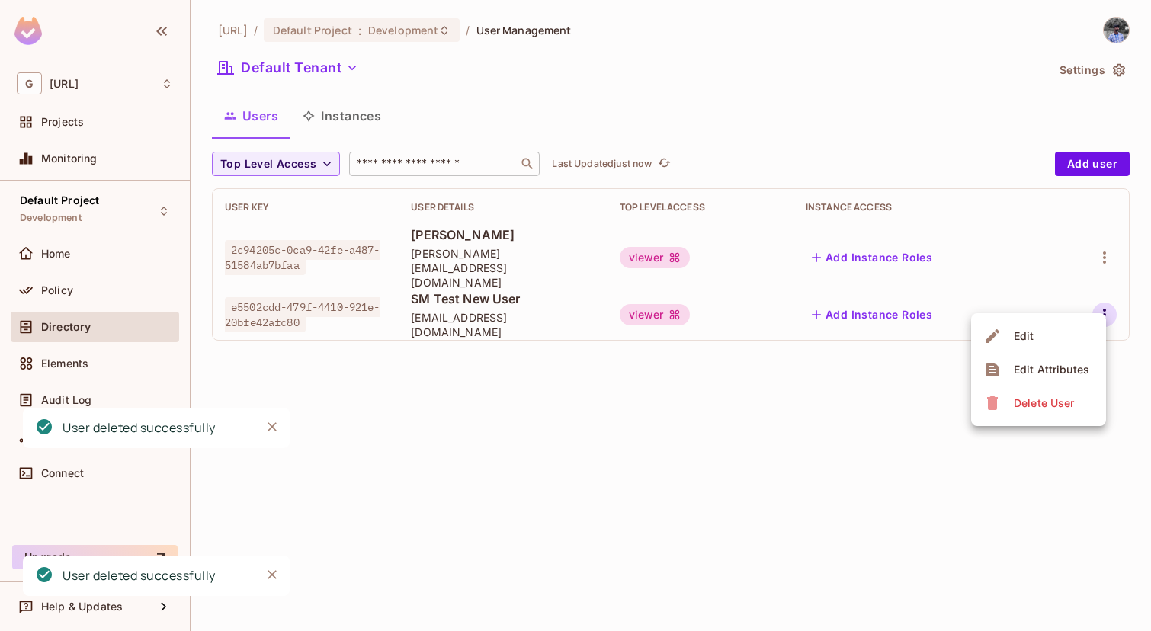
click at [1047, 409] on div "Delete User" at bounding box center [1044, 403] width 60 height 15
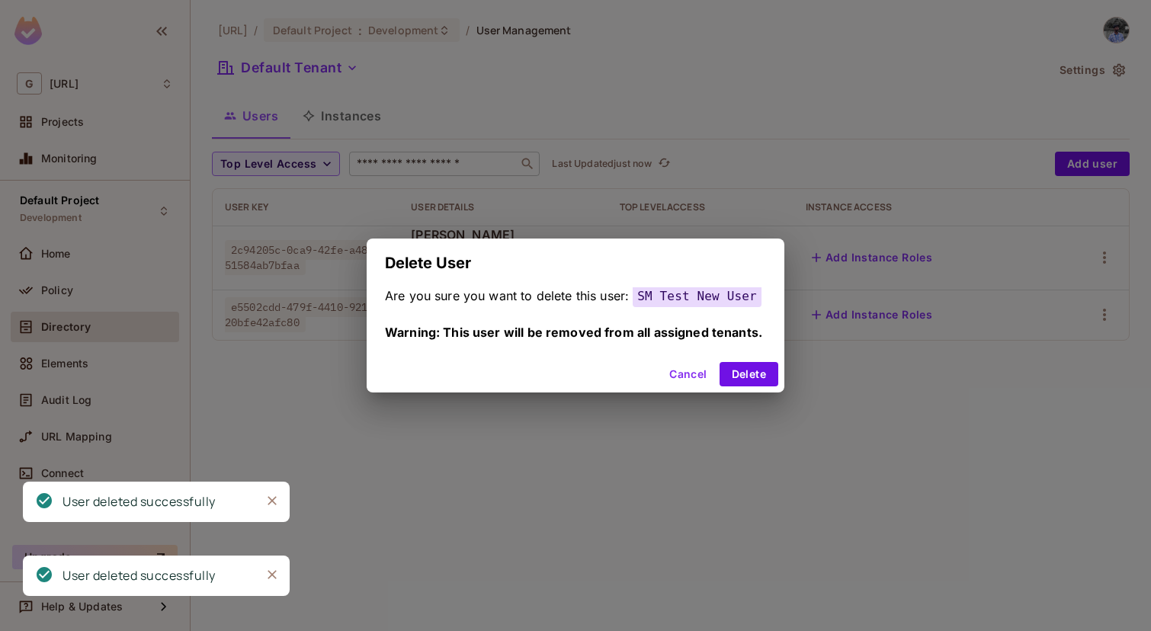
click at [748, 361] on div "Cancel Delete" at bounding box center [576, 374] width 418 height 37
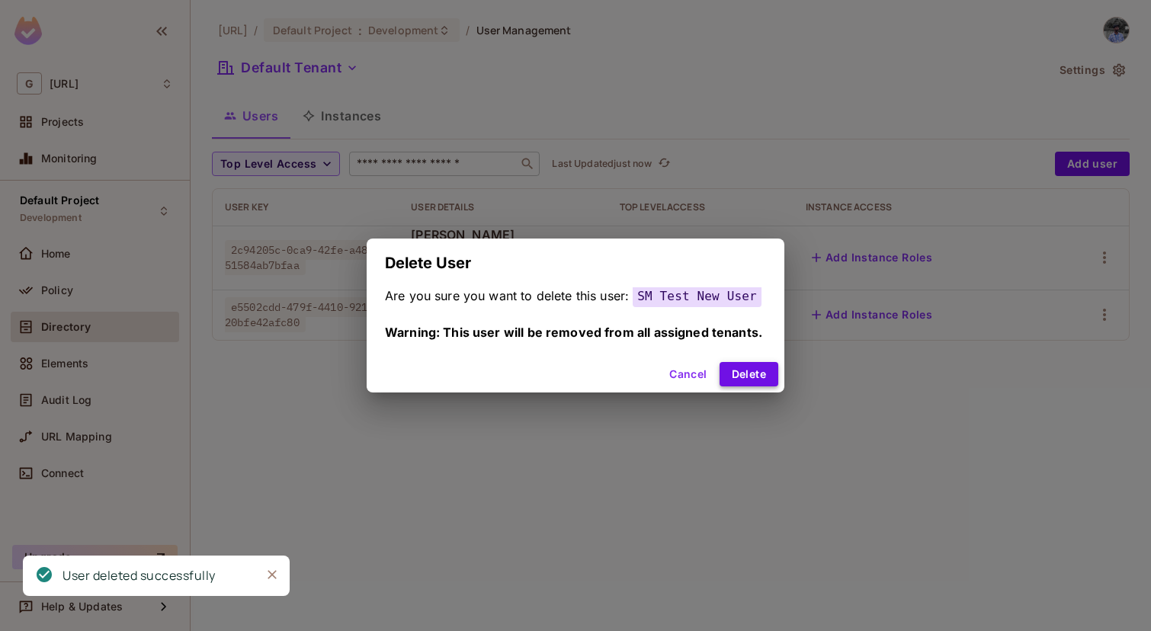
click at [759, 372] on button "Delete" at bounding box center [749, 374] width 59 height 24
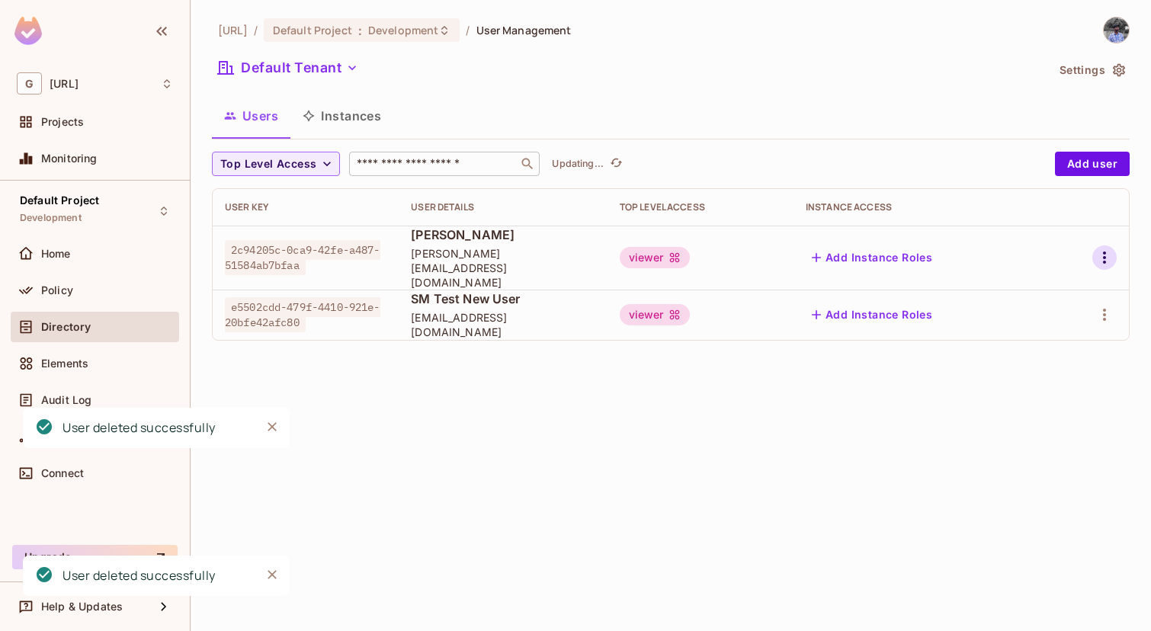
click at [1106, 249] on icon "button" at bounding box center [1105, 258] width 18 height 18
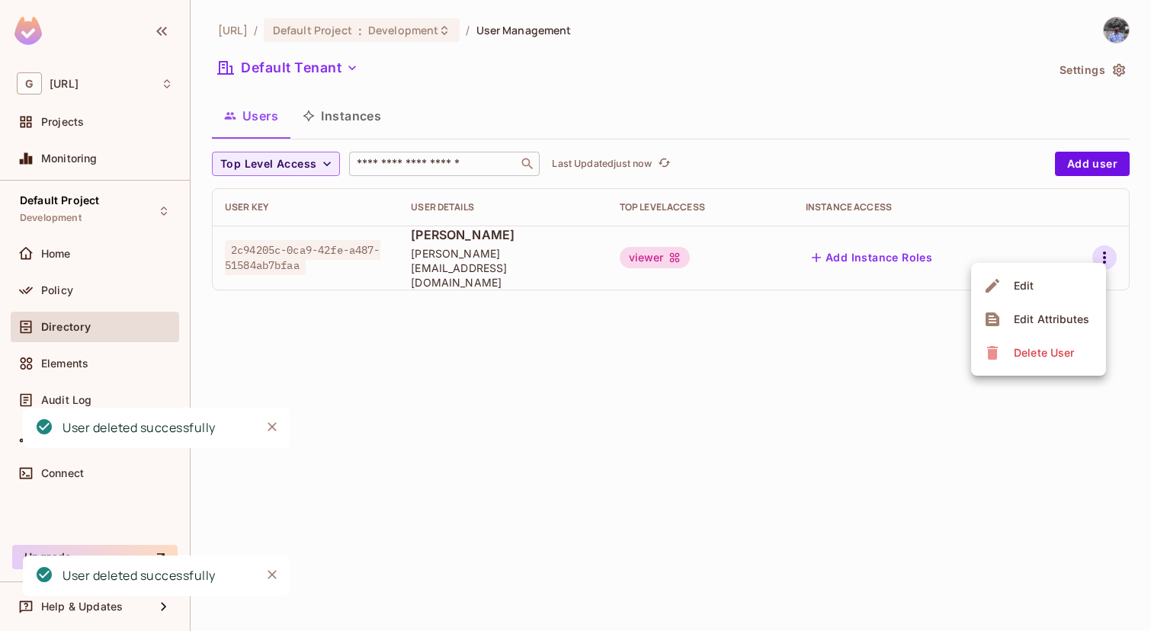
click at [1034, 356] on div "Delete User" at bounding box center [1044, 352] width 60 height 15
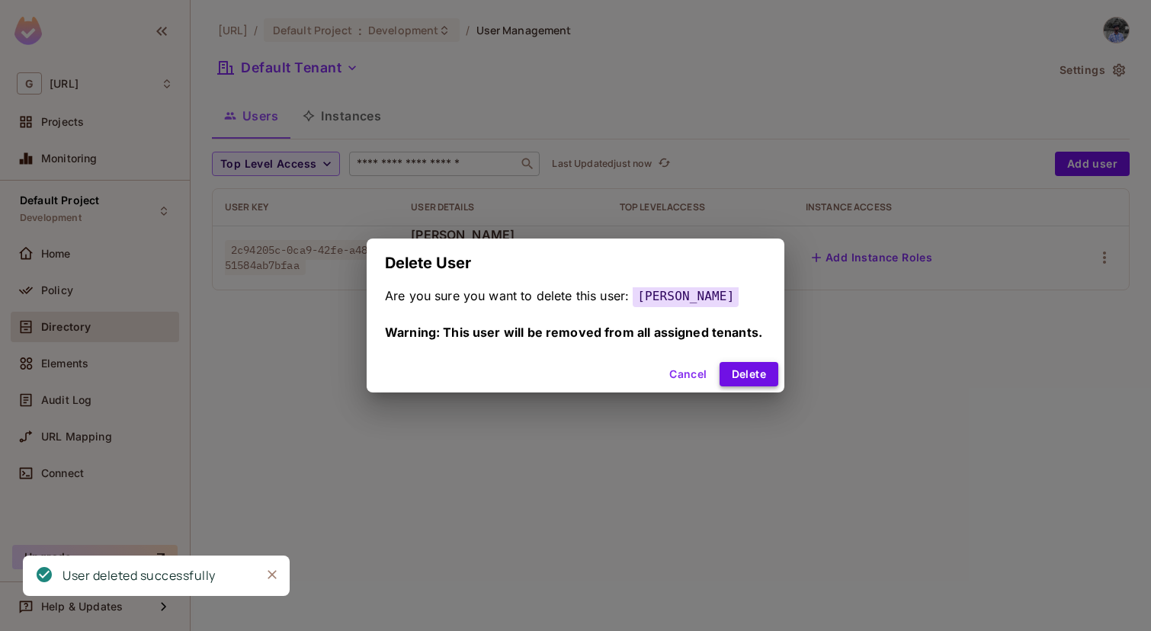
click at [737, 377] on button "Delete" at bounding box center [749, 374] width 59 height 24
